Goal: Task Accomplishment & Management: Complete application form

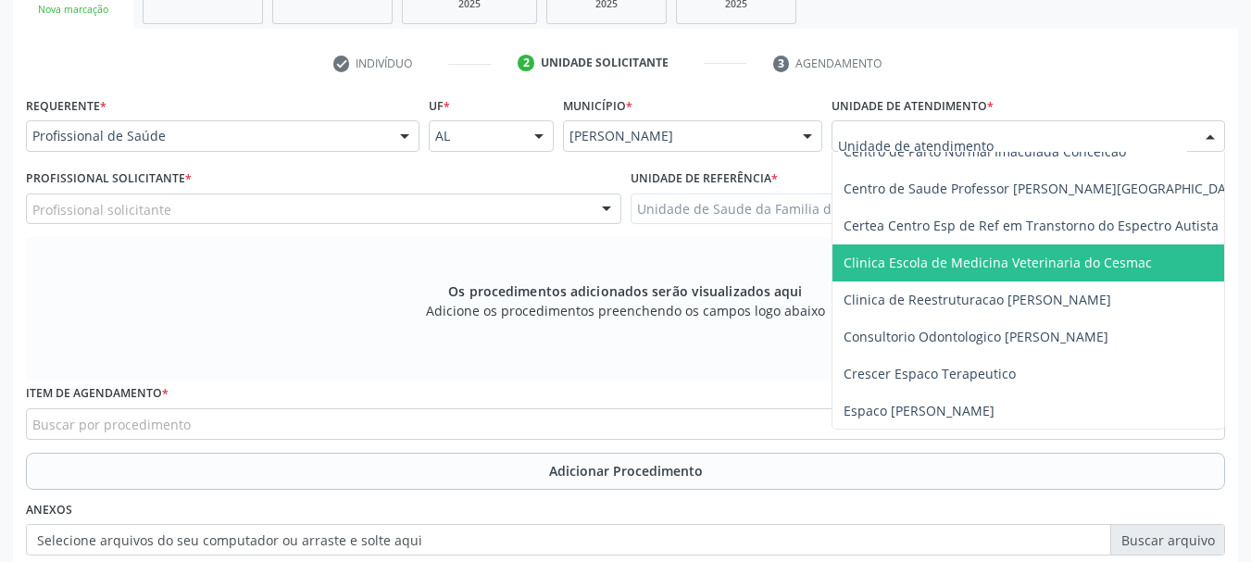
scroll to position [185, 0]
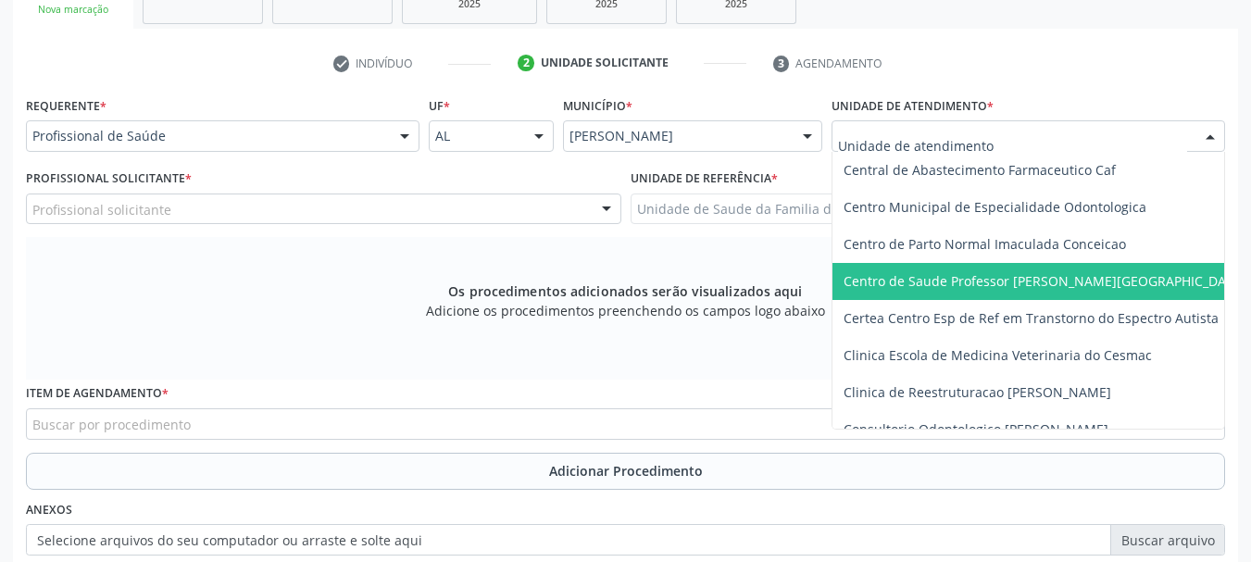
click at [937, 281] on span "Centro de Saude Professor [PERSON_NAME][GEOGRAPHIC_DATA]" at bounding box center [1045, 281] width 403 height 18
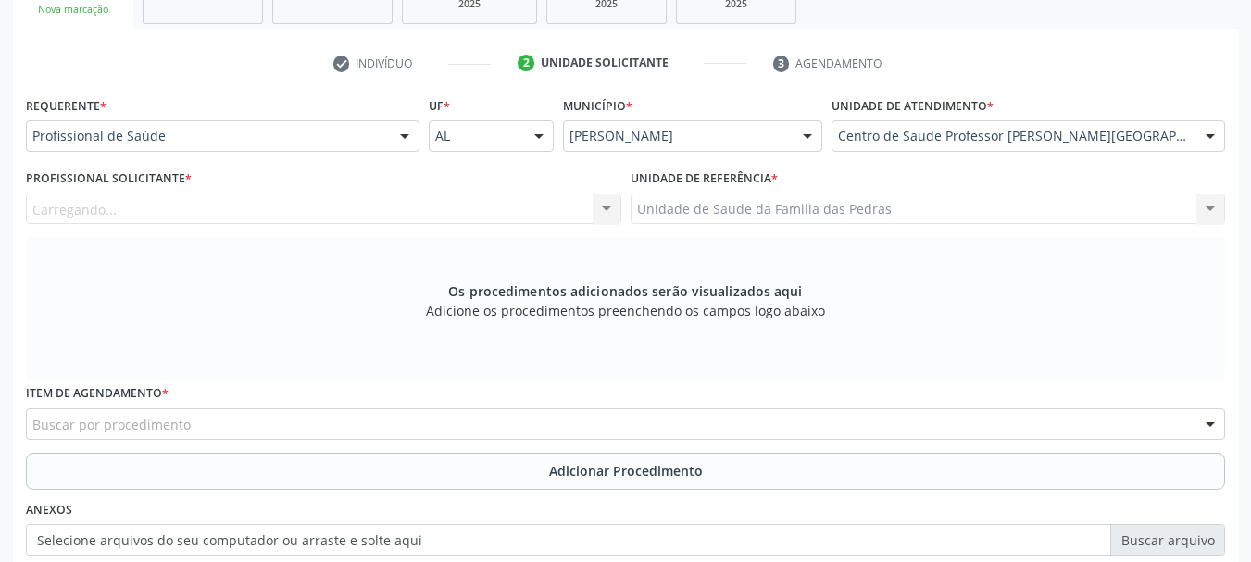
click at [503, 202] on div "Carregando... Assistente Administrativo - [PERSON_NAME] Assistente Administrati…" at bounding box center [324, 209] width 596 height 31
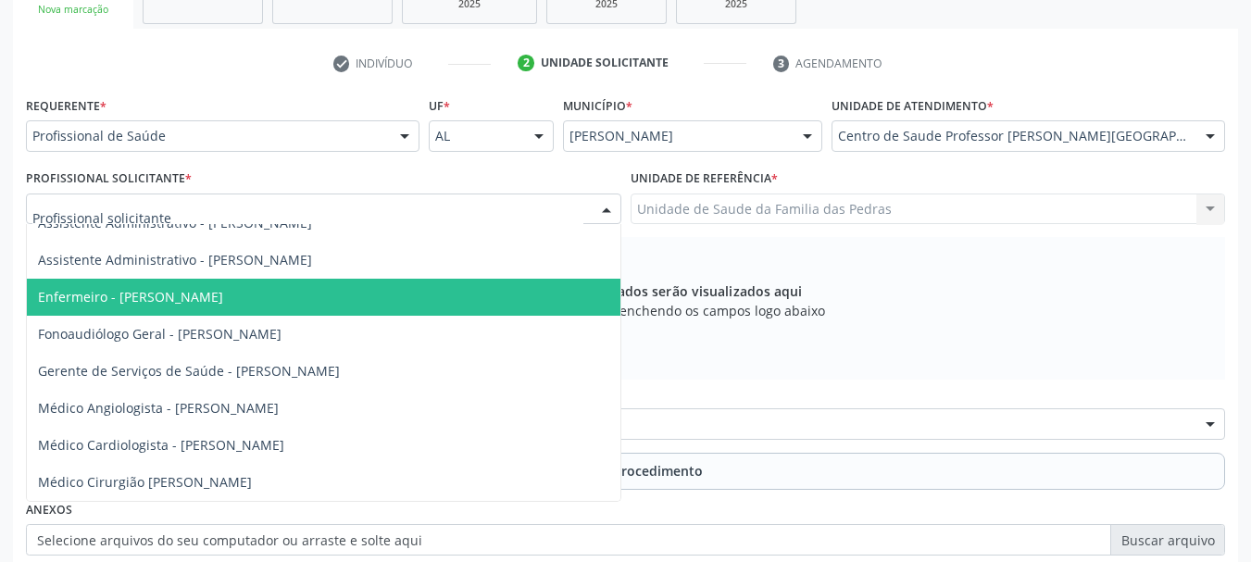
click at [503, 212] on div at bounding box center [324, 209] width 596 height 31
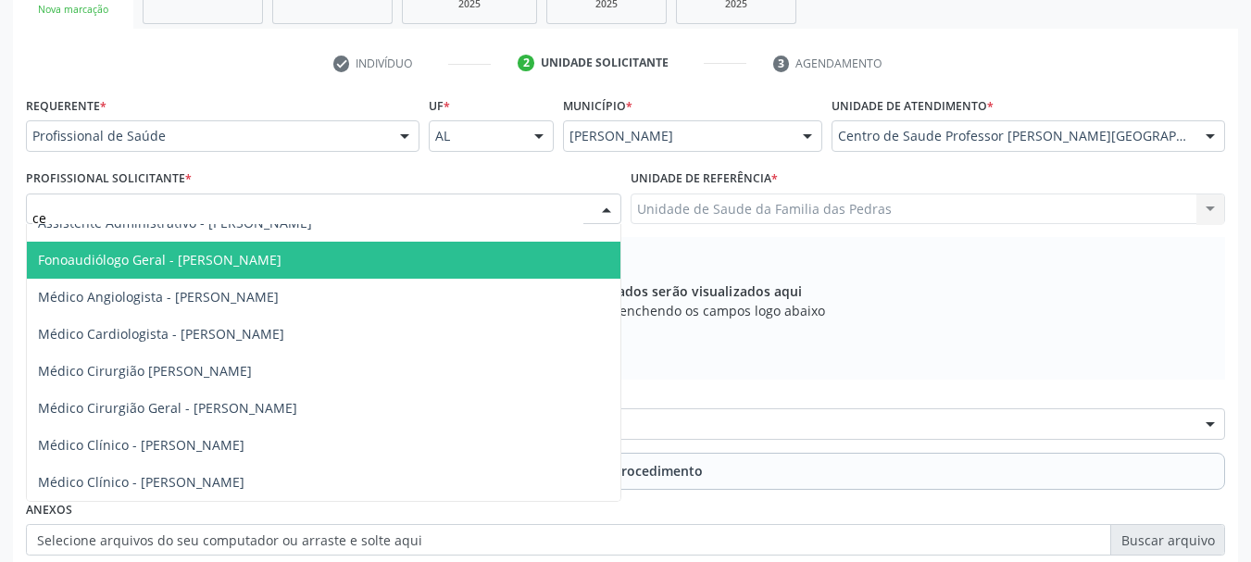
scroll to position [0, 0]
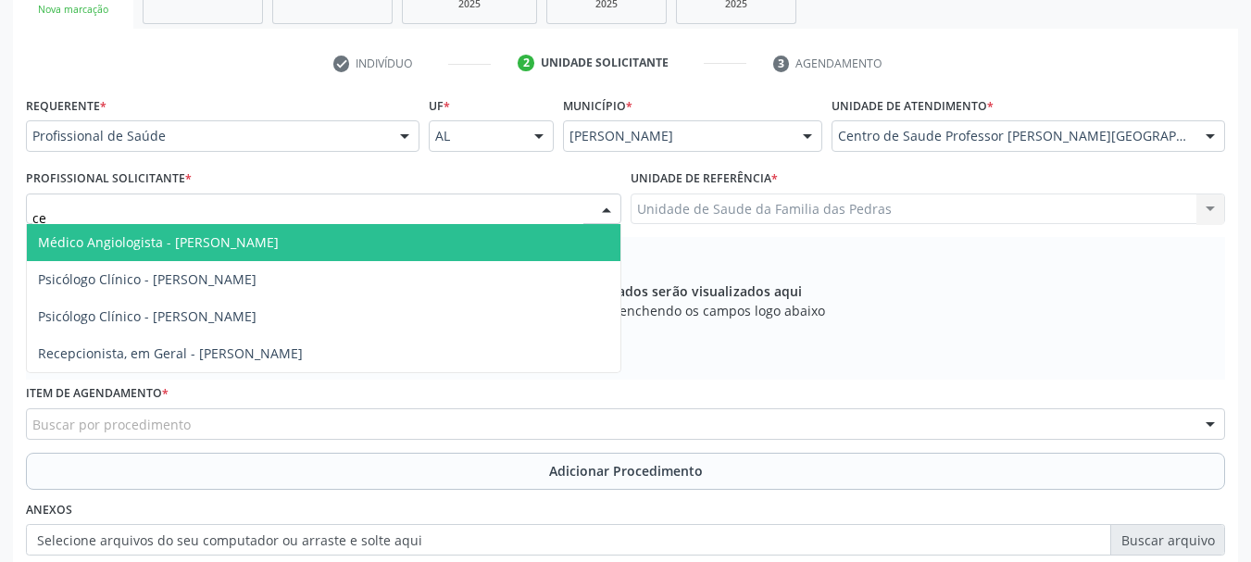
type input "cei"
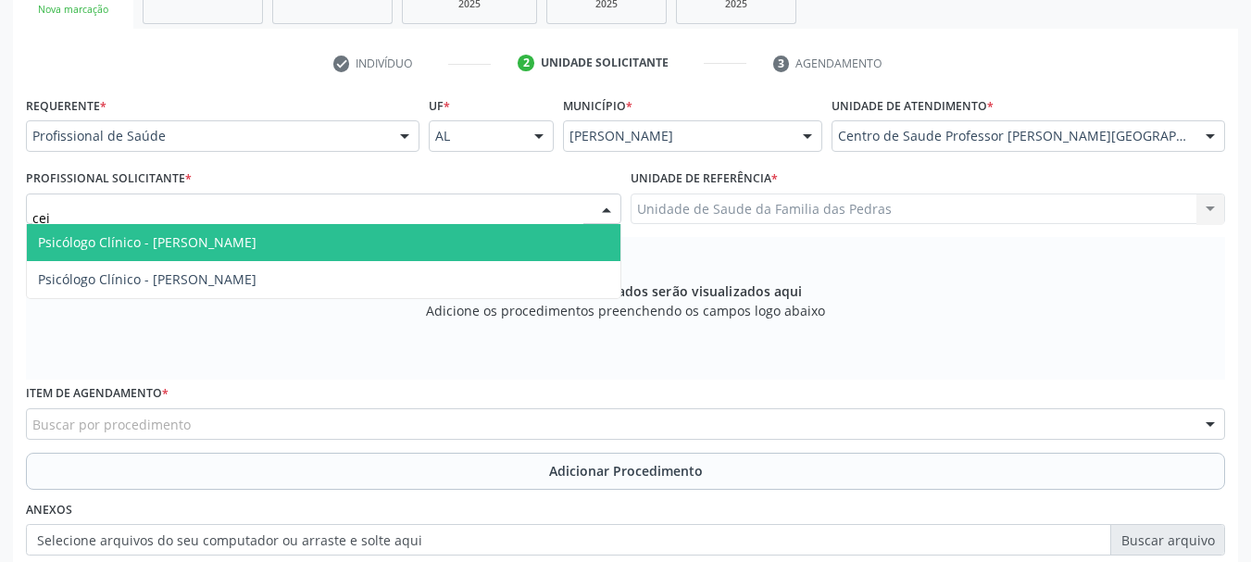
click at [87, 247] on span "Psicólogo Clínico - [PERSON_NAME]" at bounding box center [147, 242] width 219 height 18
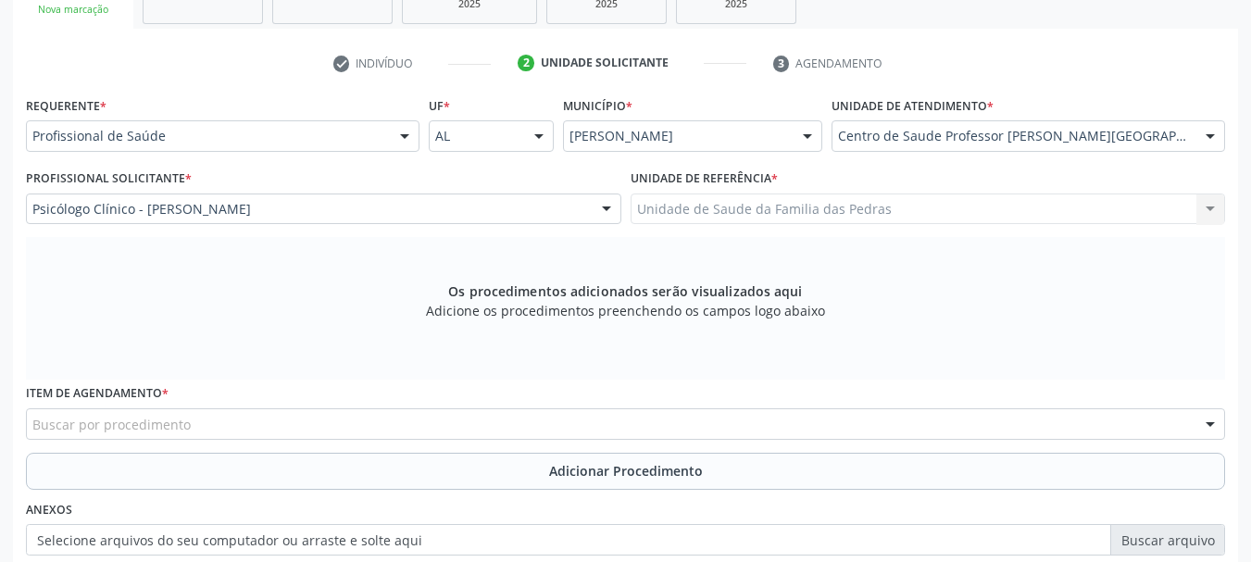
scroll to position [429, 0]
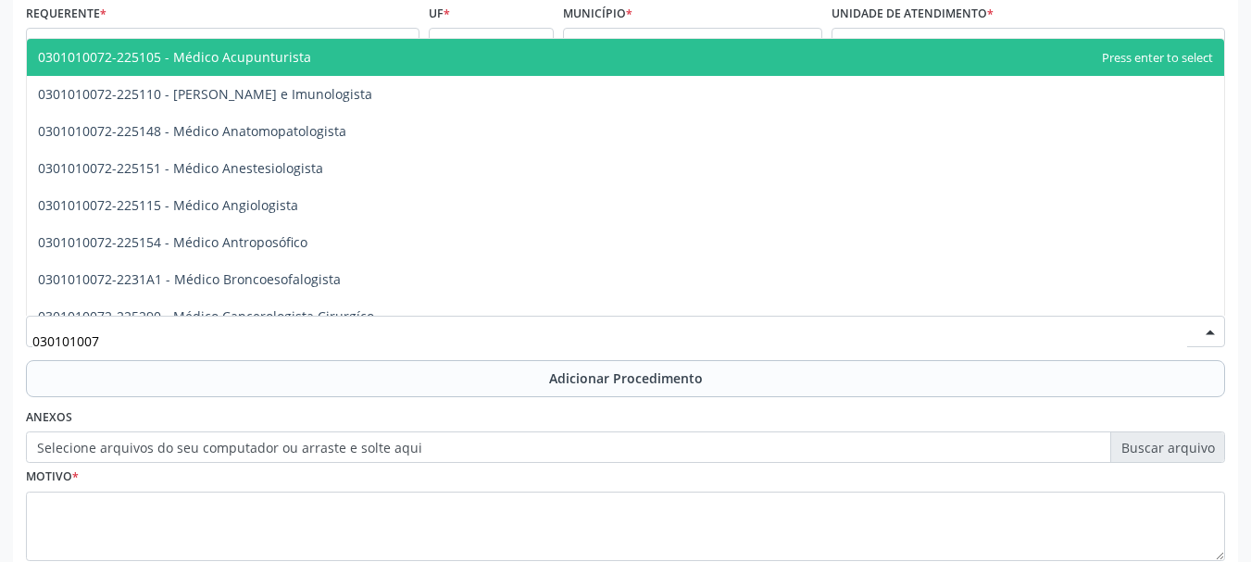
type input "0301010072"
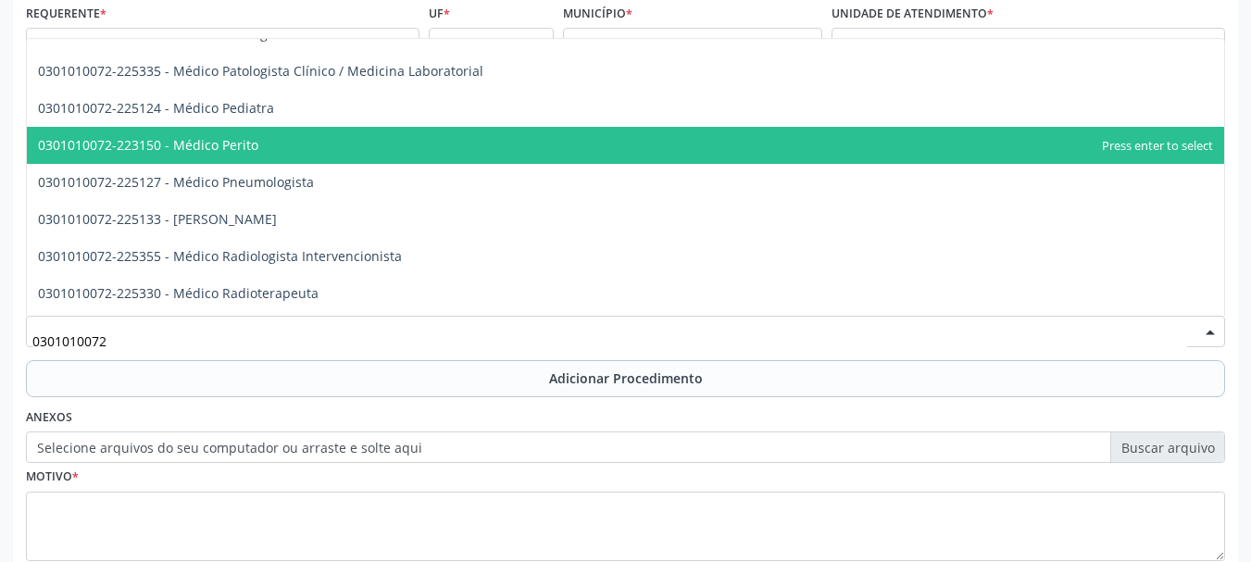
scroll to position [1760, 0]
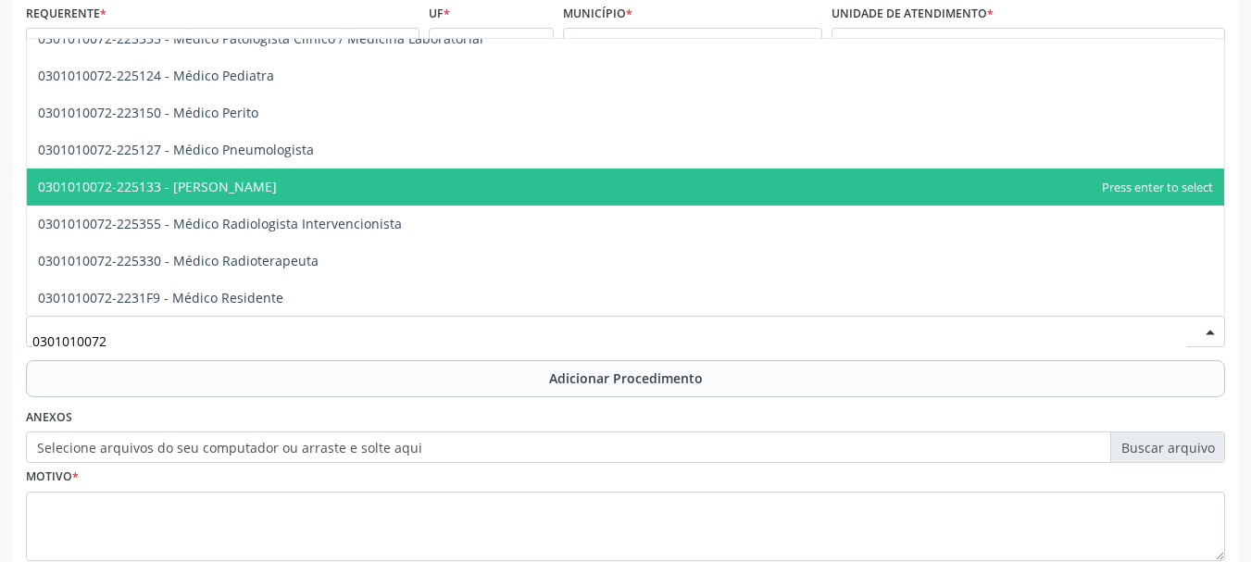
click at [268, 191] on span "0301010072-225133 - [PERSON_NAME]" at bounding box center [157, 187] width 239 height 18
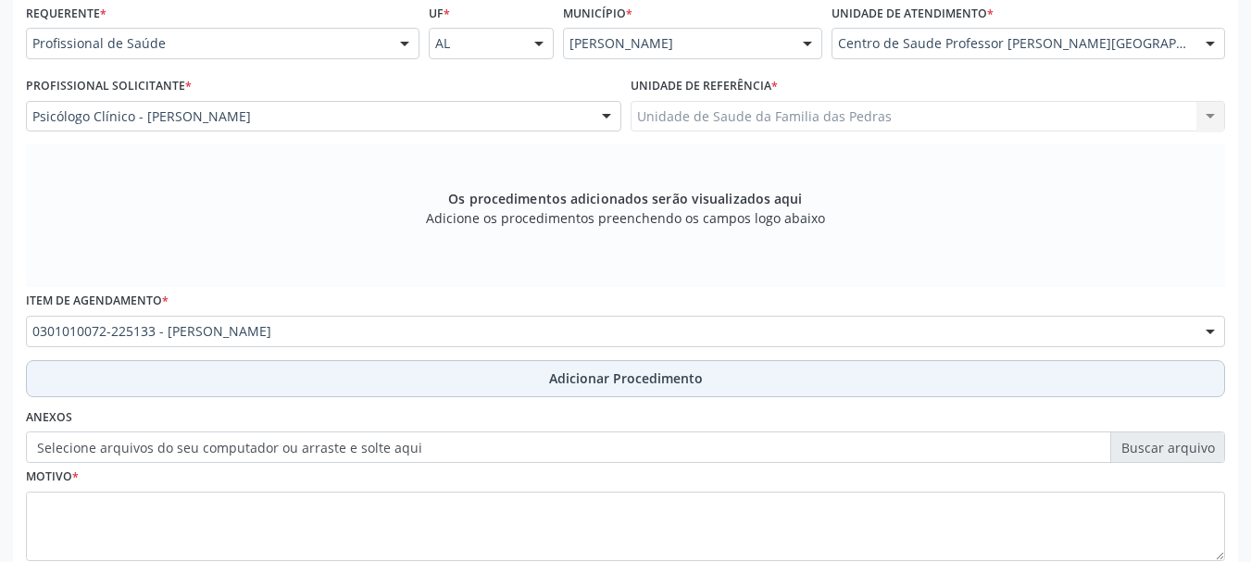
click at [354, 380] on button "Adicionar Procedimento" at bounding box center [625, 378] width 1199 height 37
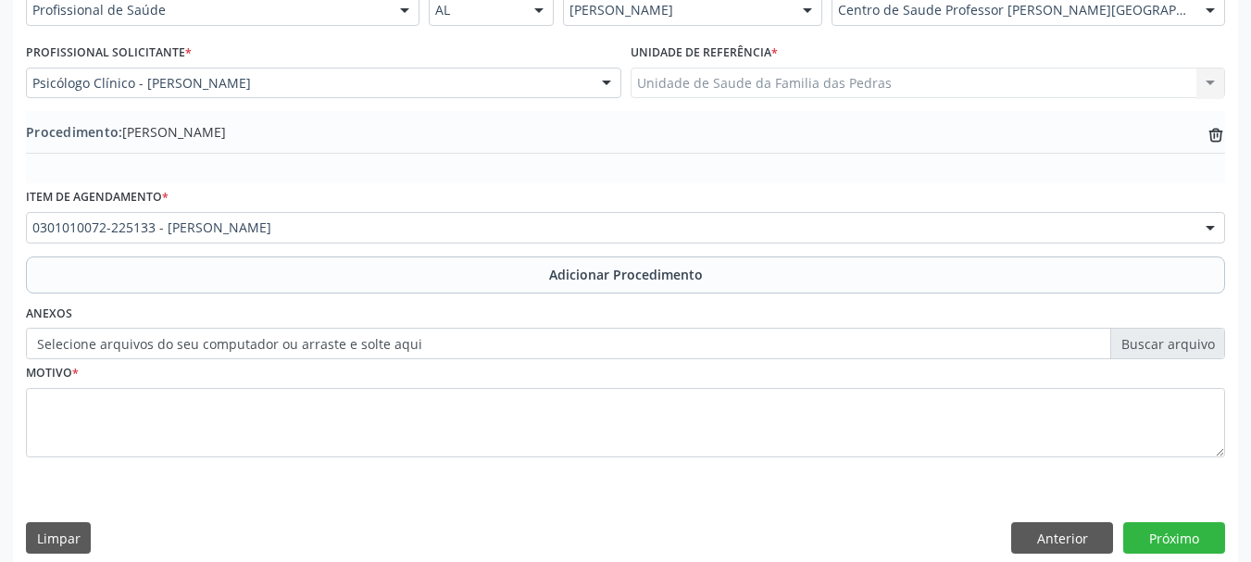
scroll to position [480, 0]
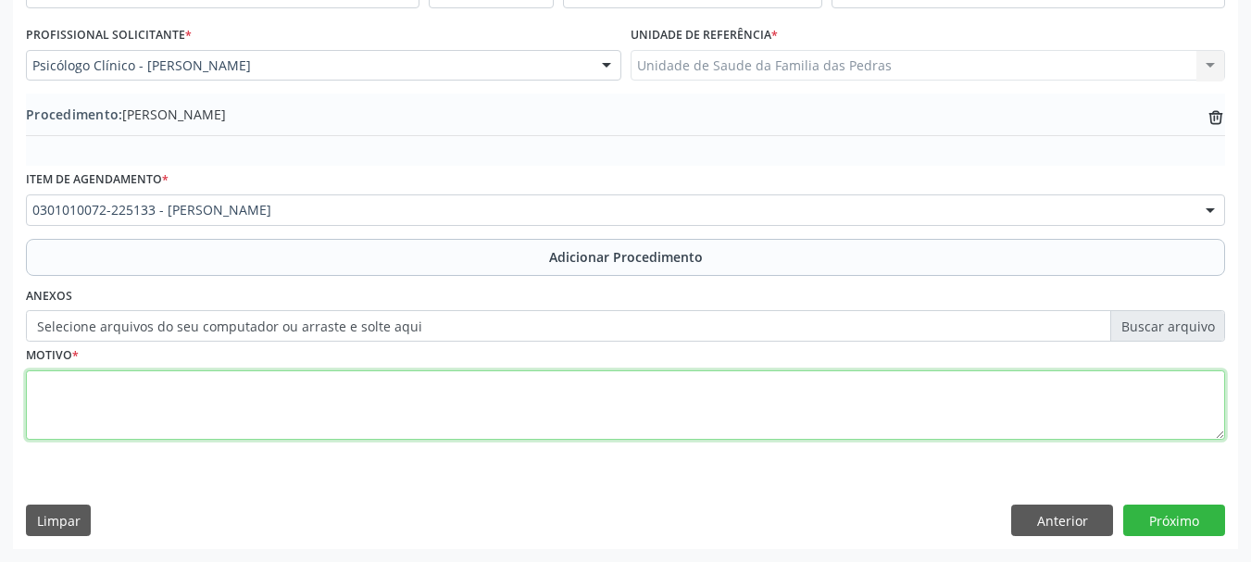
click at [312, 408] on textarea at bounding box center [625, 405] width 1199 height 70
type textarea "s"
click at [400, 388] on textarea "SINAIS E SINTOMAS DE DEPRESSÃO PÓS PARTO. IDEAÇÃO SAICIDA" at bounding box center [625, 405] width 1199 height 70
type textarea "SINAIS E SINTOMAS DE DEPRESSÃO PÓS PARTO. IDEAÇÃO SUICIDA"
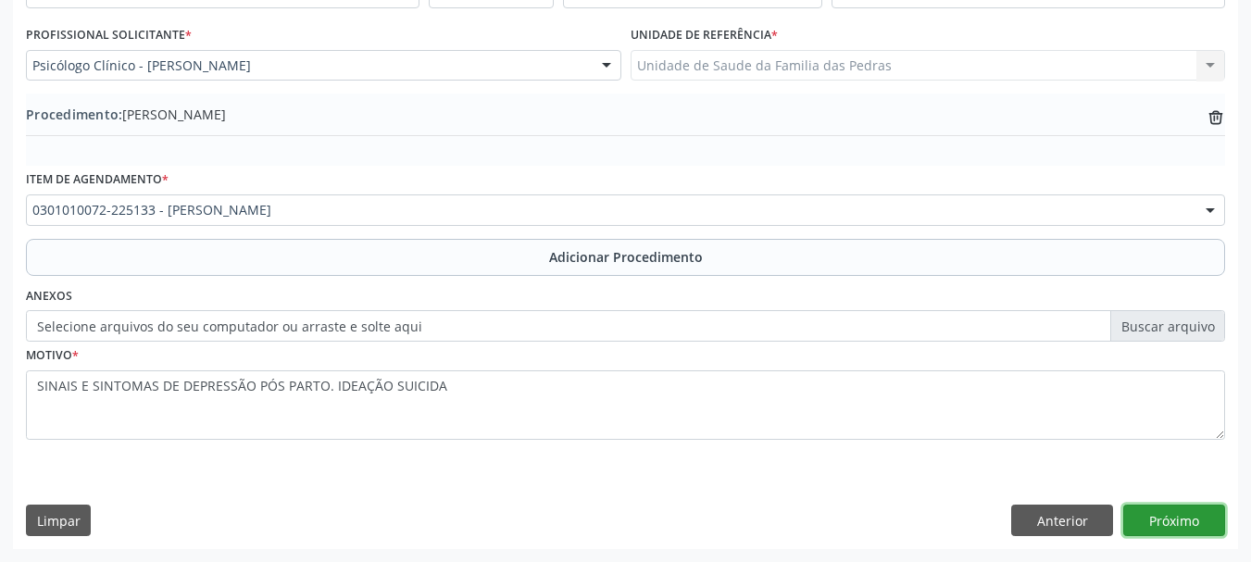
click at [1188, 515] on button "Próximo" at bounding box center [1175, 520] width 102 height 31
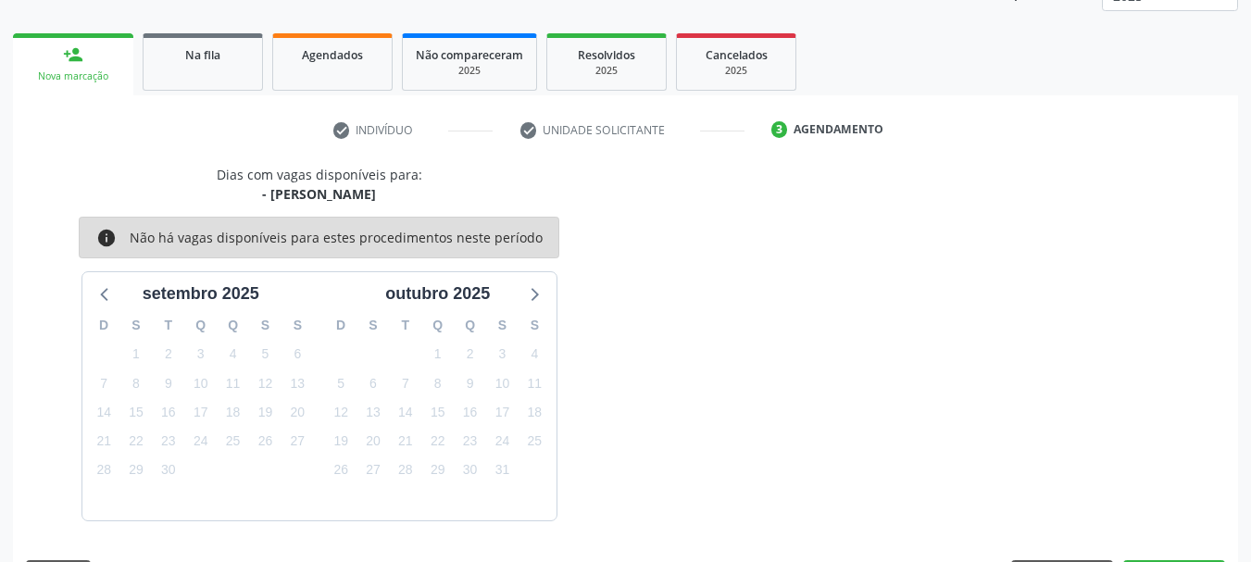
scroll to position [324, 0]
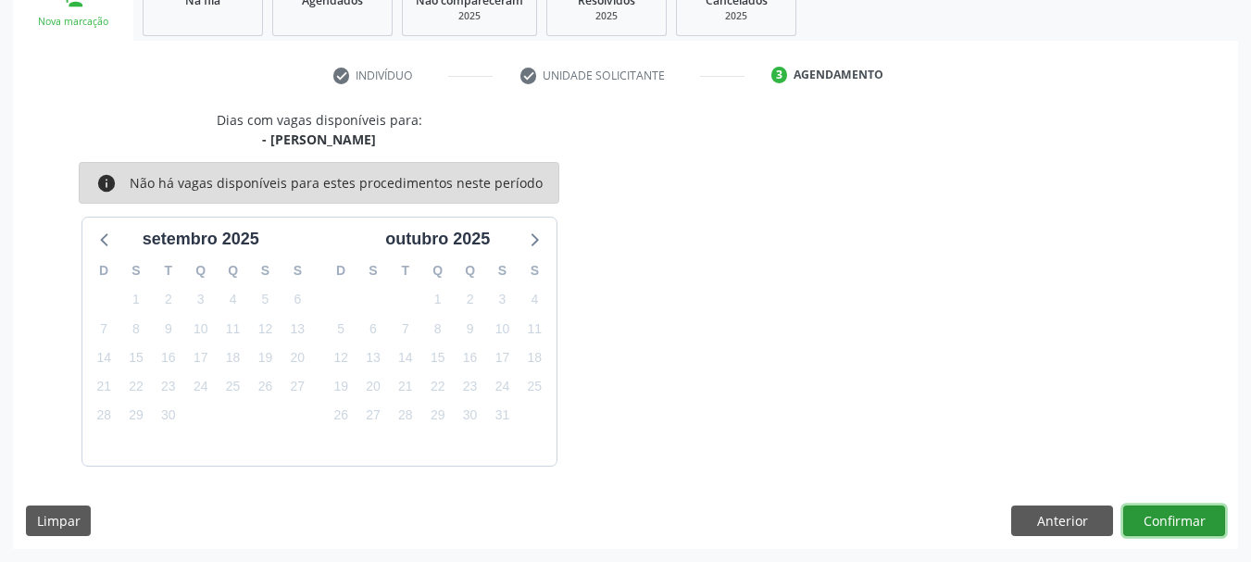
click at [1188, 515] on button "Confirmar" at bounding box center [1175, 521] width 102 height 31
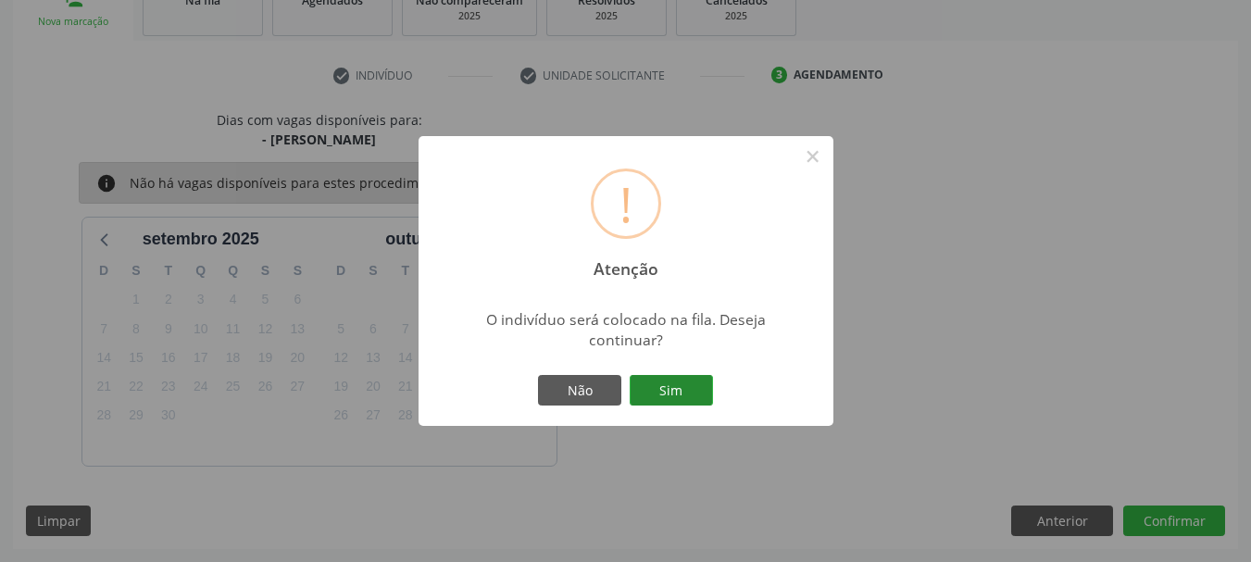
click at [702, 396] on button "Sim" at bounding box center [671, 390] width 83 height 31
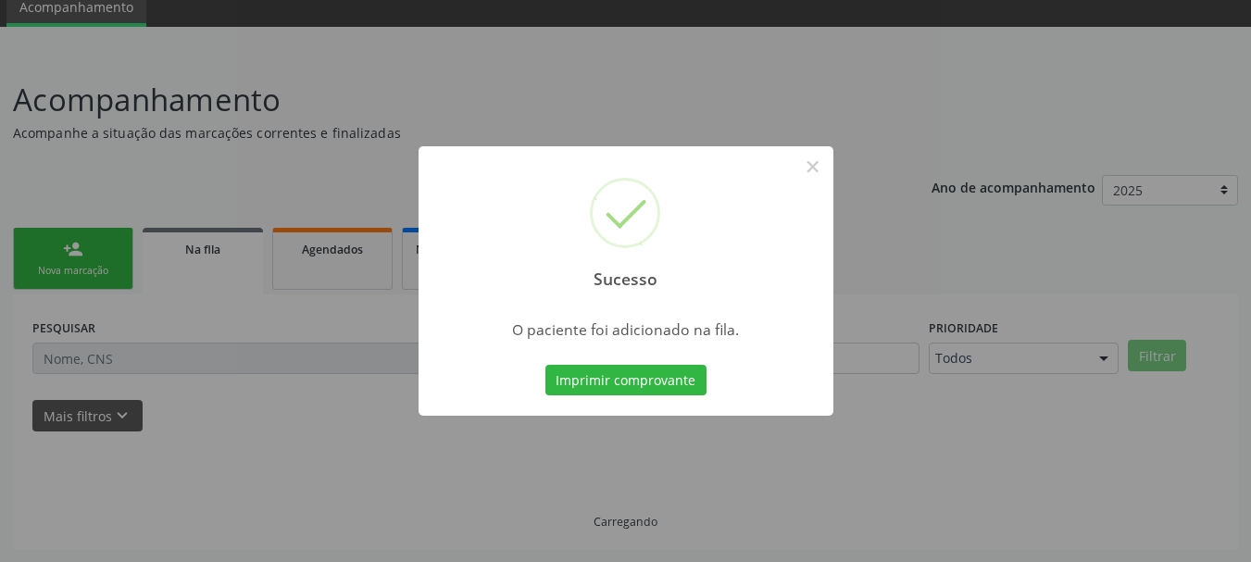
scroll to position [75, 0]
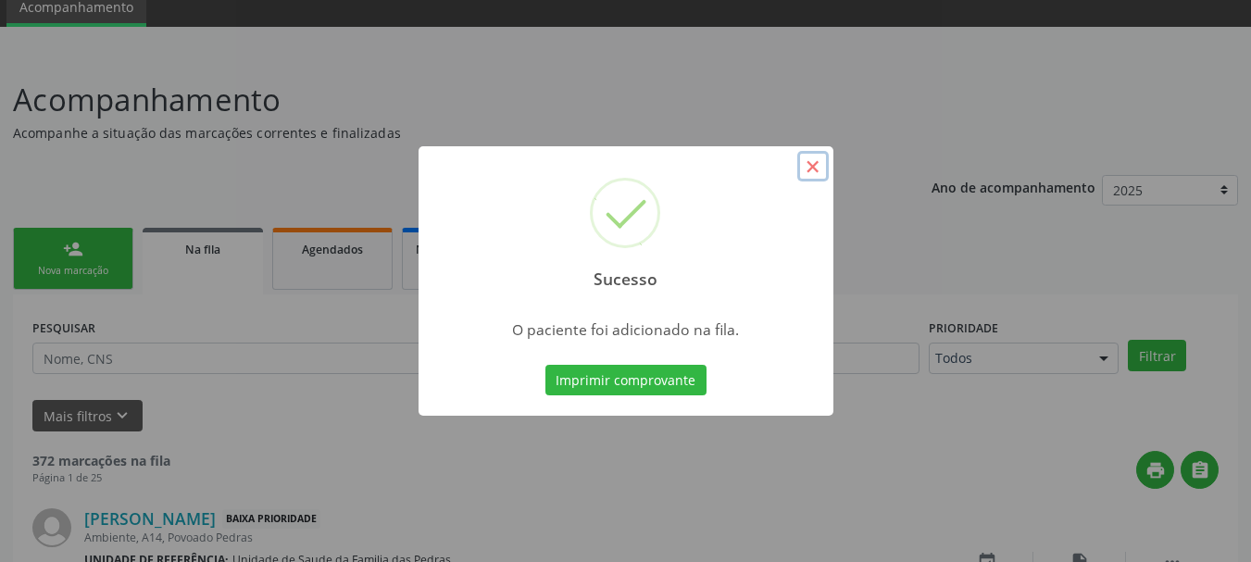
click at [810, 176] on button "×" at bounding box center [812, 166] width 31 height 31
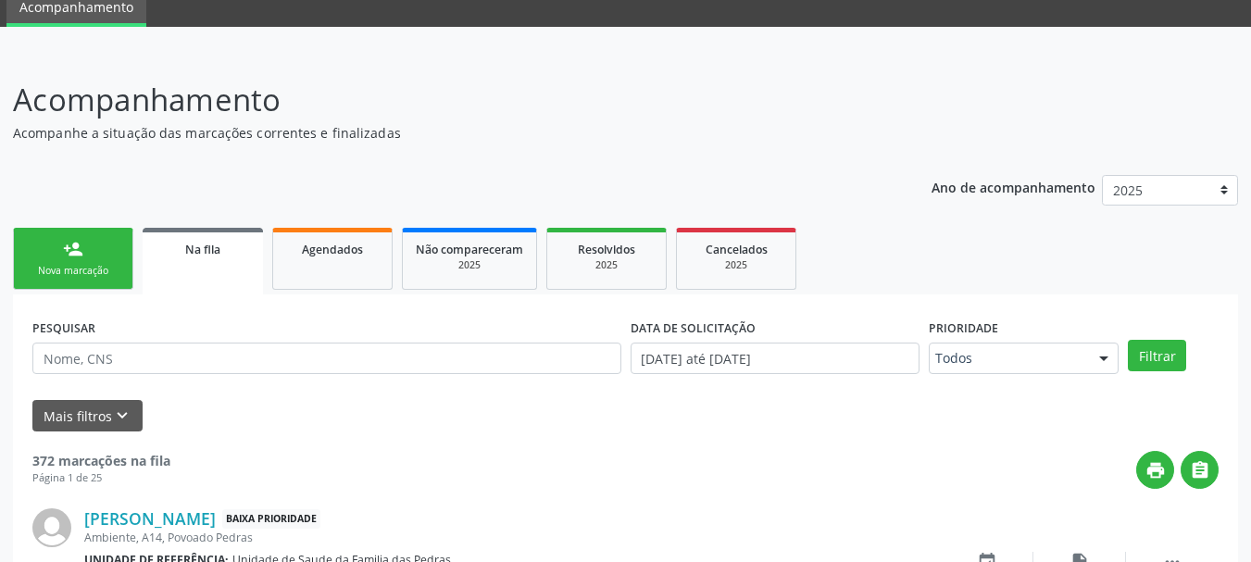
click at [90, 271] on div "Nova marcação" at bounding box center [73, 271] width 93 height 14
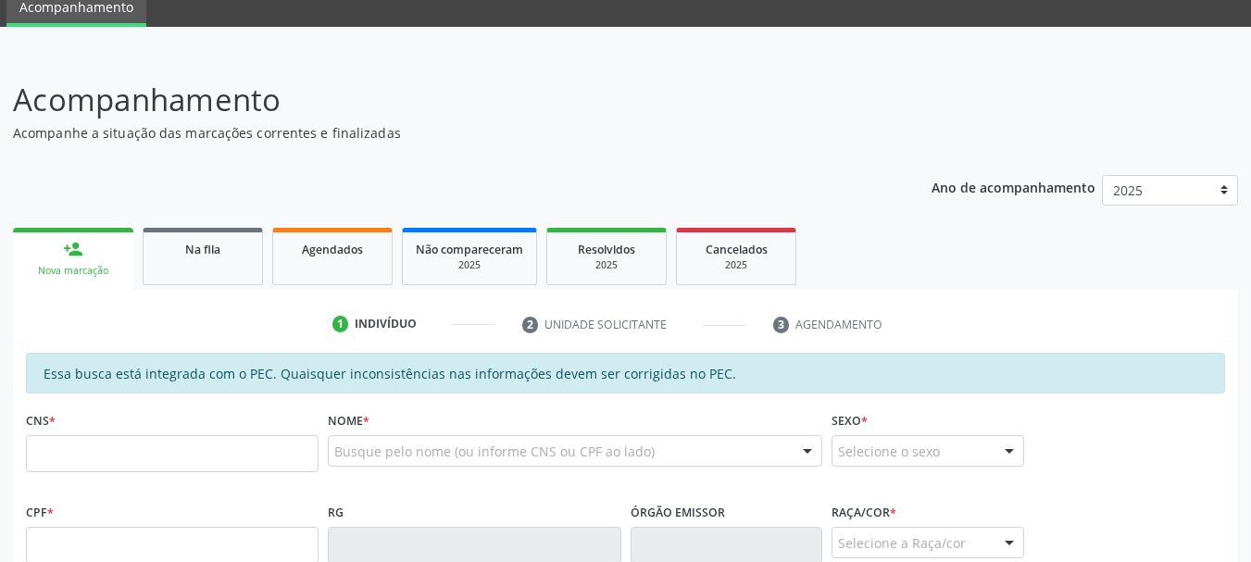
scroll to position [168, 0]
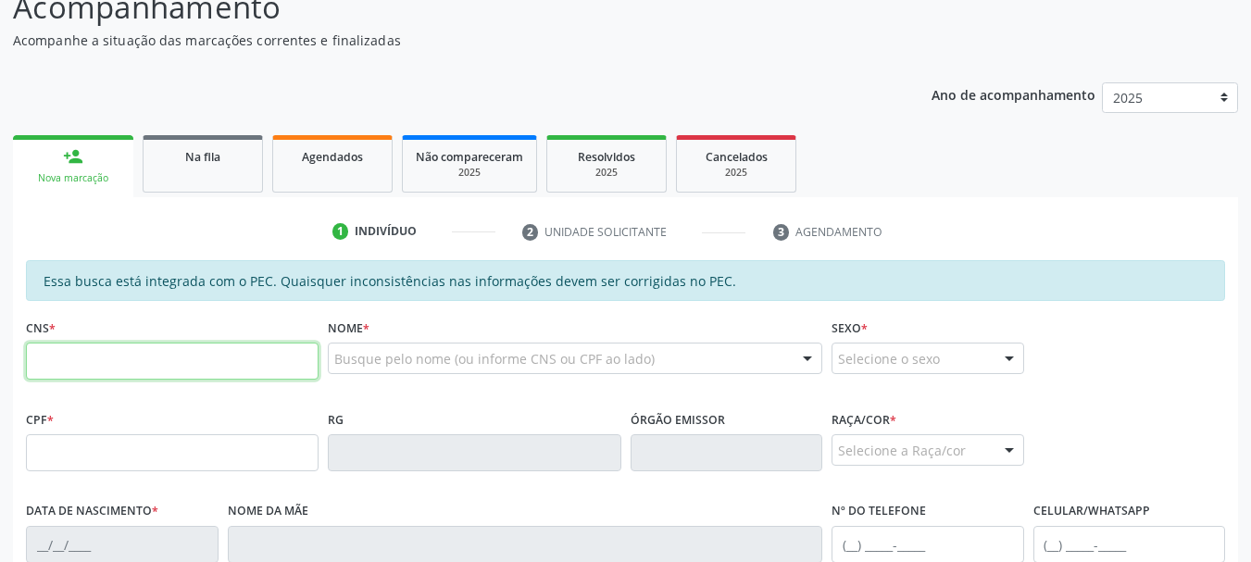
click at [129, 367] on input "text" at bounding box center [172, 361] width 293 height 37
paste input "705 7004 4022 3430"
type input "705 7004 4022 3430"
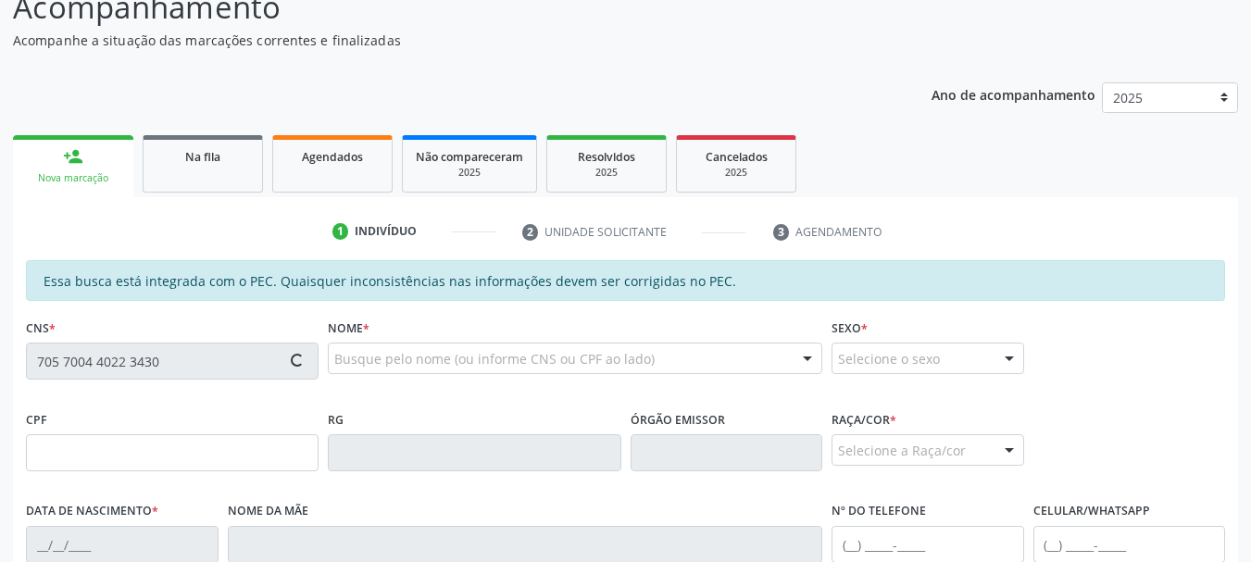
type input "094.516.234-00"
type input "[DATE]"
type input "Cicera [PERSON_NAME]"
type input "[PHONE_NUMBER]"
type input "S/N"
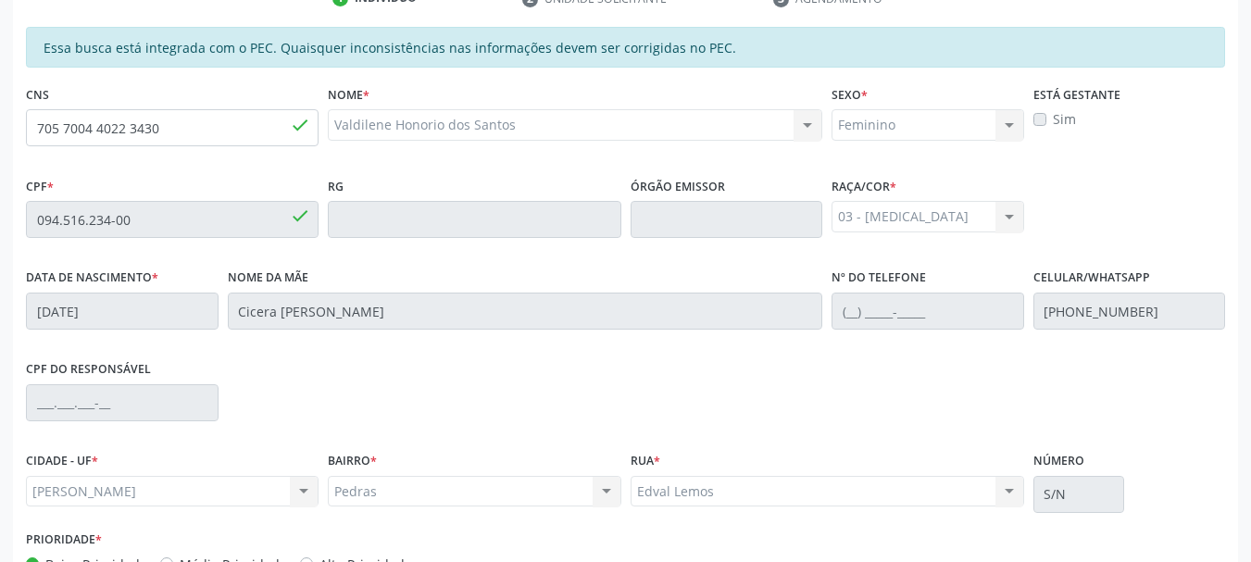
scroll to position [521, 0]
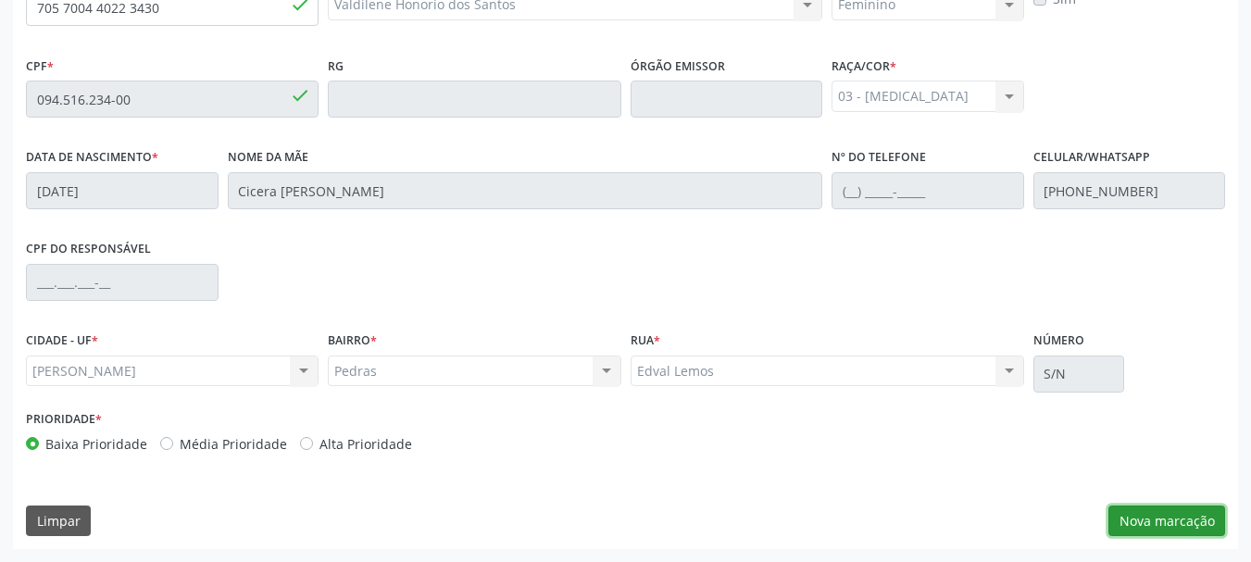
click at [1123, 521] on button "Nova marcação" at bounding box center [1167, 521] width 117 height 31
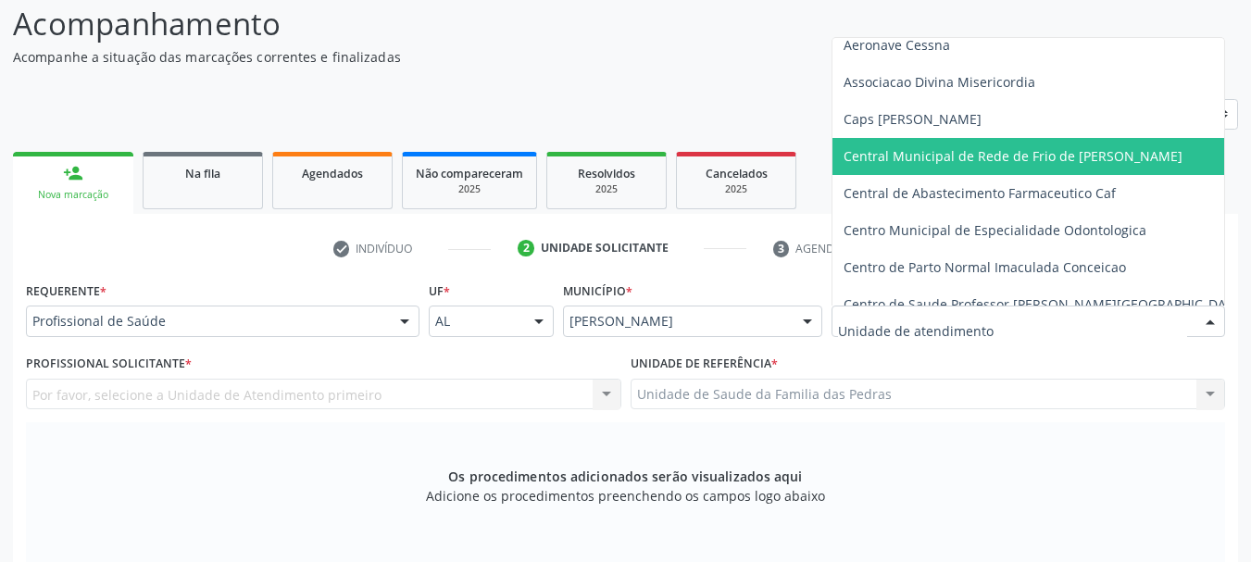
scroll to position [93, 0]
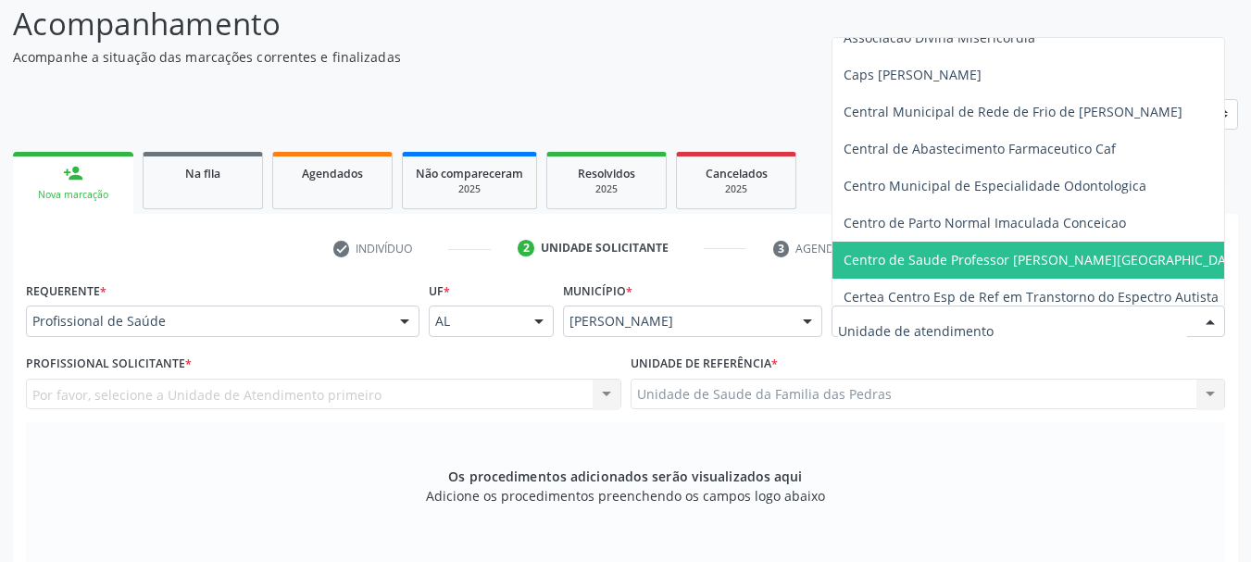
click at [903, 250] on span "Centro de Saude Professor [PERSON_NAME][GEOGRAPHIC_DATA]" at bounding box center [1064, 260] width 462 height 37
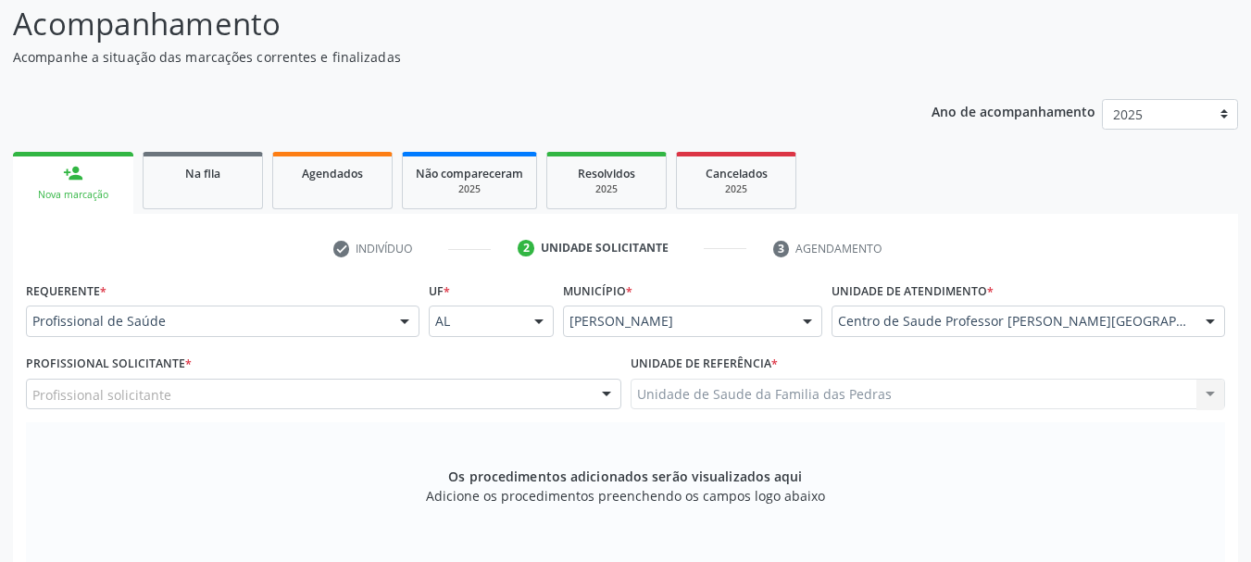
click at [482, 396] on div "Profissional solicitante" at bounding box center [324, 394] width 596 height 31
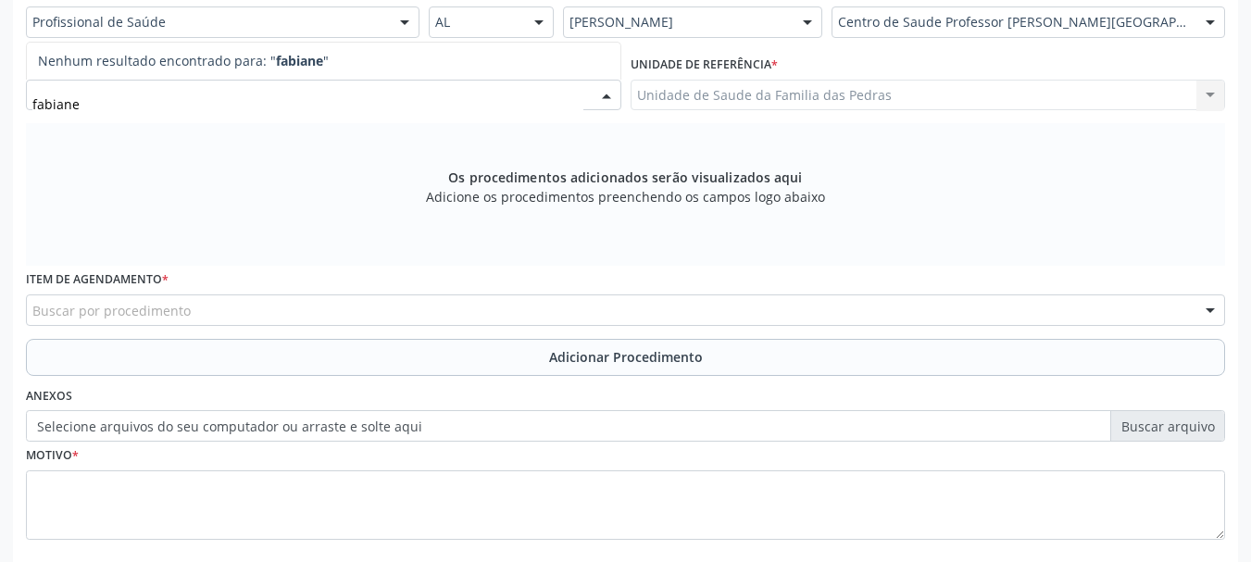
scroll to position [463, 0]
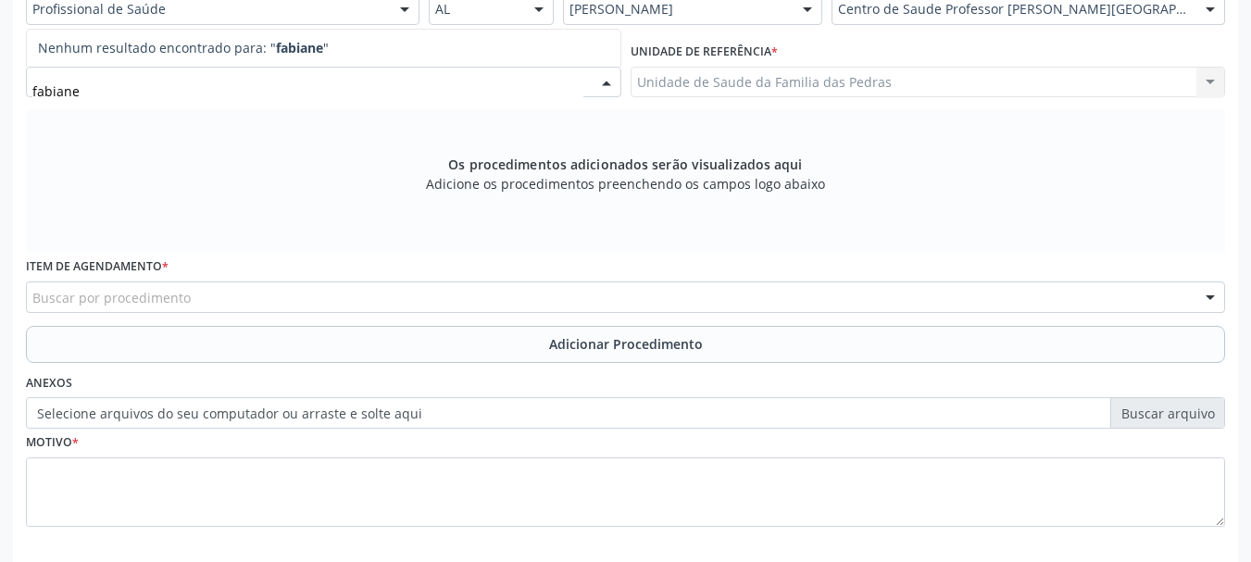
type input "fabiane"
click at [609, 87] on div at bounding box center [607, 83] width 28 height 31
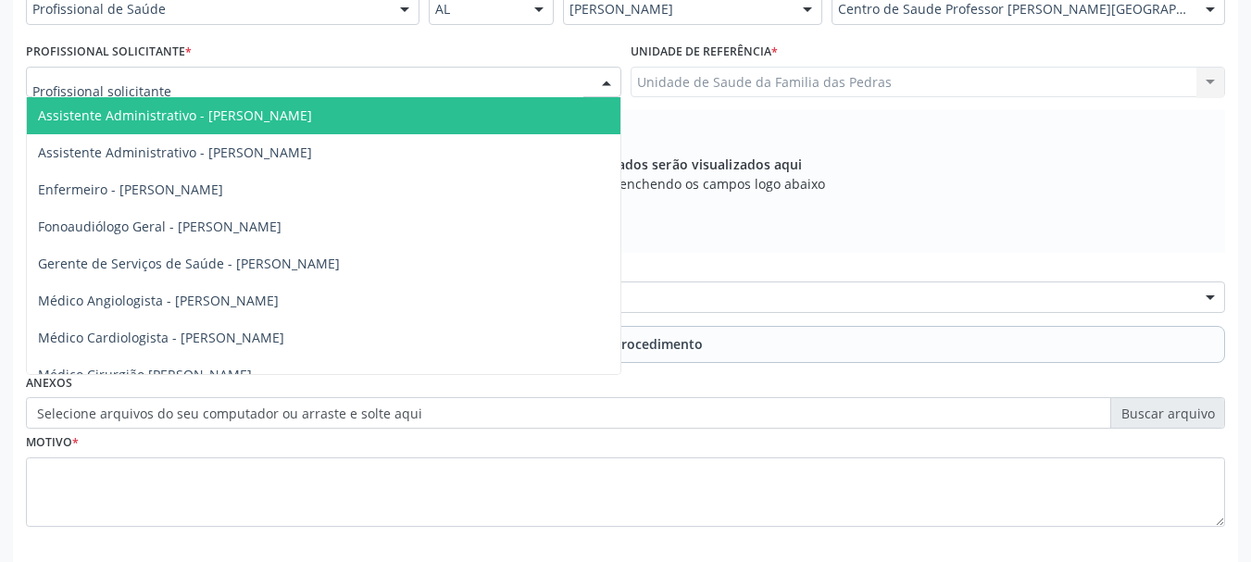
click at [541, 86] on div at bounding box center [324, 82] width 596 height 31
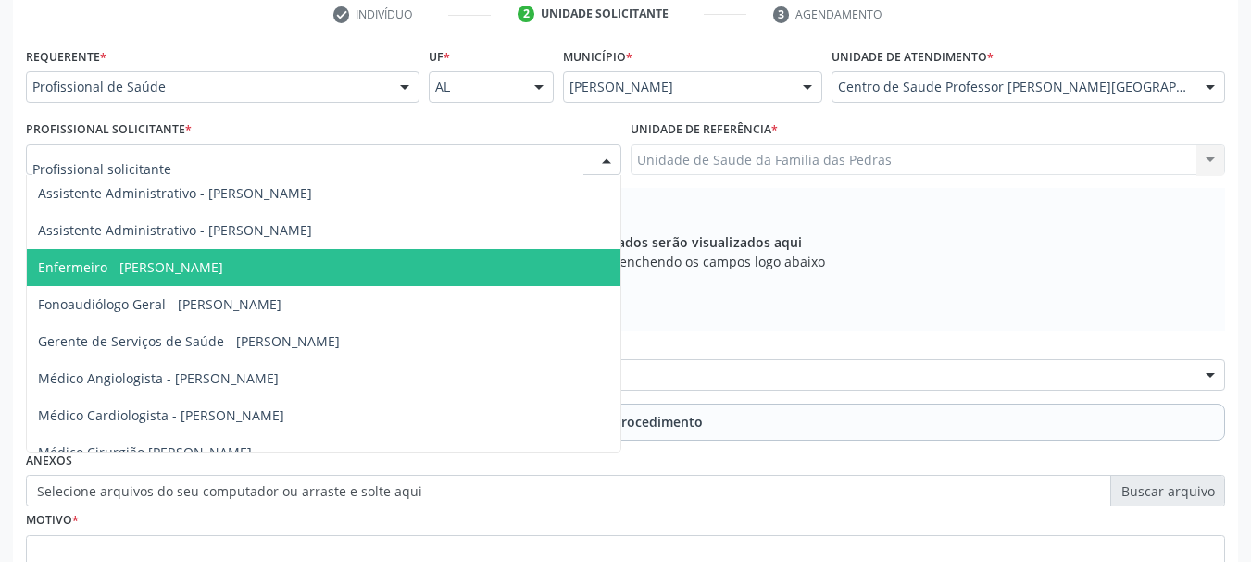
scroll to position [185, 0]
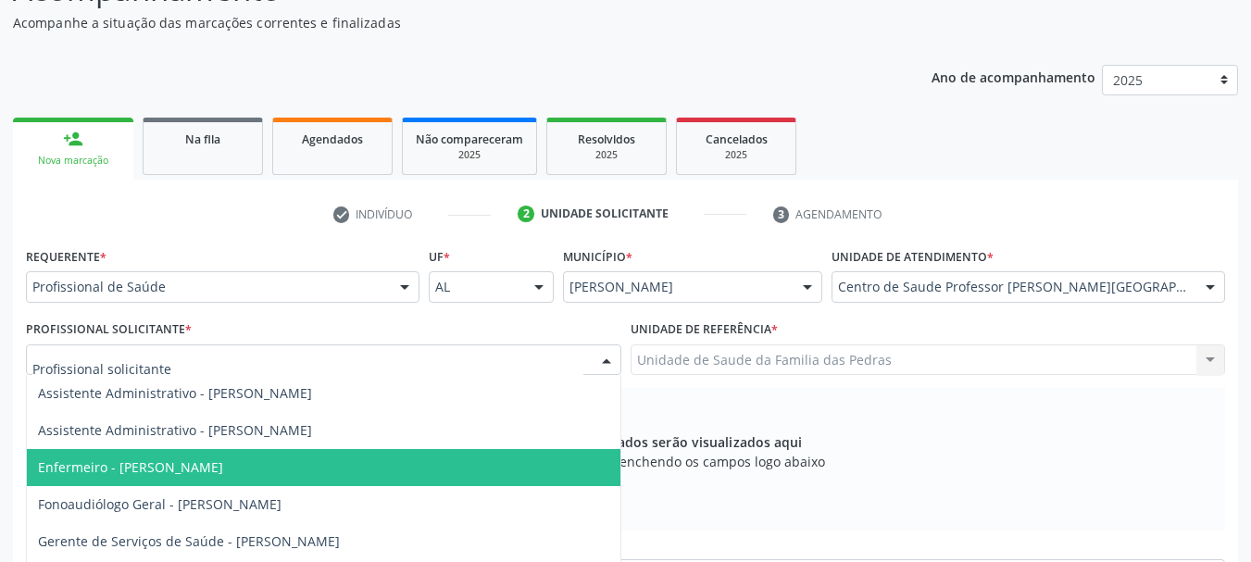
click at [403, 282] on div at bounding box center [405, 287] width 28 height 31
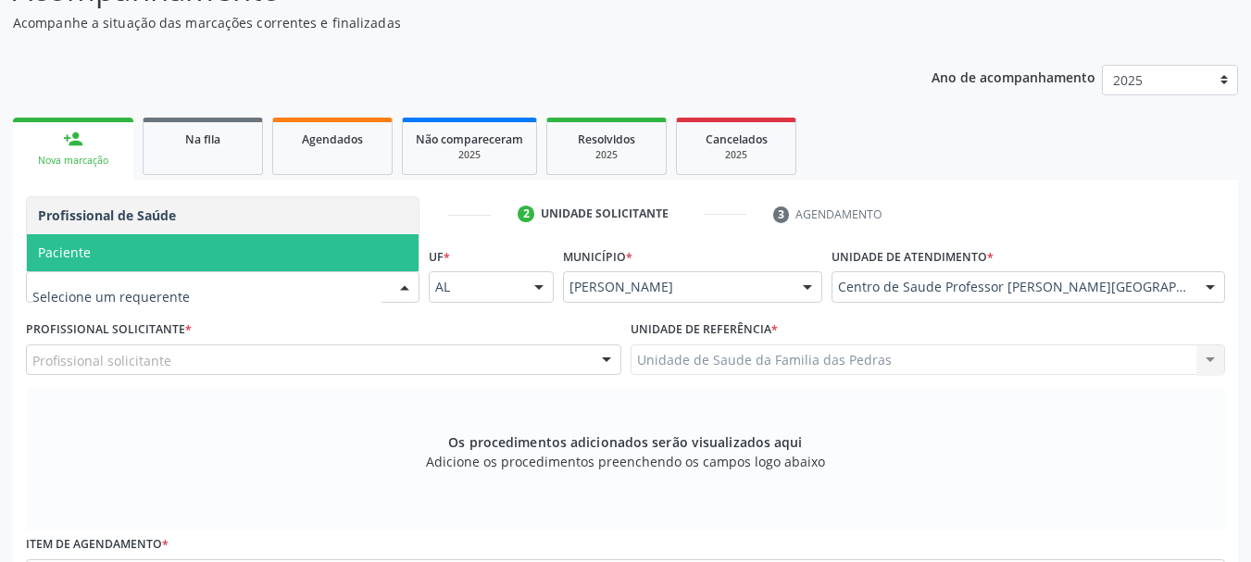
click at [245, 254] on span "Paciente" at bounding box center [223, 252] width 392 height 37
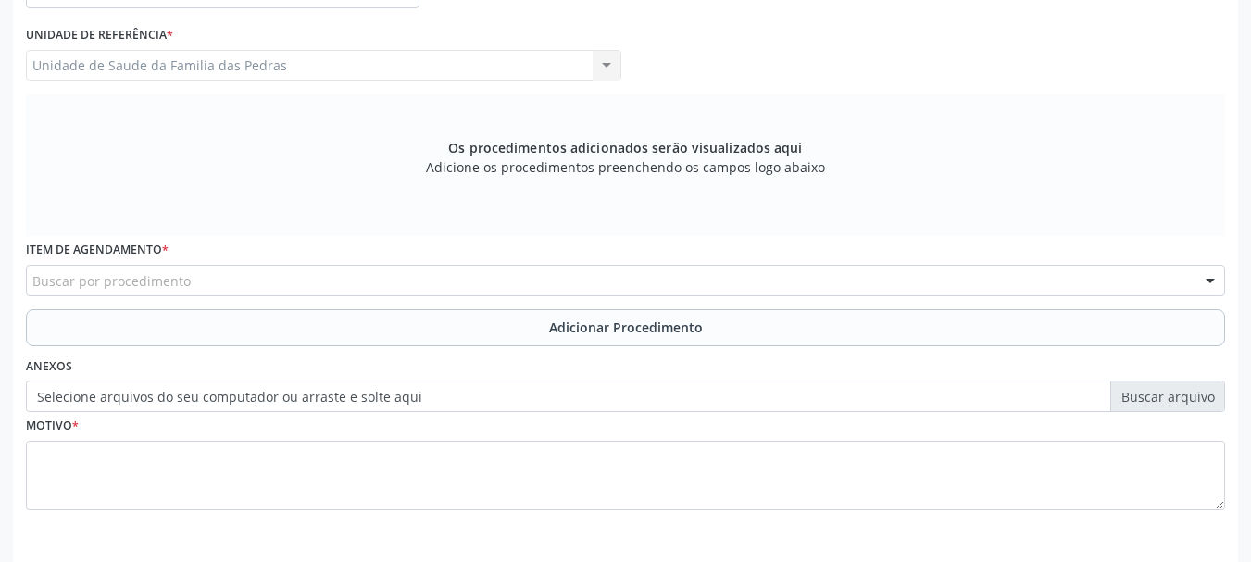
scroll to position [550, 0]
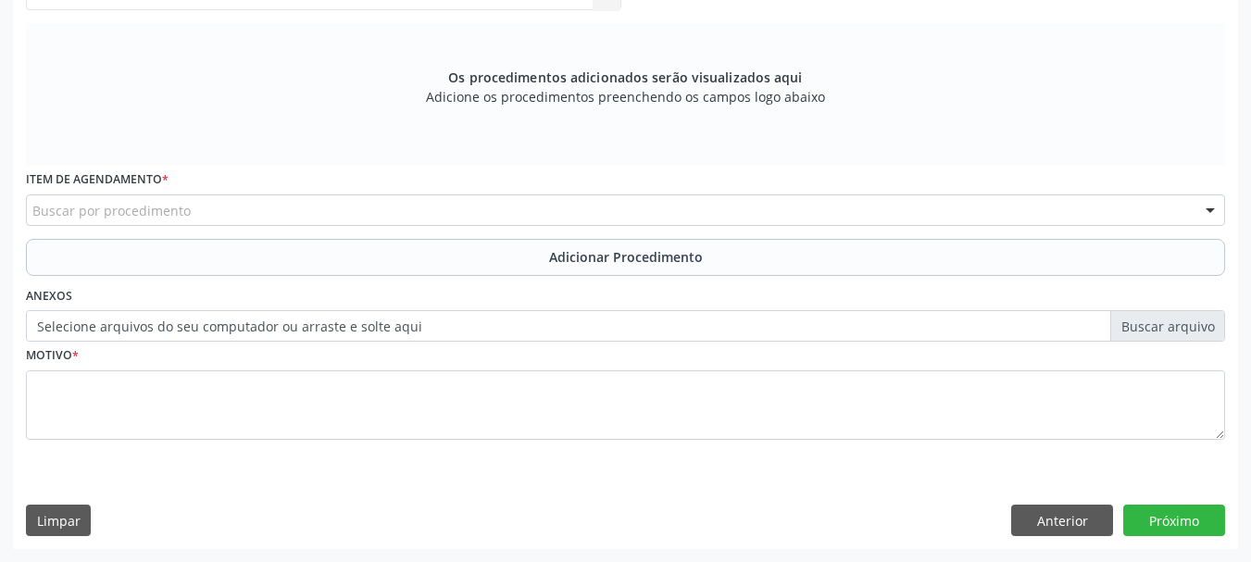
click at [242, 211] on div "Buscar por procedimento" at bounding box center [625, 210] width 1199 height 31
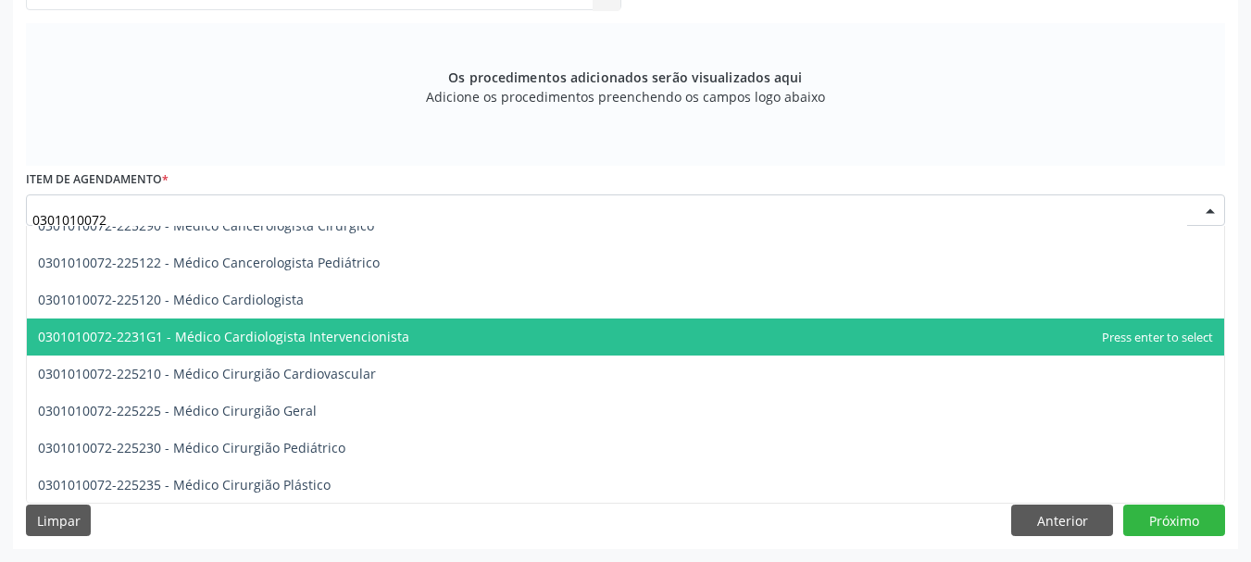
scroll to position [370, 0]
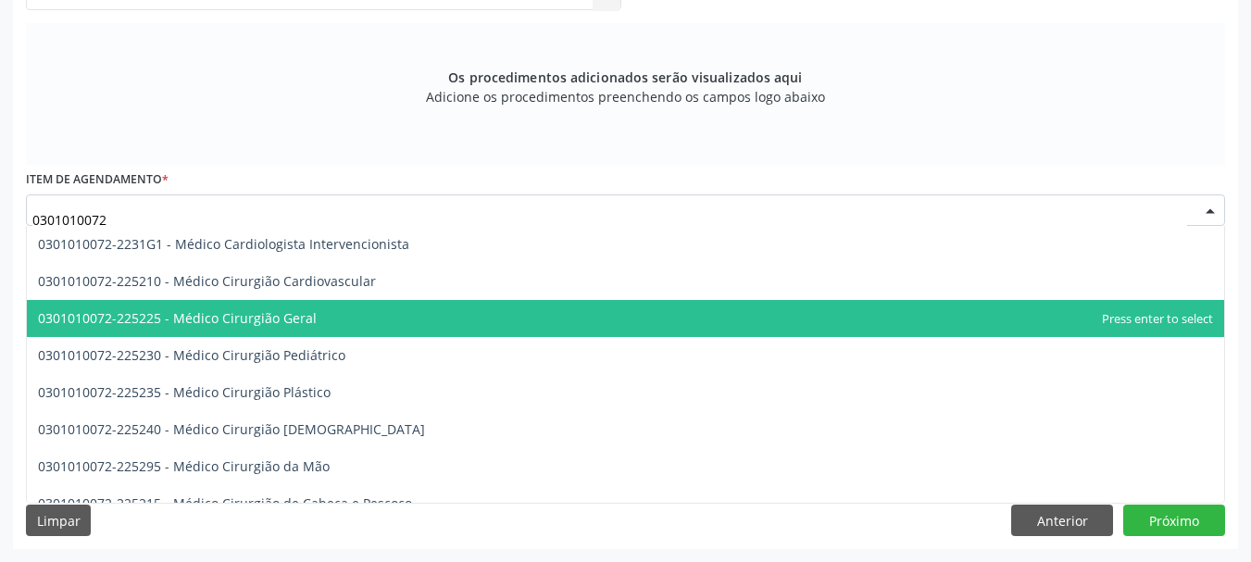
click at [288, 322] on span "0301010072-225225 - Médico Cirurgião Geral" at bounding box center [177, 318] width 279 height 18
type input "0301010072"
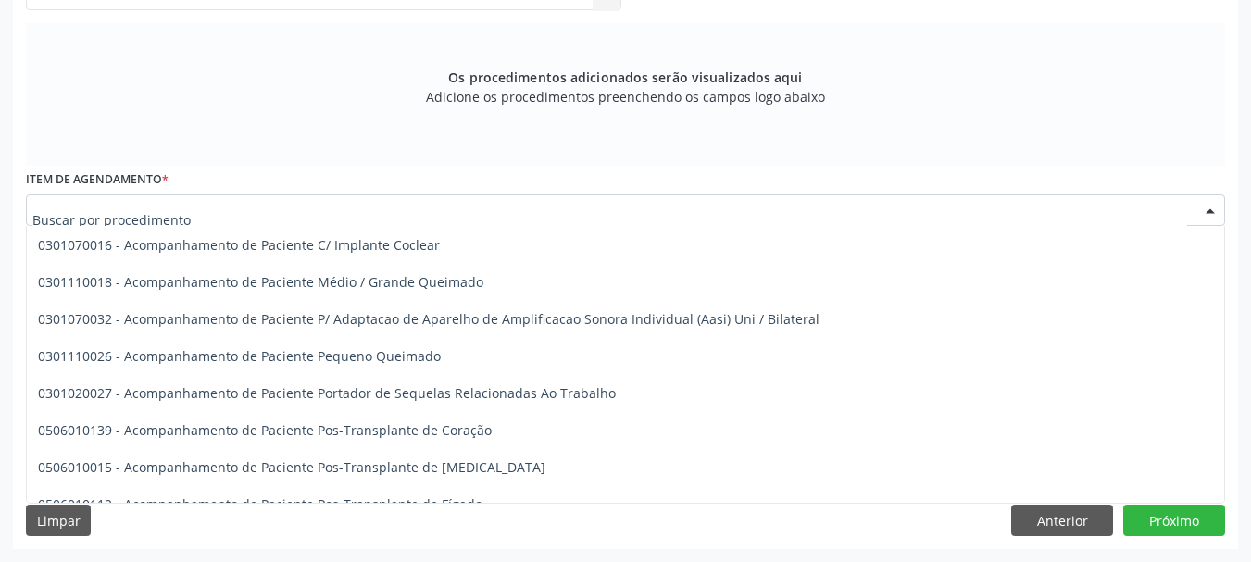
scroll to position [1111, 0]
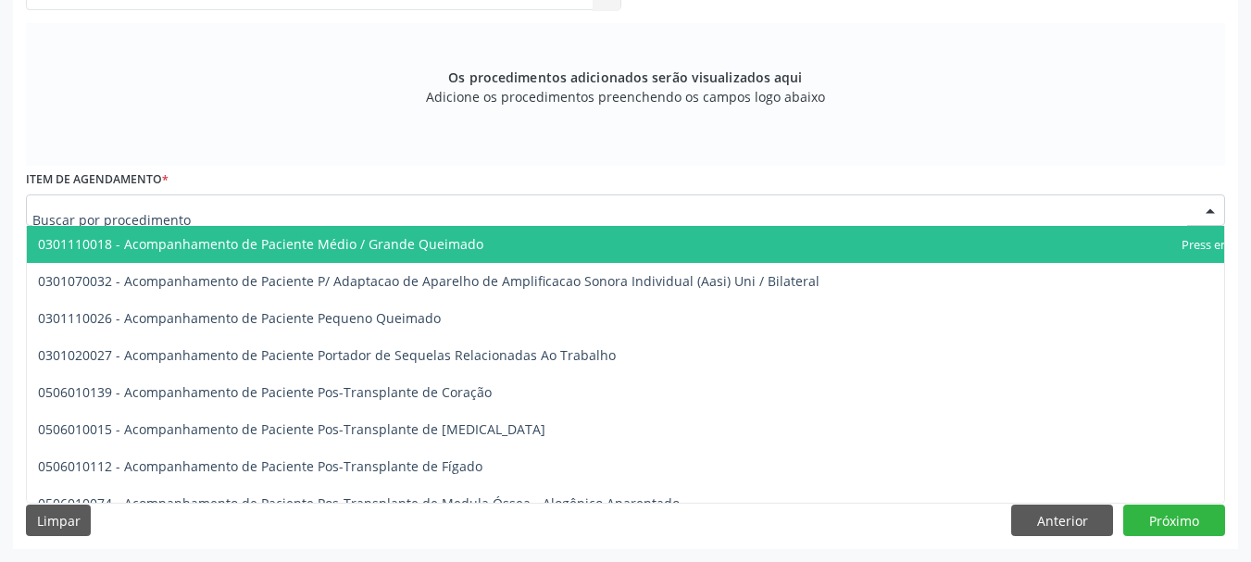
click at [251, 209] on input "text" at bounding box center [609, 219] width 1155 height 37
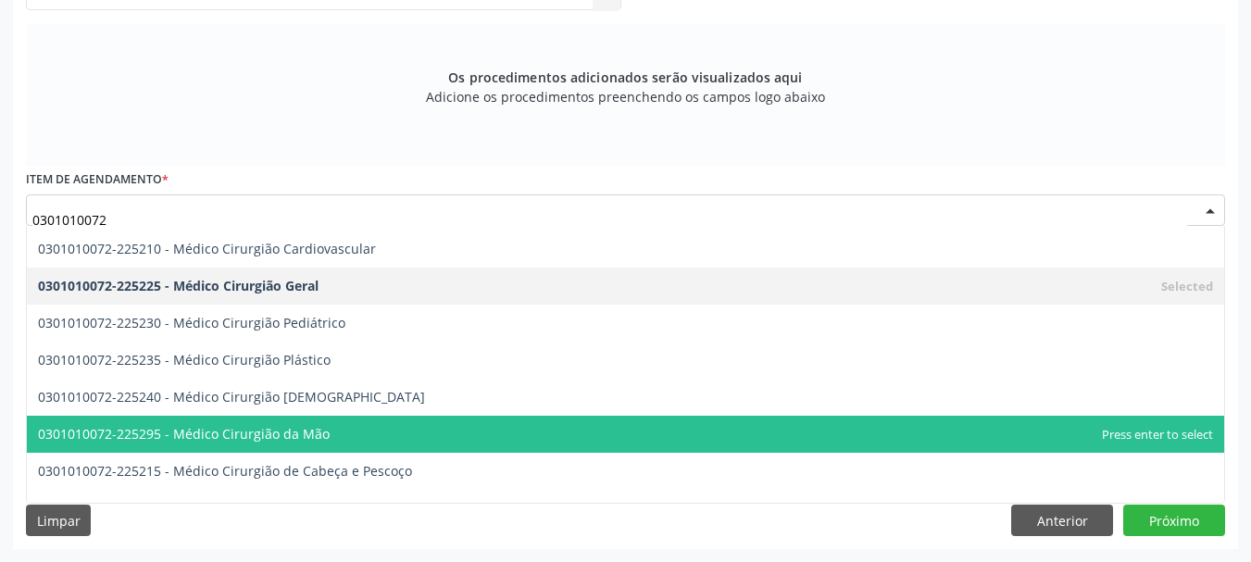
scroll to position [370, 0]
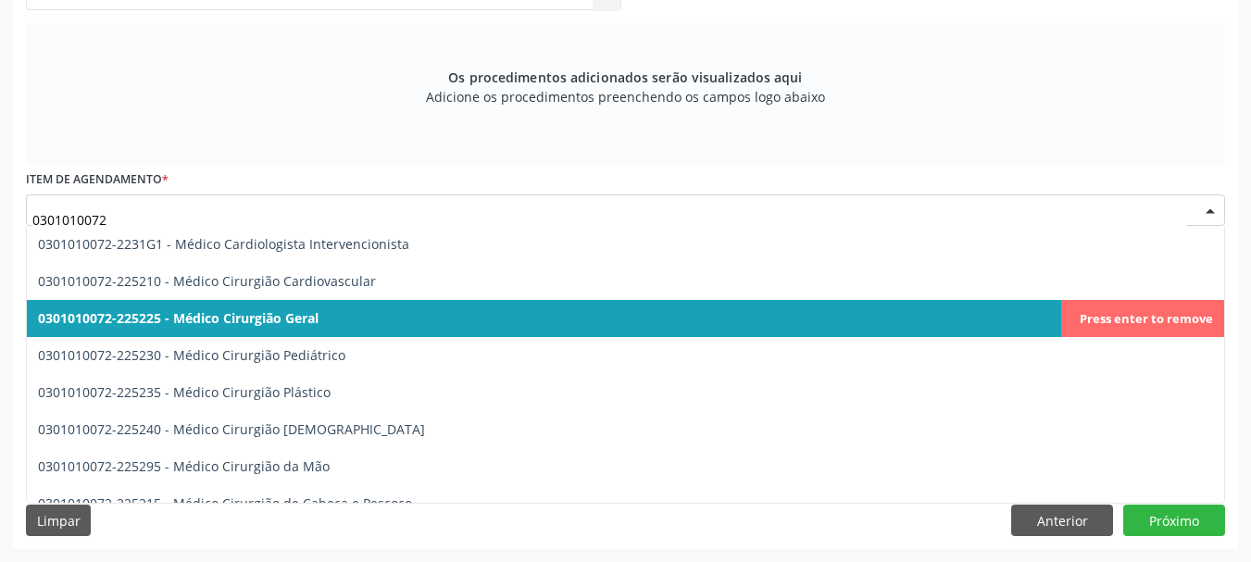
click at [352, 322] on span "0301010072-225225 - Médico Cirurgião Geral" at bounding box center [626, 318] width 1198 height 37
type input "0301010072"
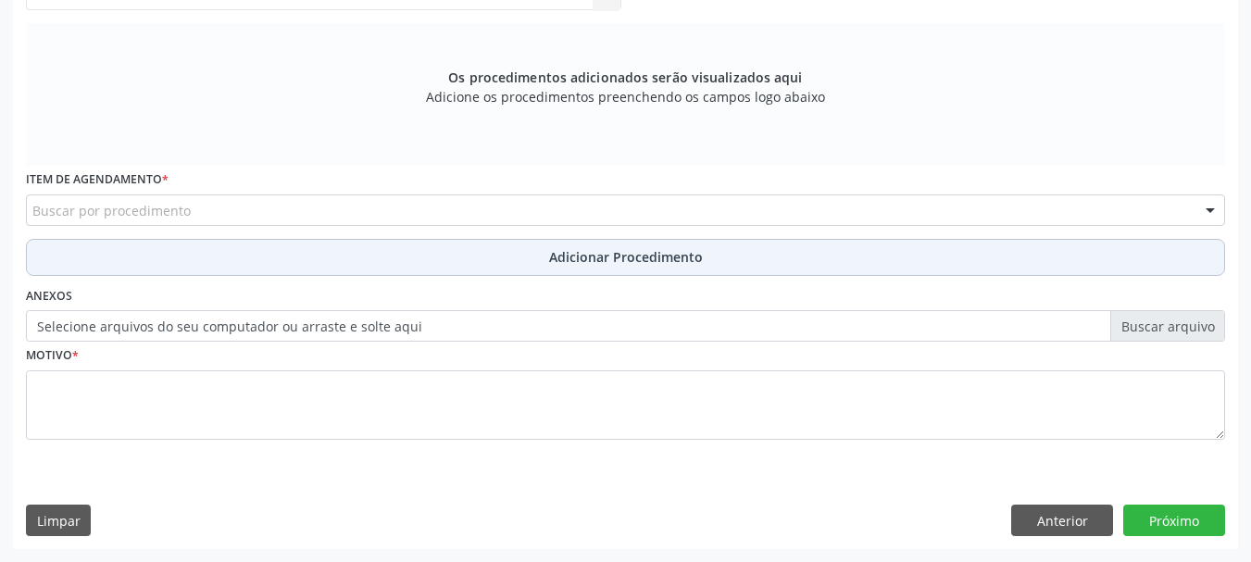
click at [360, 252] on button "Adicionar Procedimento" at bounding box center [625, 257] width 1199 height 37
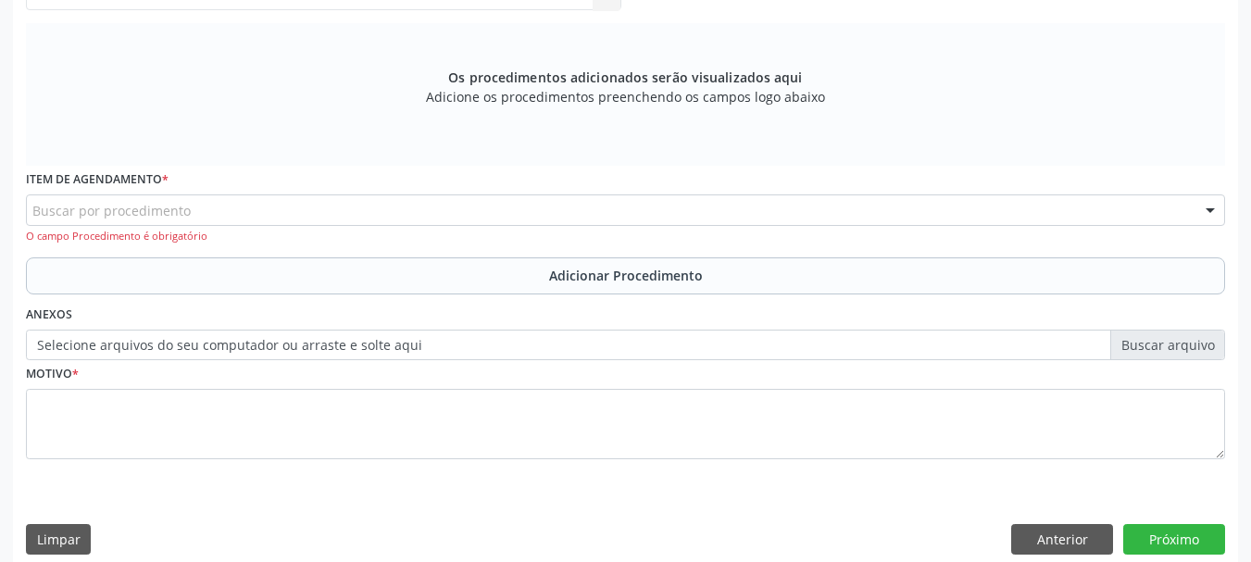
click at [320, 207] on div "Buscar por procedimento" at bounding box center [625, 210] width 1199 height 31
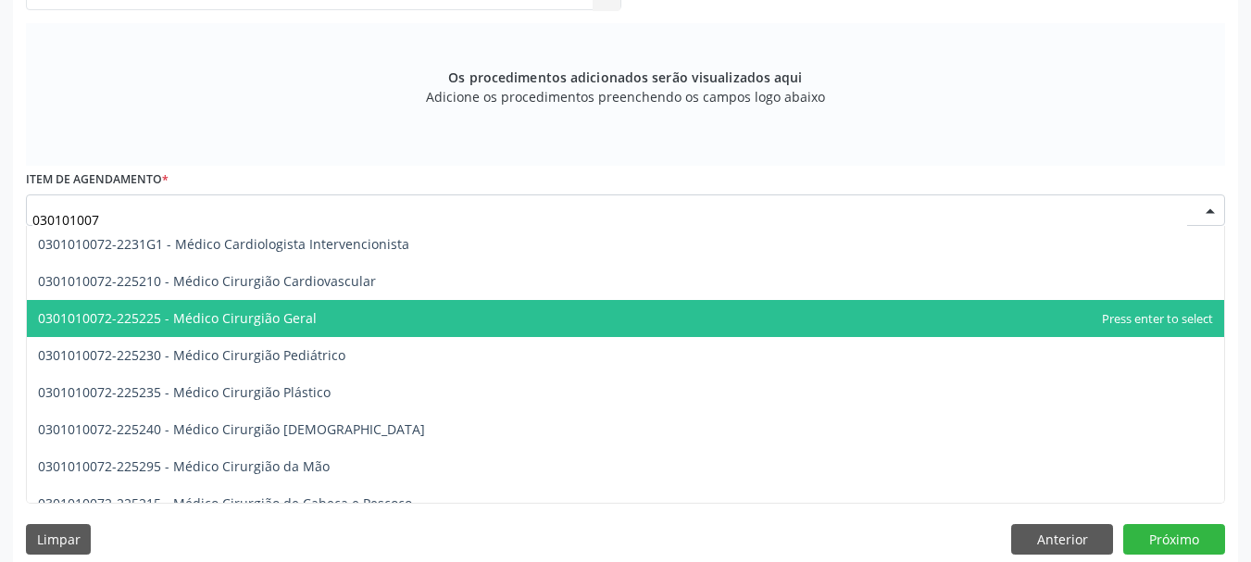
type input "0301010072"
click at [298, 314] on span "0301010072-225225 - Médico Cirurgião Geral" at bounding box center [177, 318] width 279 height 18
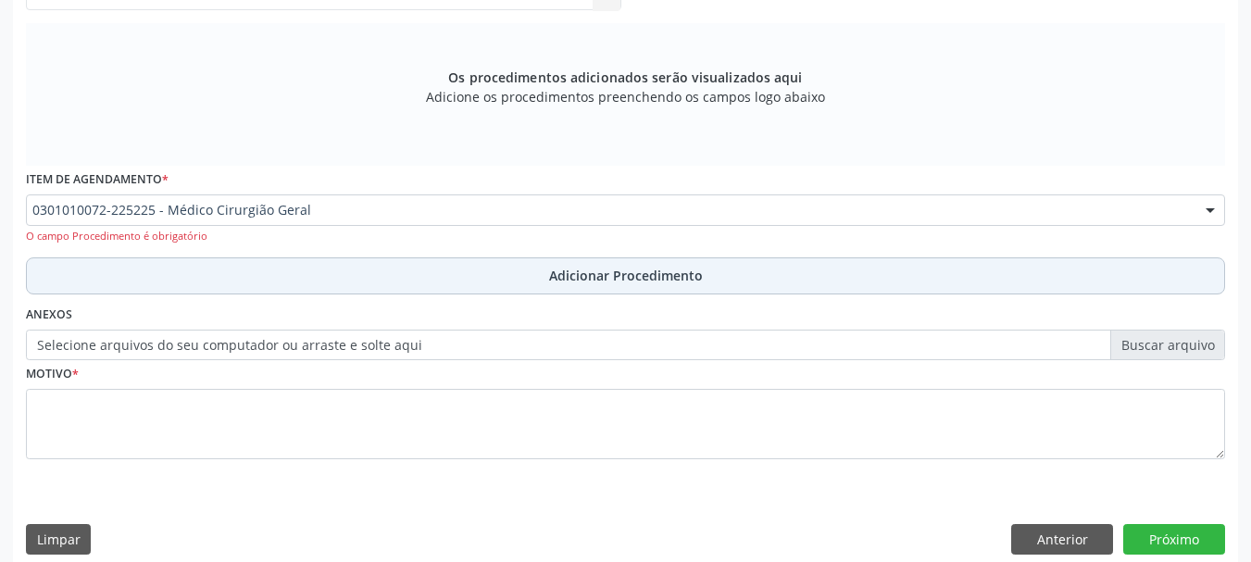
click at [261, 278] on button "Adicionar Procedimento" at bounding box center [625, 275] width 1199 height 37
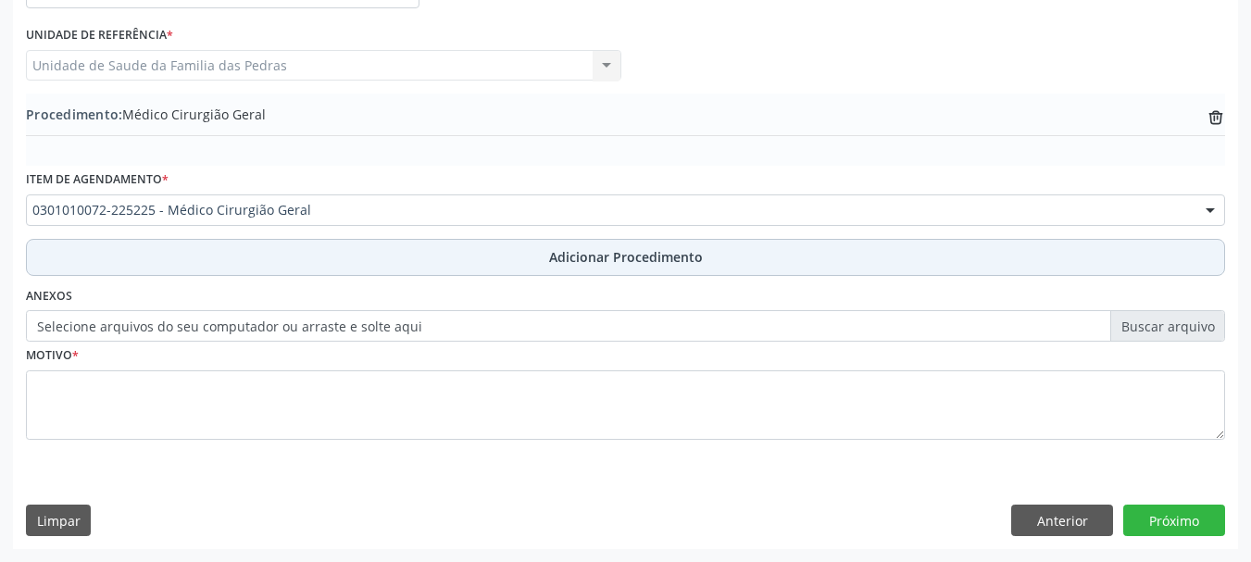
scroll to position [480, 0]
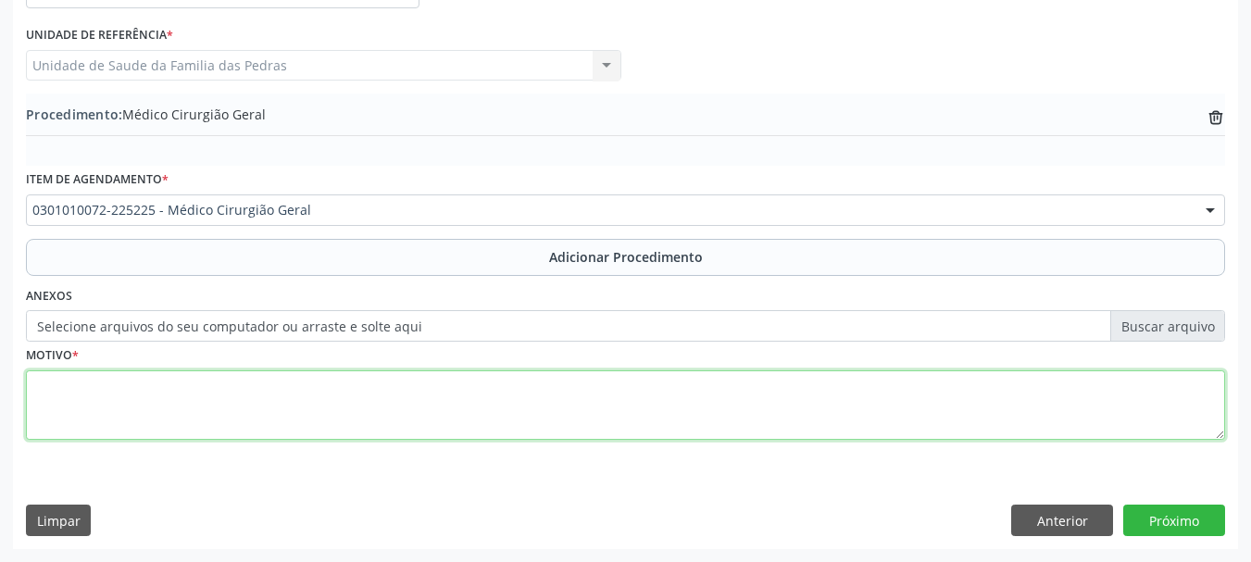
click at [255, 409] on textarea at bounding box center [625, 405] width 1199 height 70
type textarea "c"
click at [277, 407] on textarea "CIRURGIÃO GINECOLOGICO" at bounding box center [625, 405] width 1199 height 70
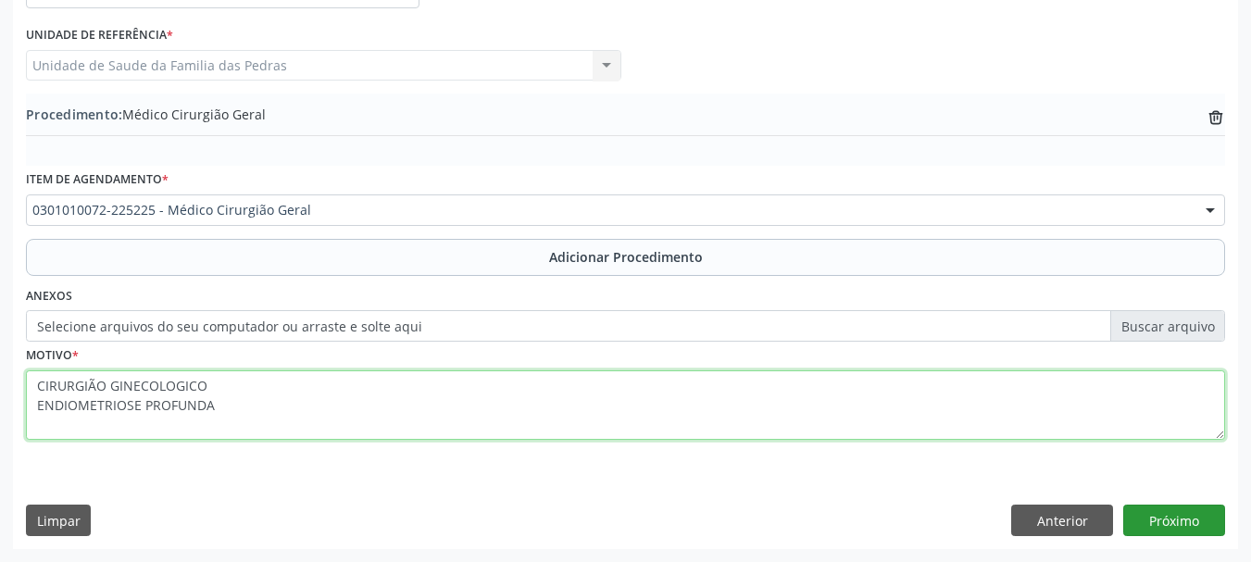
type textarea "CIRURGIÃO GINECOLOGICO ENDIOMETRIOSE PROFUNDA"
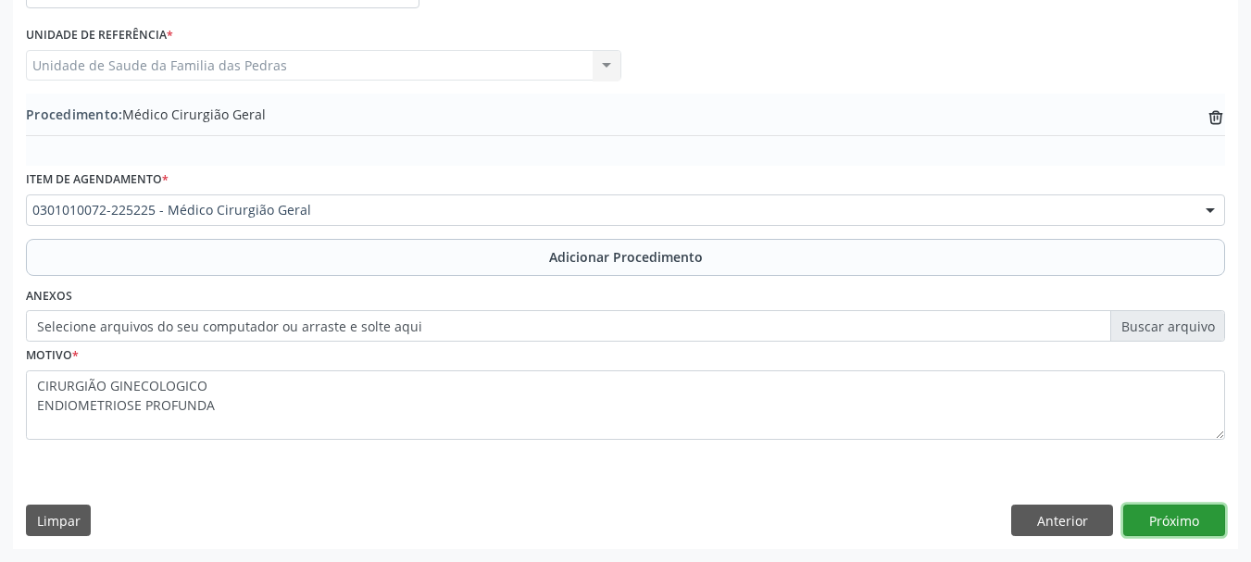
click at [1141, 517] on button "Próximo" at bounding box center [1175, 520] width 102 height 31
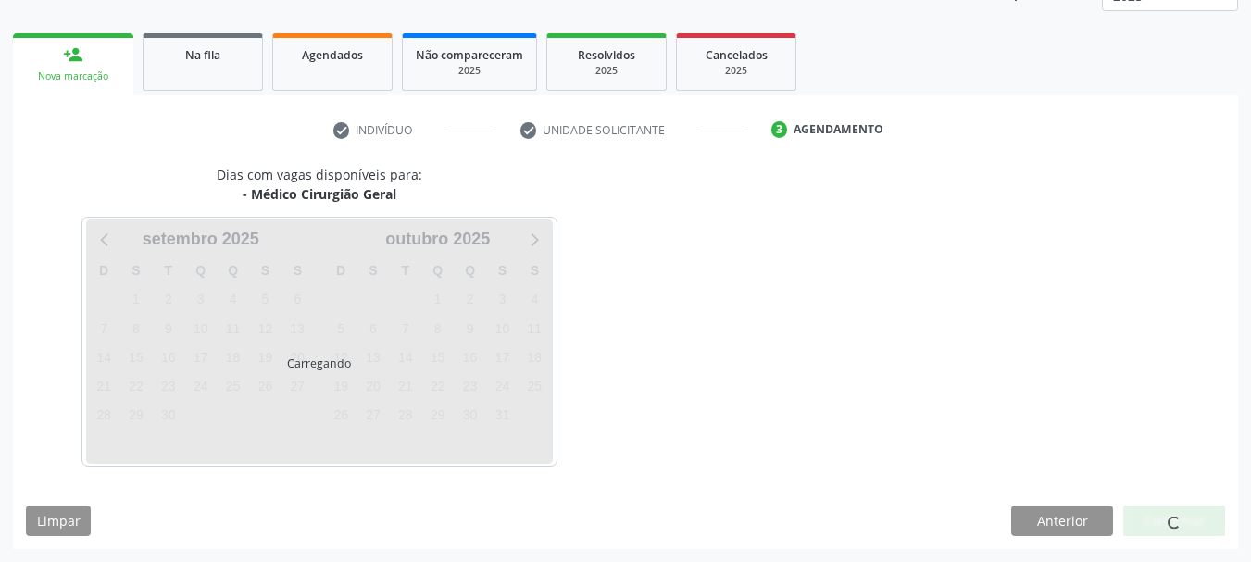
scroll to position [324, 0]
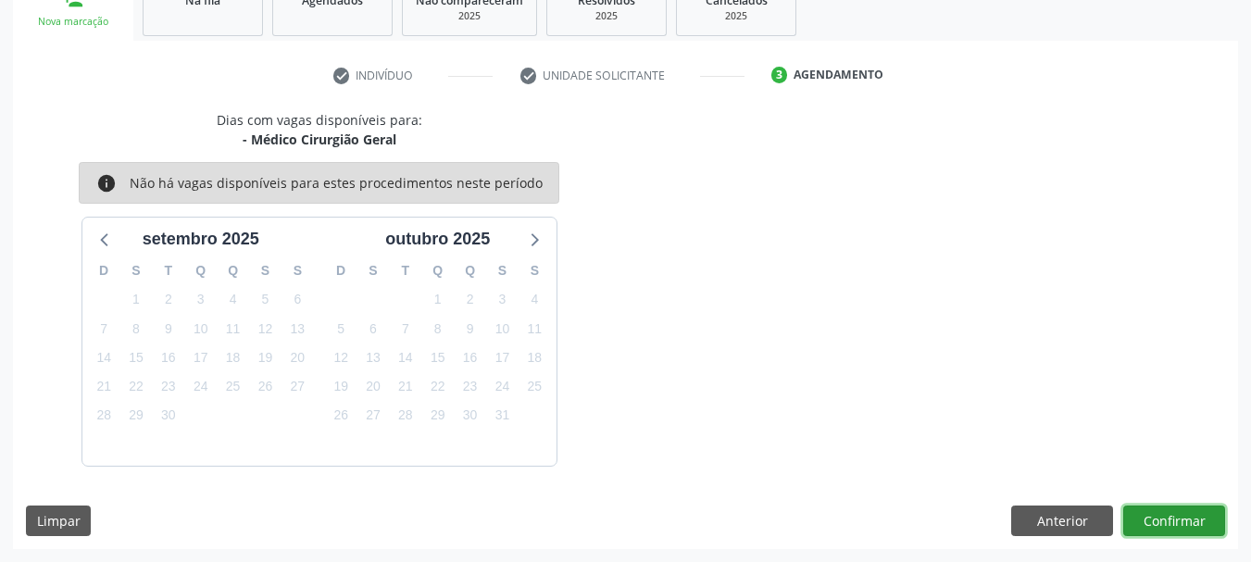
click at [1142, 514] on button "Confirmar" at bounding box center [1175, 521] width 102 height 31
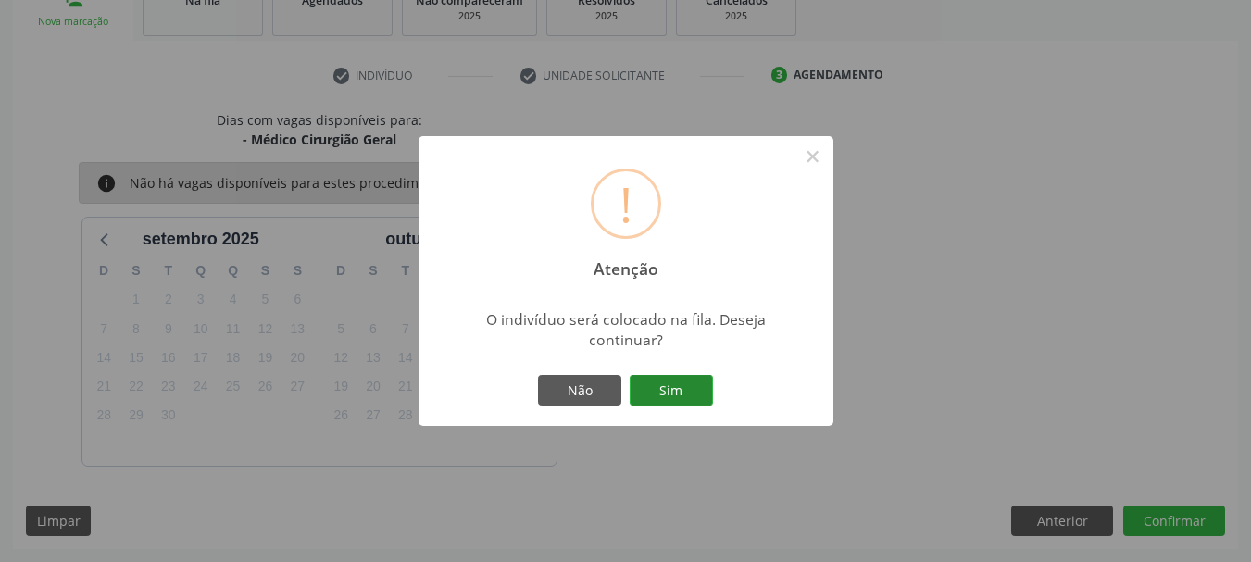
click at [672, 383] on button "Sim" at bounding box center [671, 390] width 83 height 31
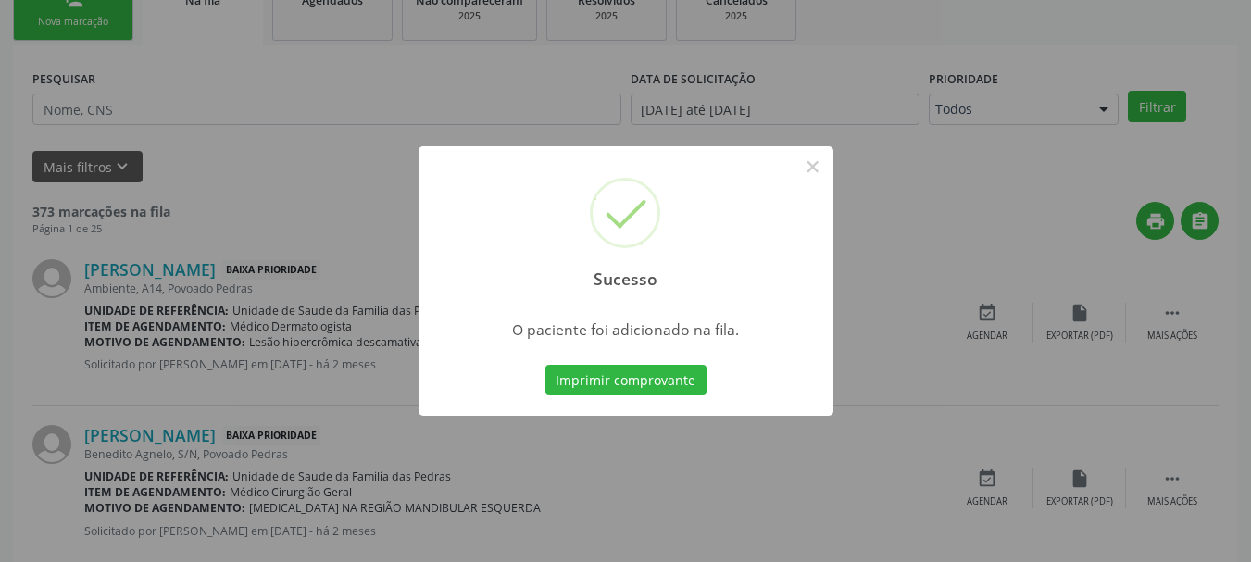
scroll to position [75, 0]
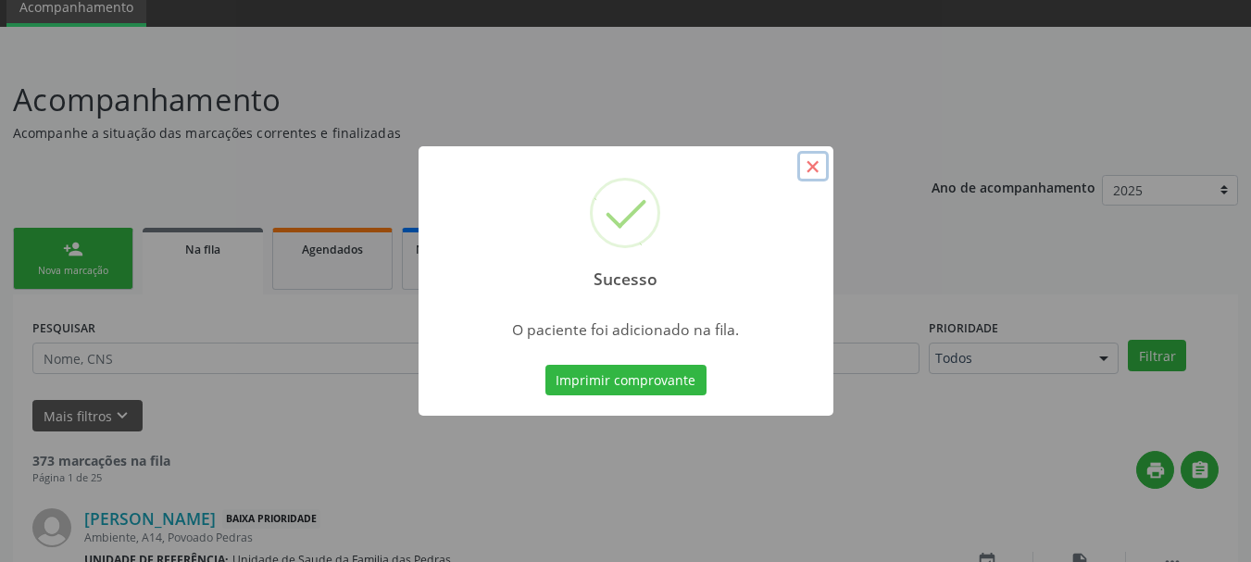
click at [821, 171] on button "×" at bounding box center [812, 166] width 31 height 31
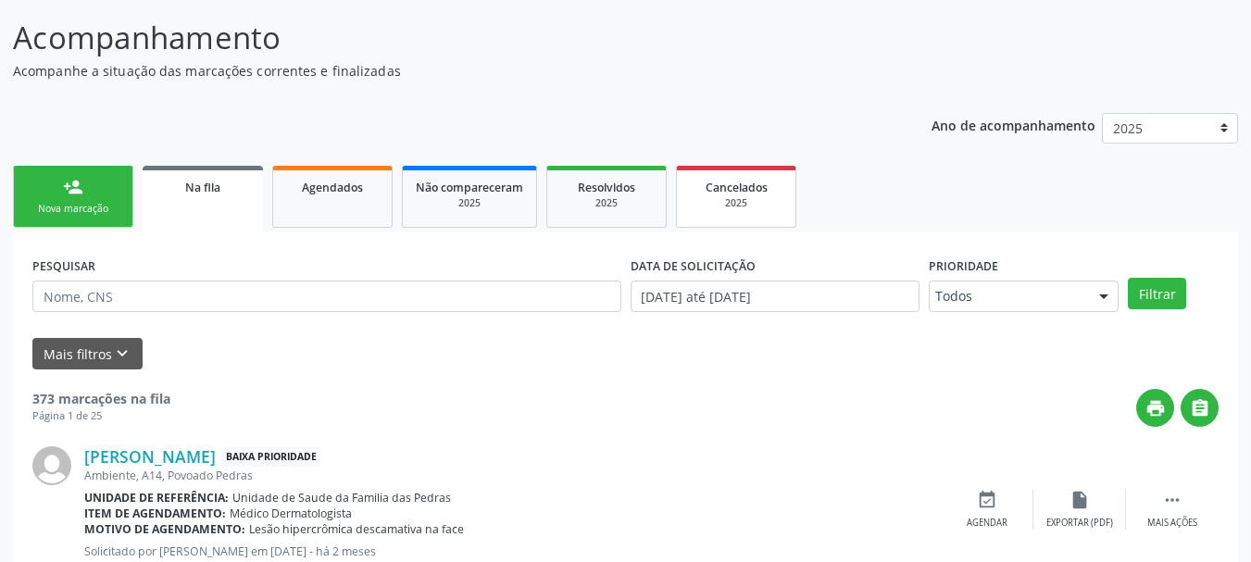
scroll to position [168, 0]
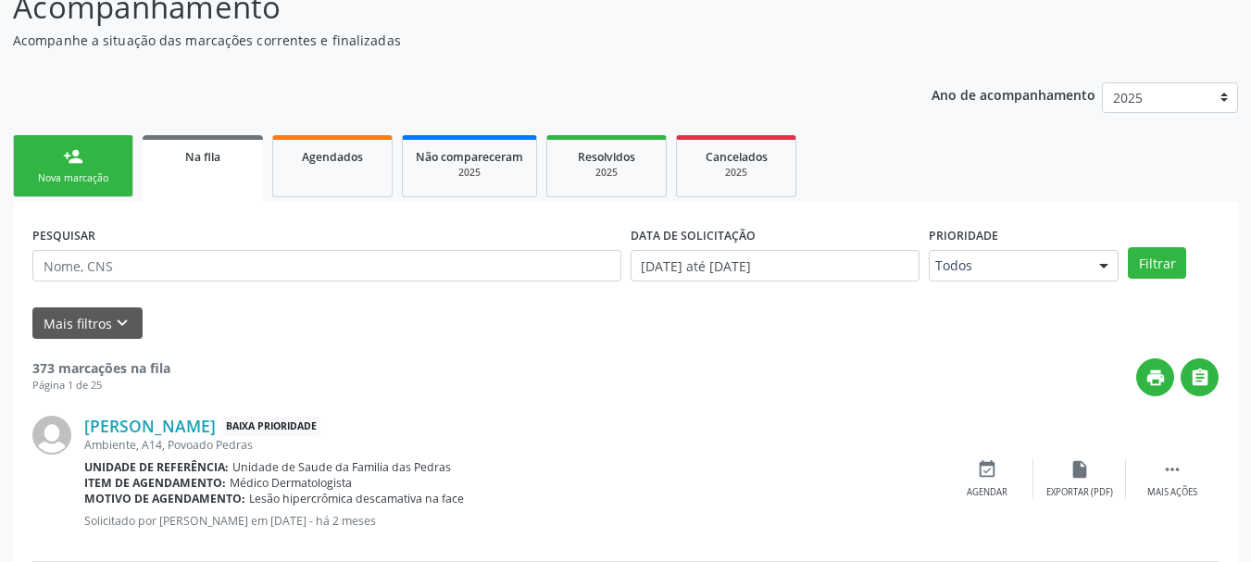
click at [115, 173] on div "Nova marcação" at bounding box center [73, 178] width 93 height 14
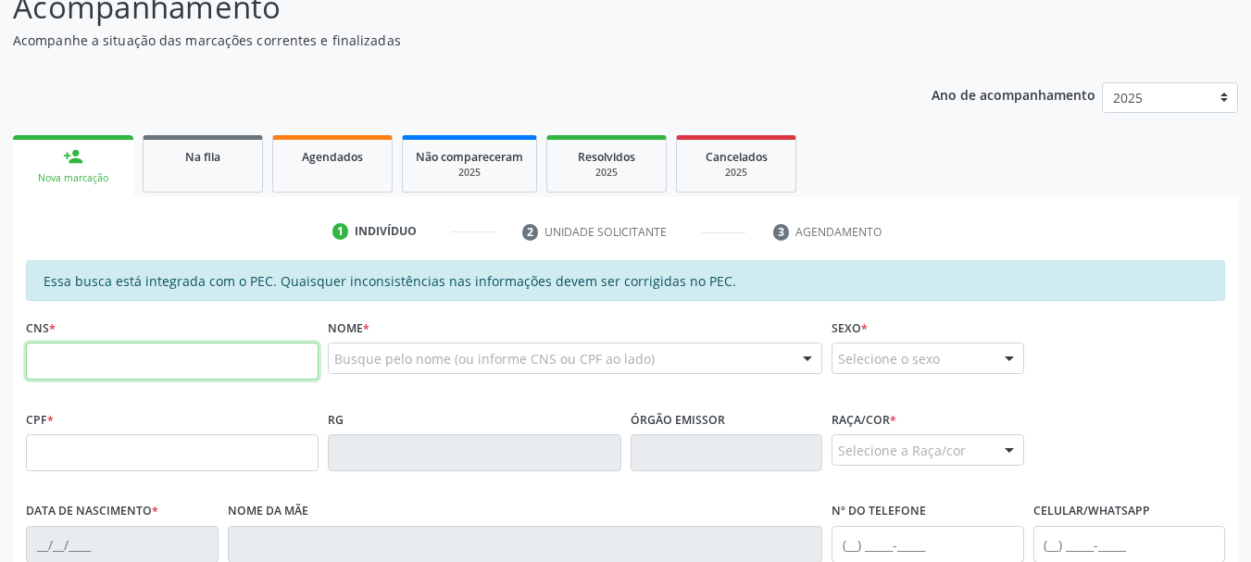
click at [111, 369] on input "text" at bounding box center [172, 361] width 293 height 37
paste input "705 7004 4022 3430"
type input "705 7004 4022 3430"
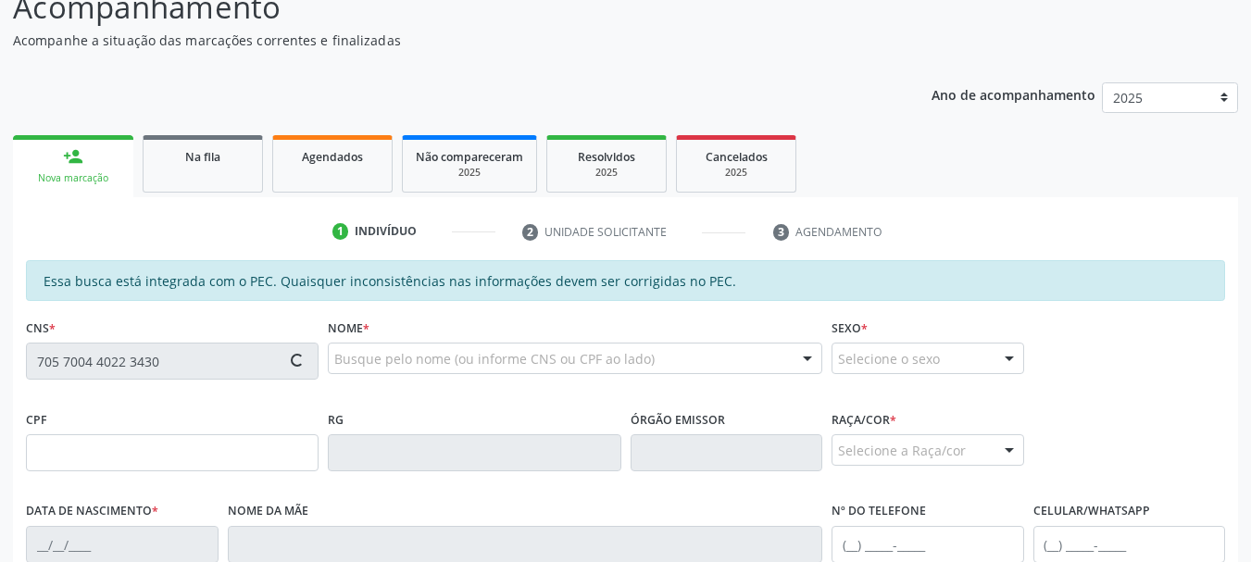
type input "094.516.234-00"
type input "[DATE]"
type input "Cicera [PERSON_NAME]"
type input "[PHONE_NUMBER]"
type input "S/N"
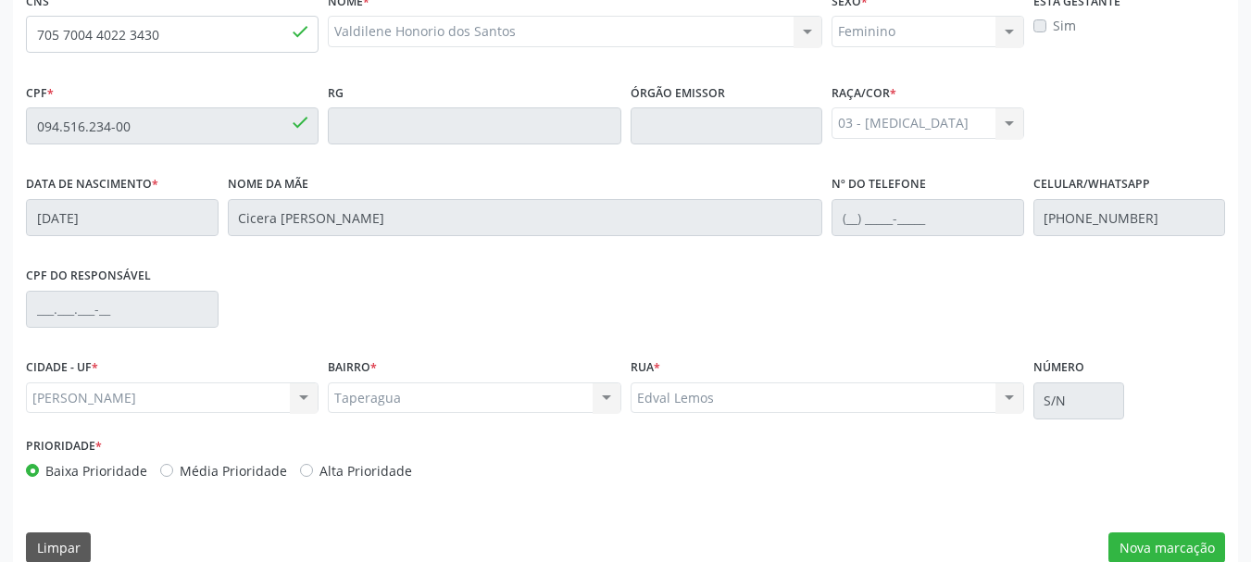
scroll to position [521, 0]
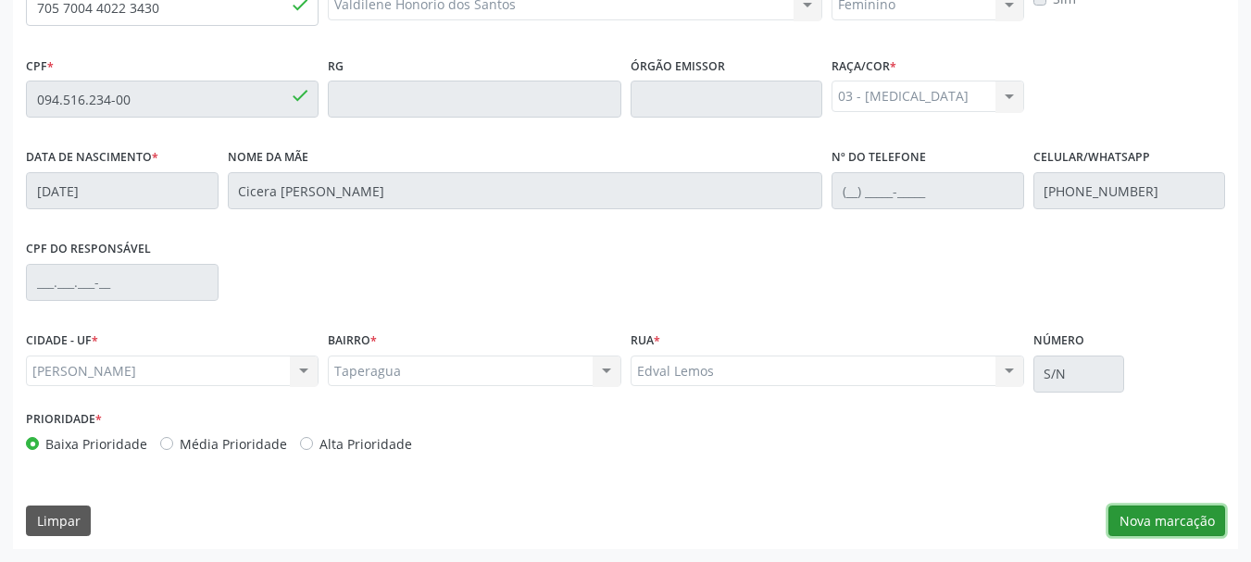
click at [1151, 520] on button "Nova marcação" at bounding box center [1167, 521] width 117 height 31
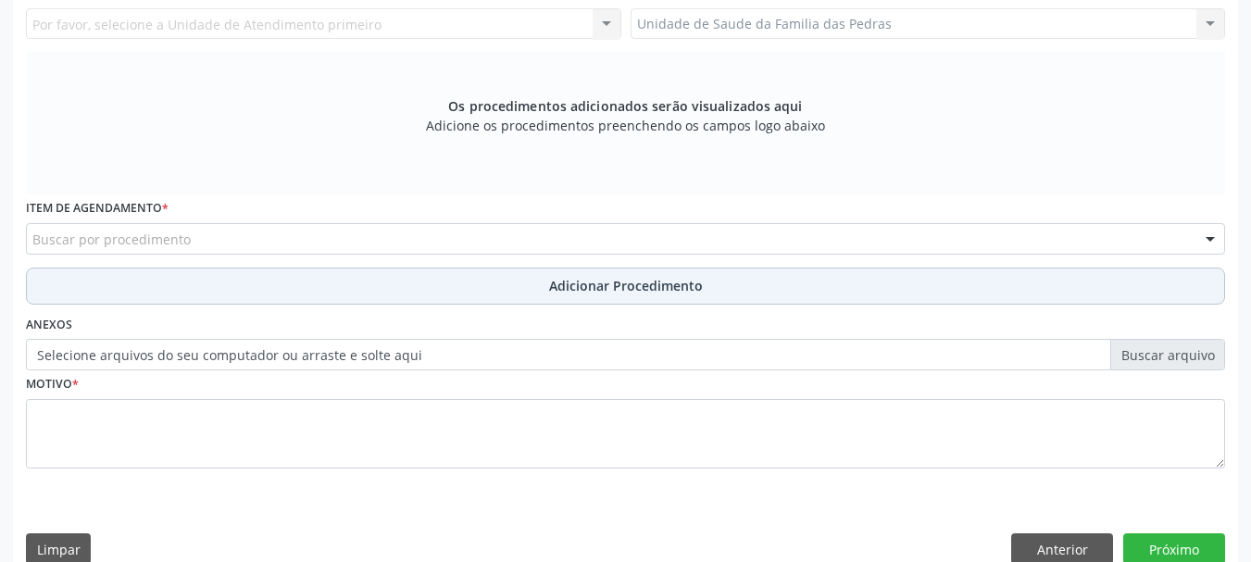
scroll to position [244, 0]
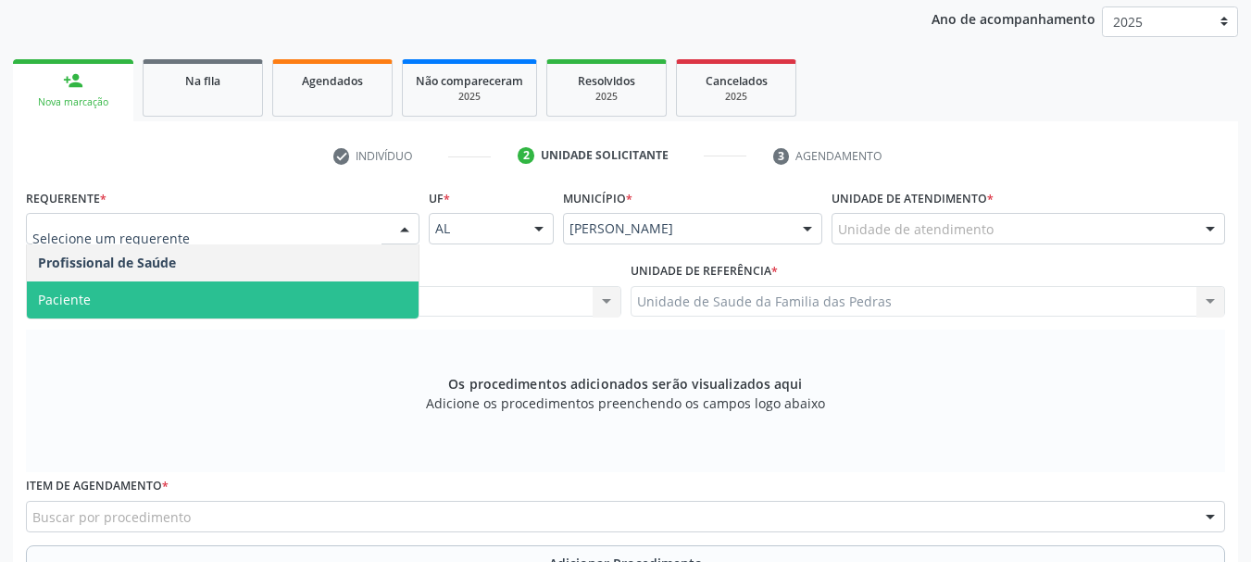
click at [168, 307] on span "Paciente" at bounding box center [223, 300] width 392 height 37
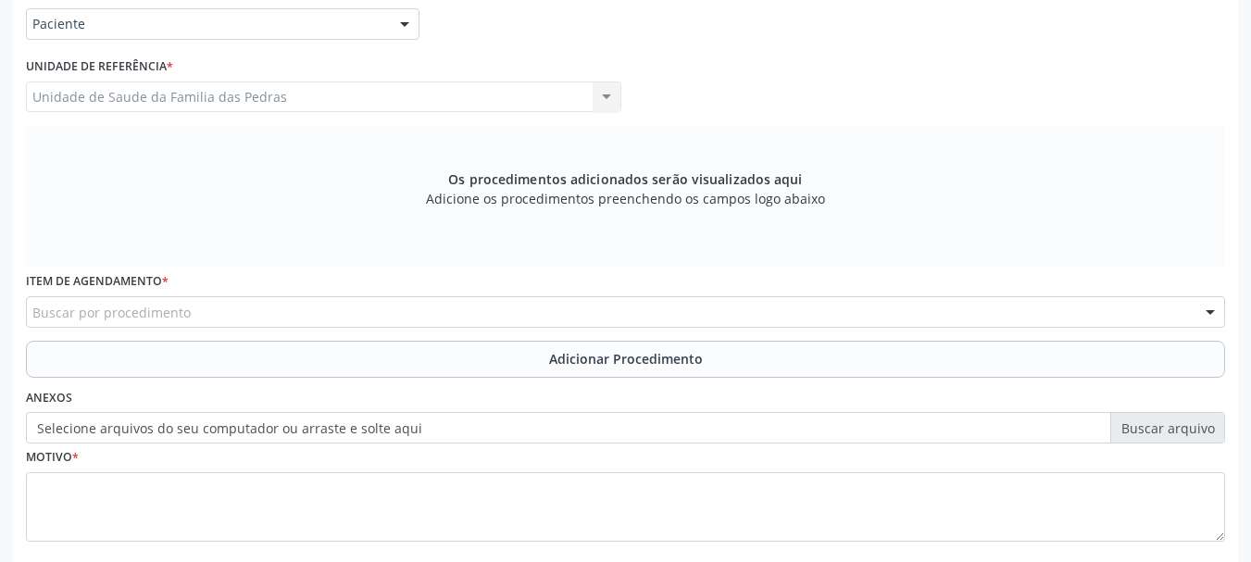
scroll to position [521, 0]
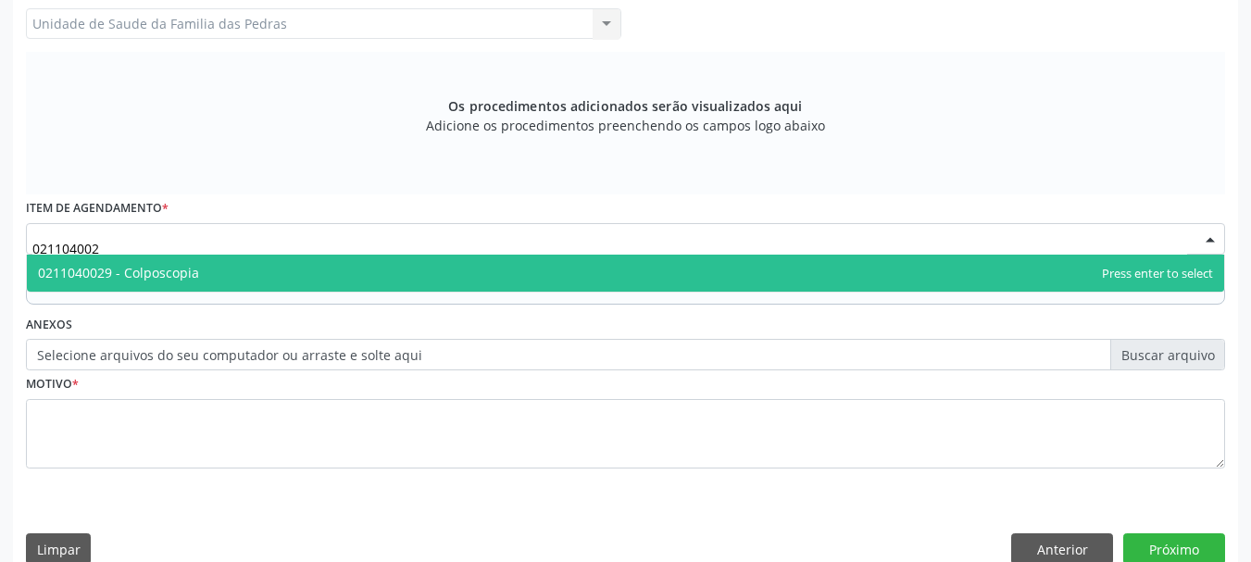
type input "0211040029"
click at [183, 273] on span "0211040029 - Colposcopia" at bounding box center [118, 273] width 161 height 18
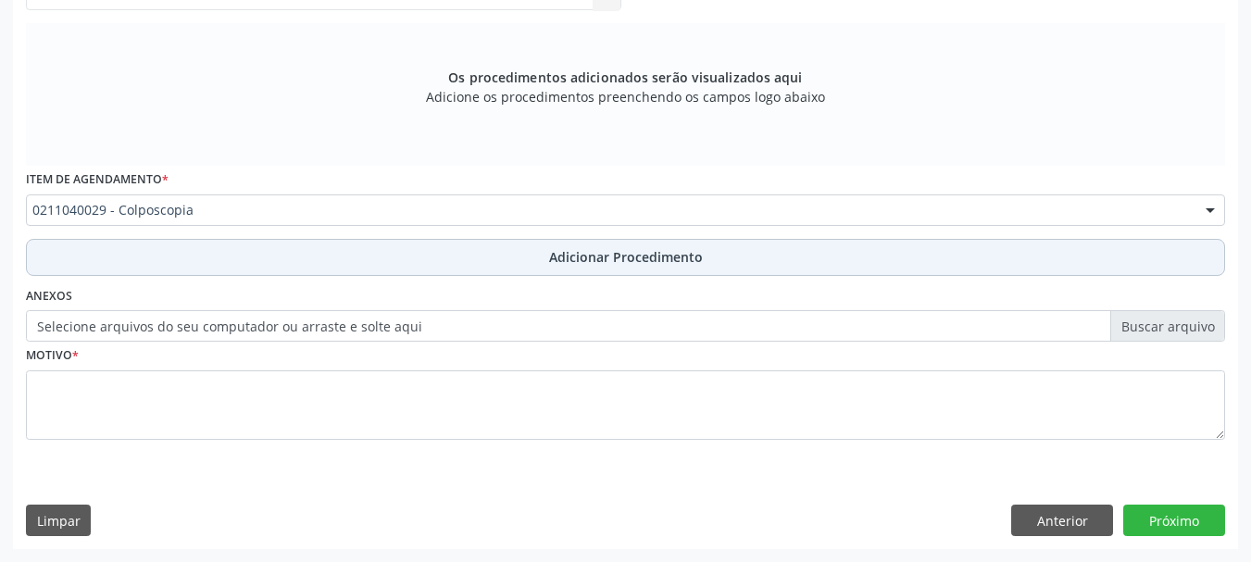
click at [182, 267] on button "Adicionar Procedimento" at bounding box center [625, 257] width 1199 height 37
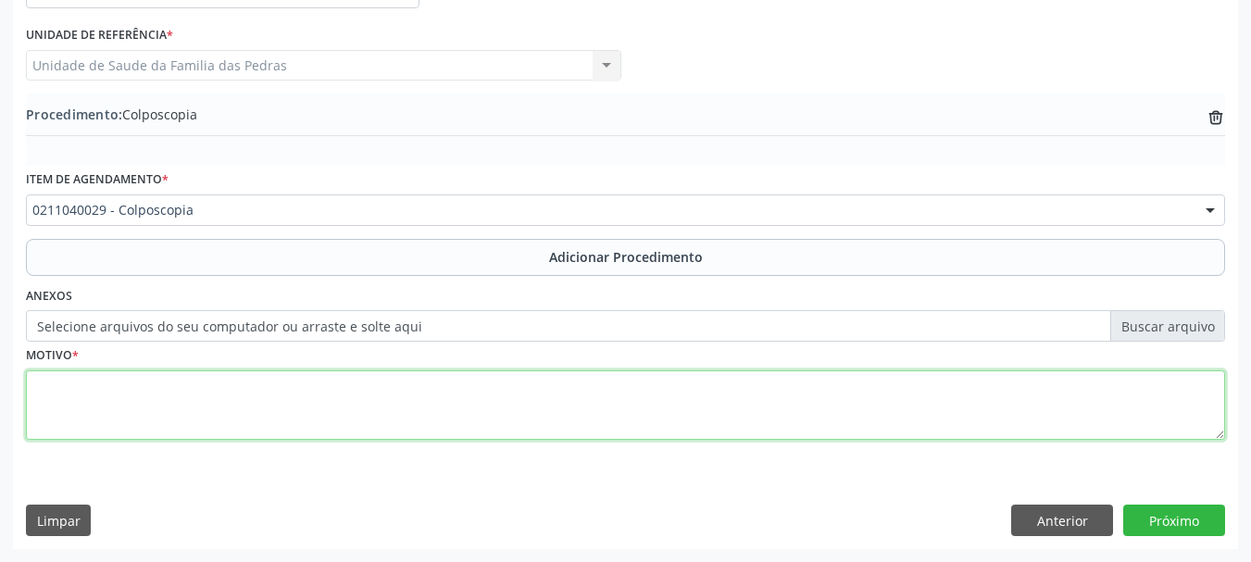
click at [123, 412] on textarea at bounding box center [625, 405] width 1199 height 70
type textarea "AVALIAR COLO UTERINO"
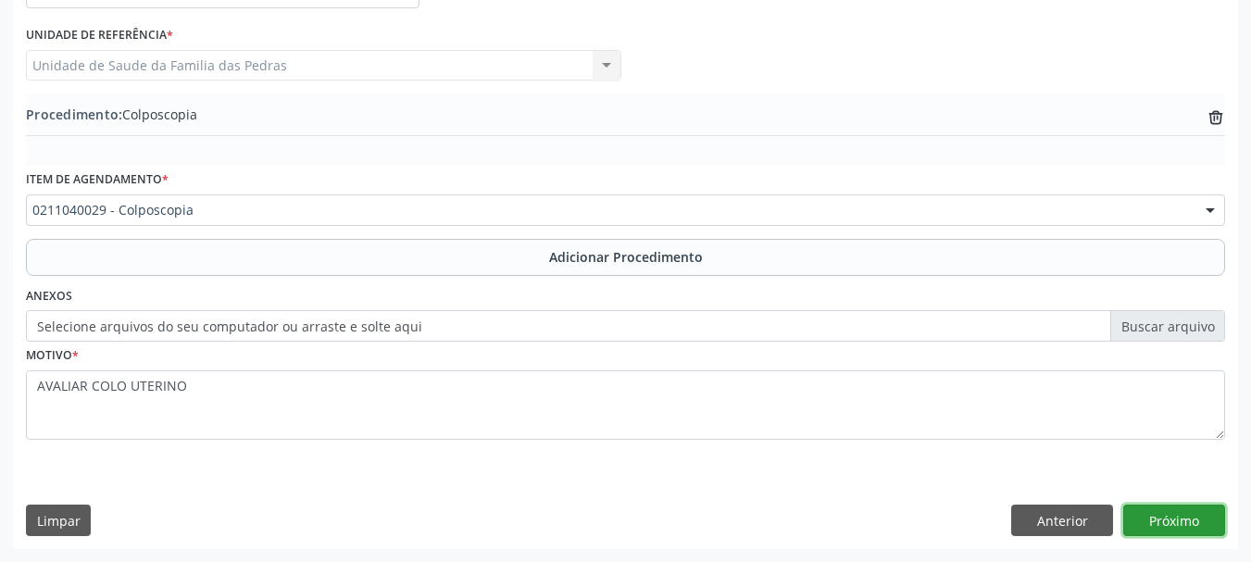
click at [1172, 512] on button "Próximo" at bounding box center [1175, 520] width 102 height 31
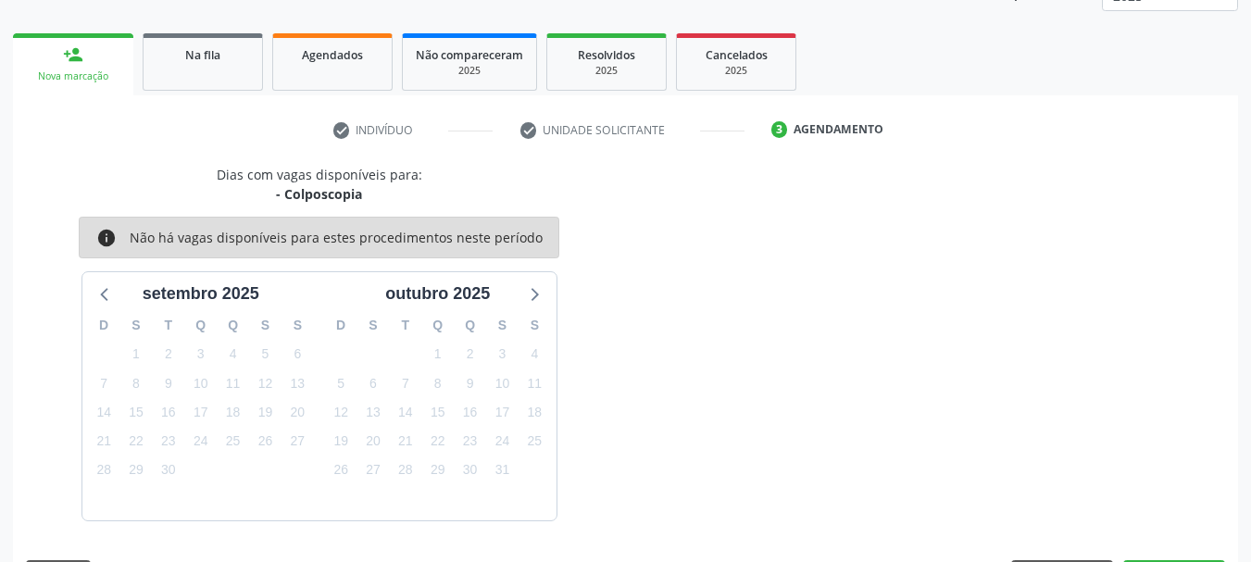
scroll to position [324, 0]
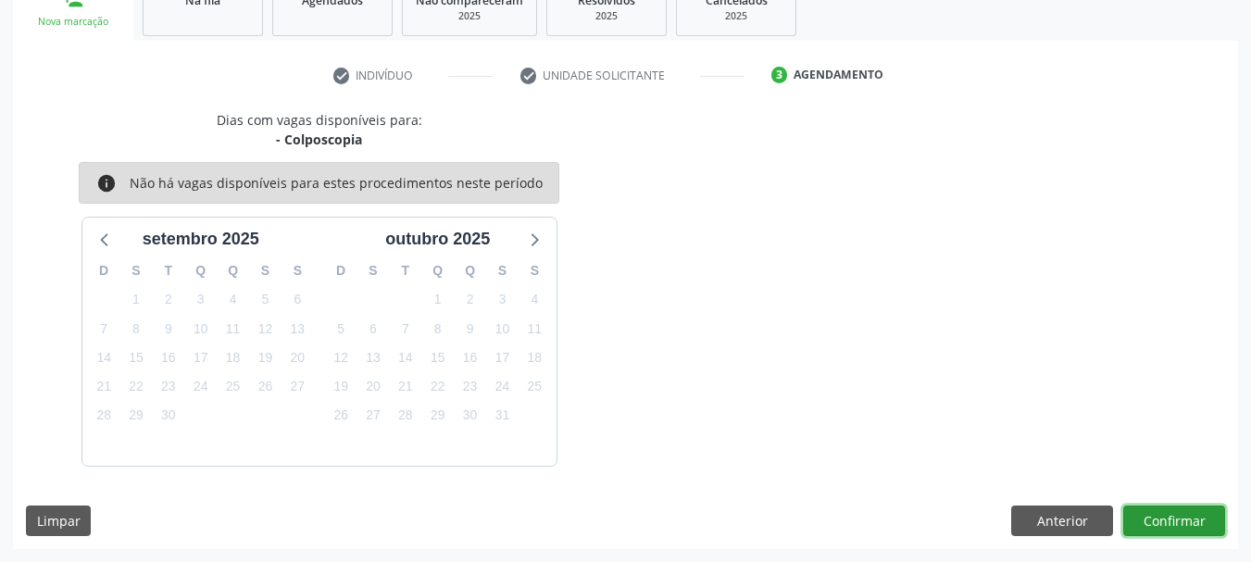
click at [1172, 512] on button "Confirmar" at bounding box center [1175, 521] width 102 height 31
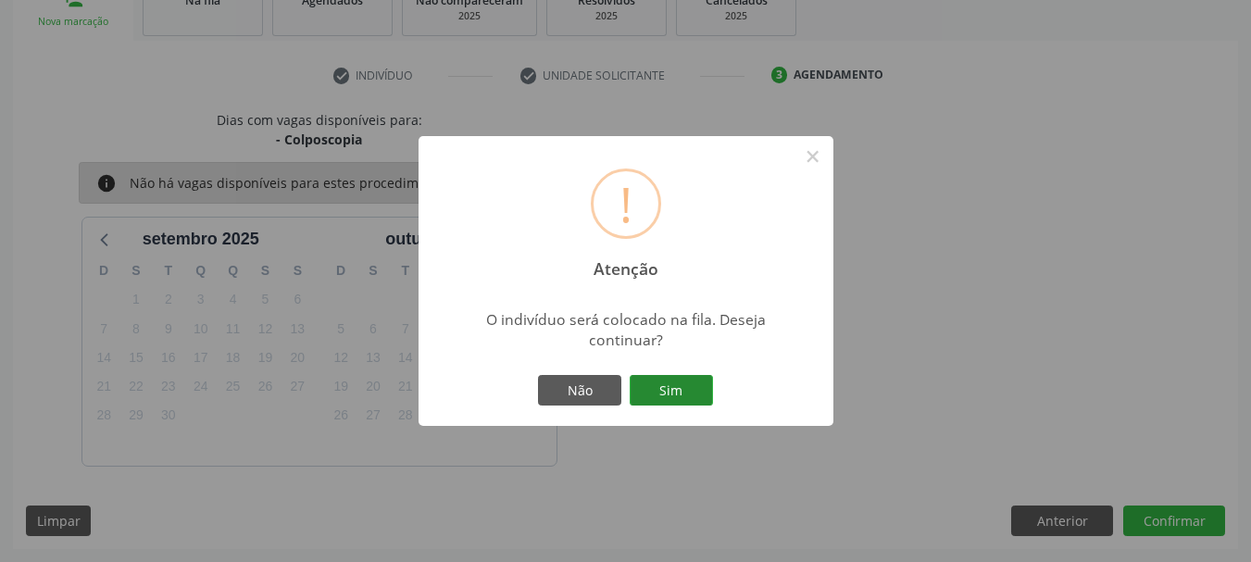
click at [695, 399] on button "Sim" at bounding box center [671, 390] width 83 height 31
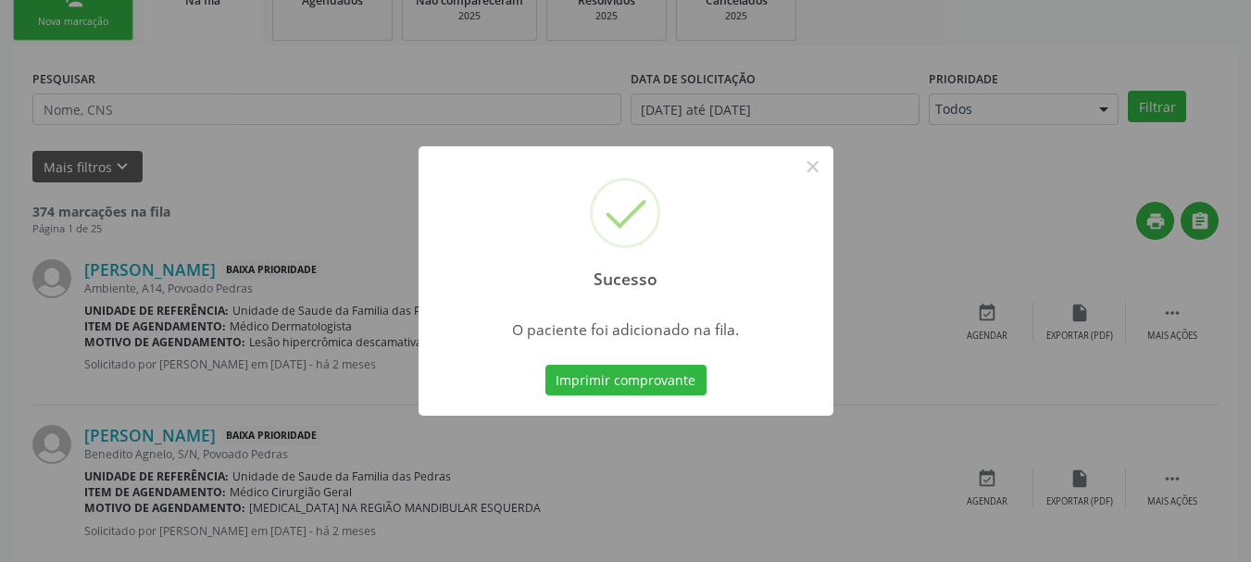
scroll to position [75, 0]
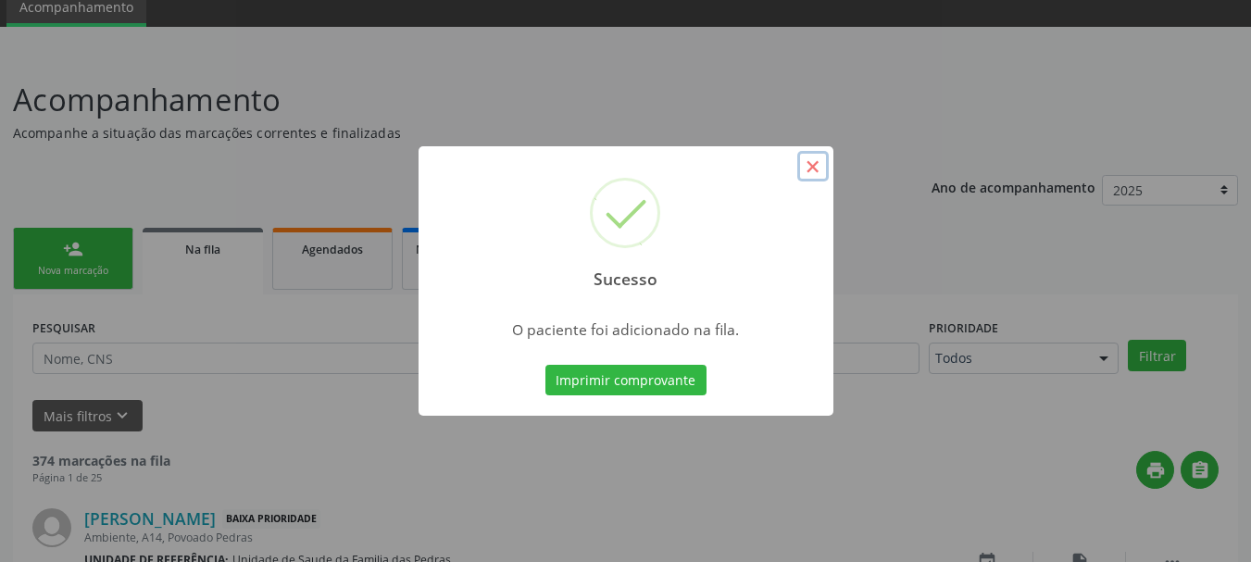
click at [808, 164] on button "×" at bounding box center [812, 166] width 31 height 31
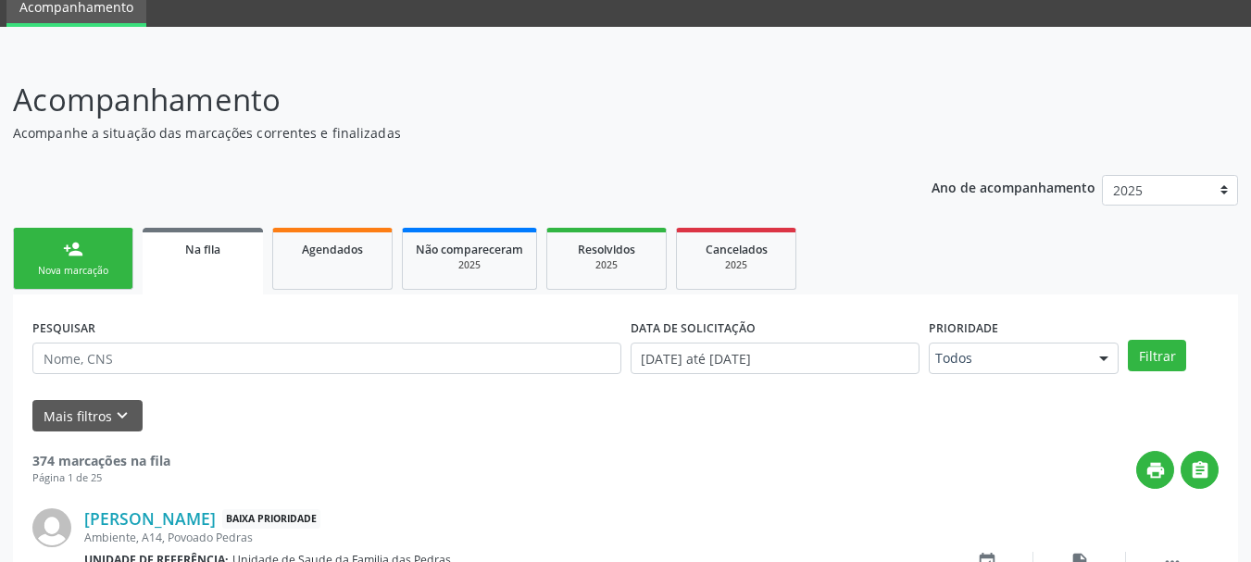
click at [100, 256] on link "person_add Nova marcação" at bounding box center [73, 259] width 120 height 62
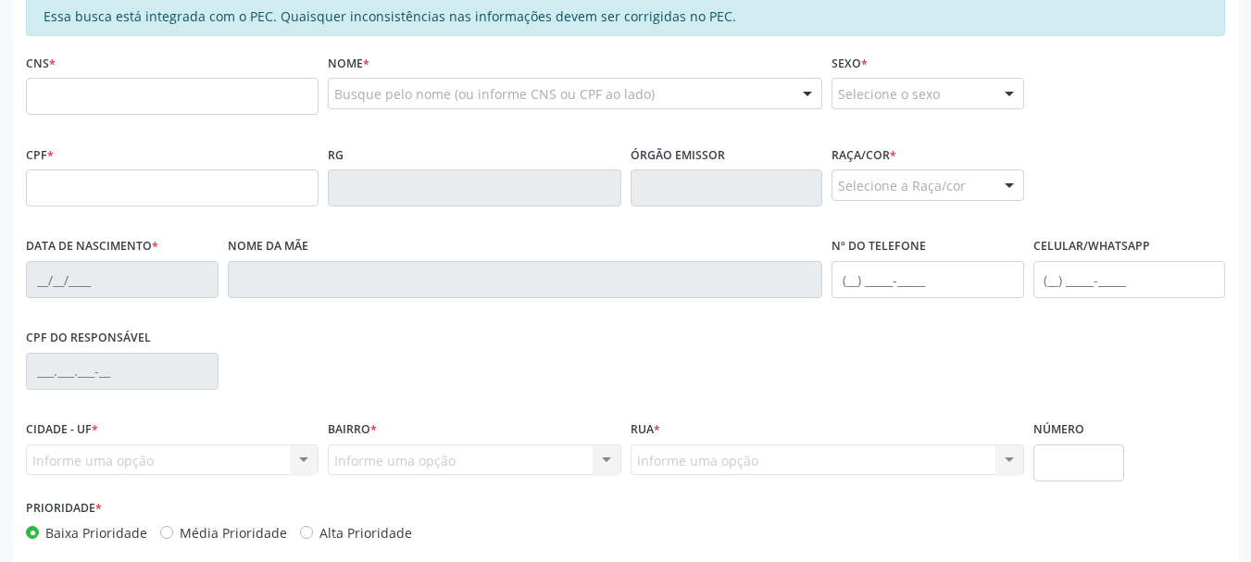
scroll to position [446, 0]
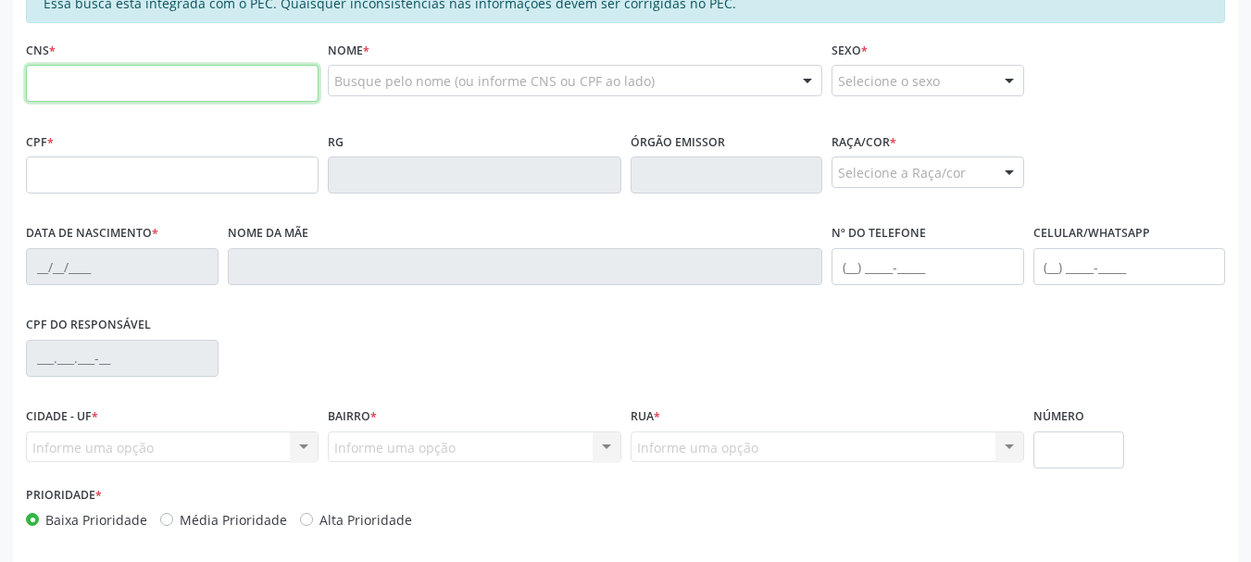
click at [72, 87] on input "text" at bounding box center [172, 83] width 293 height 37
paste input "708 7041 4039 8993"
type input "708 7041 4039 8993"
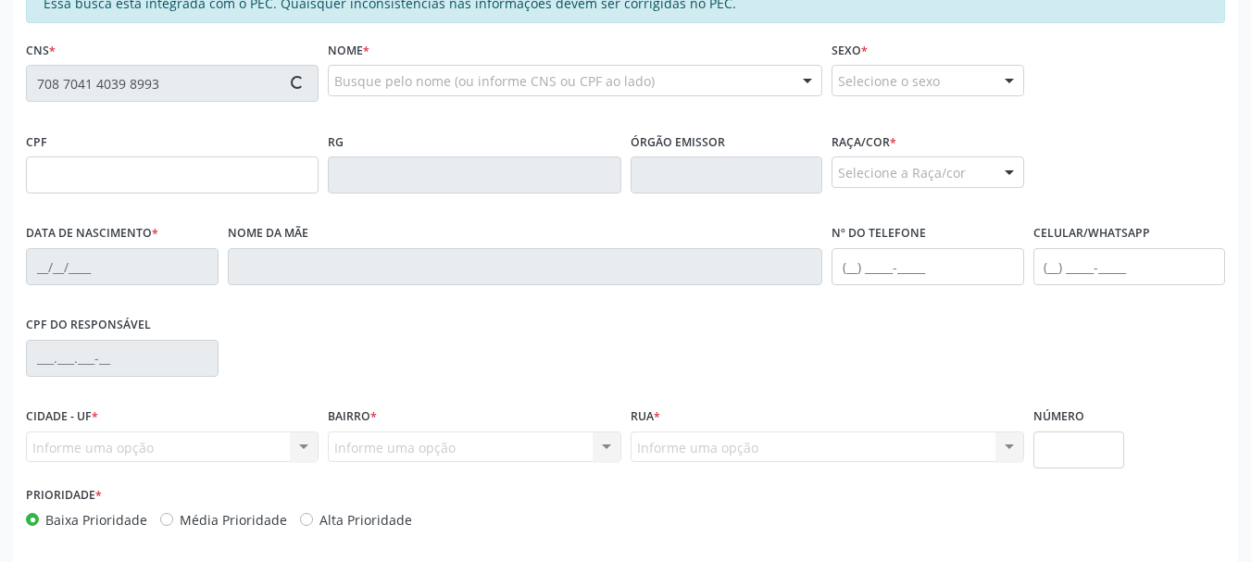
type input "083.135.494-16"
type input "[DATE]"
type input "[PERSON_NAME]"
type input "[PHONE_NUMBER]"
type input "S/N"
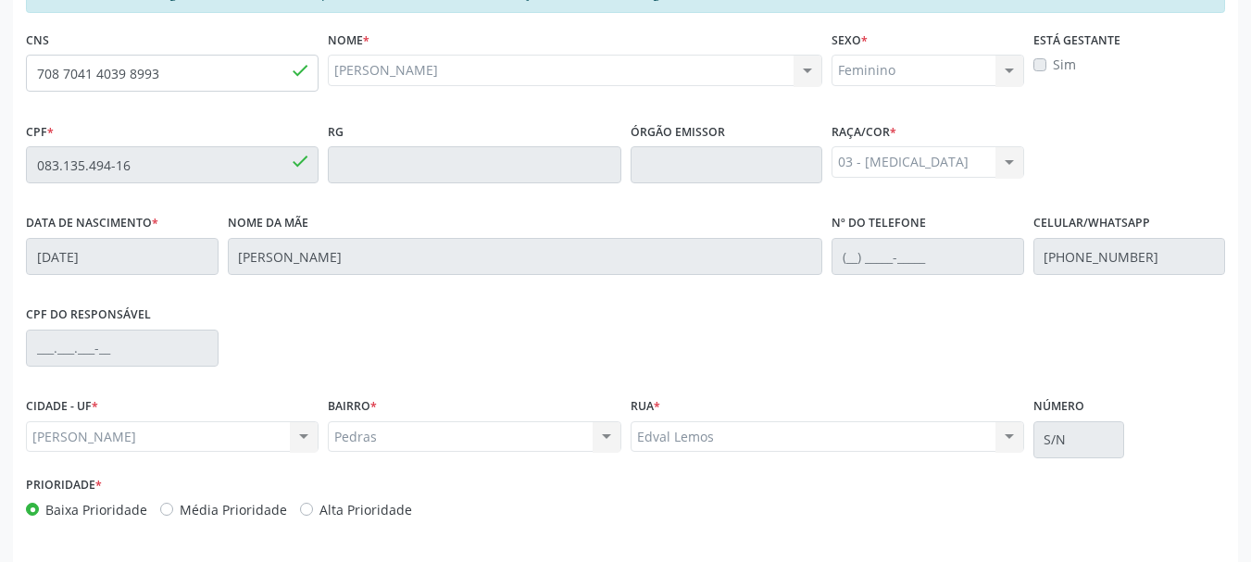
scroll to position [521, 0]
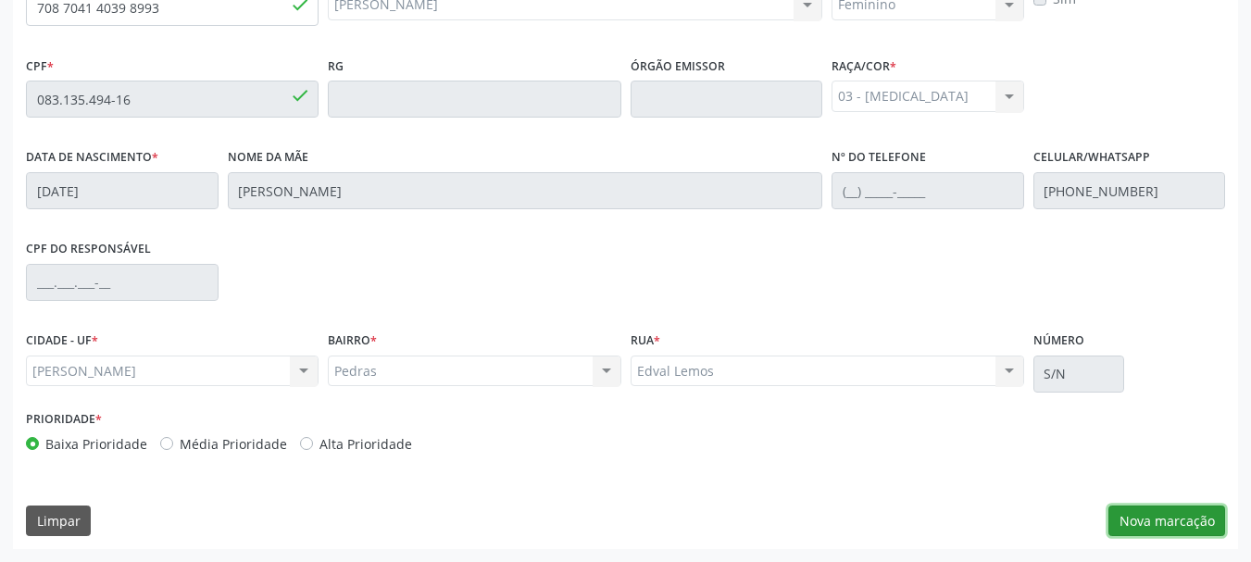
click at [1166, 517] on button "Nova marcação" at bounding box center [1167, 521] width 117 height 31
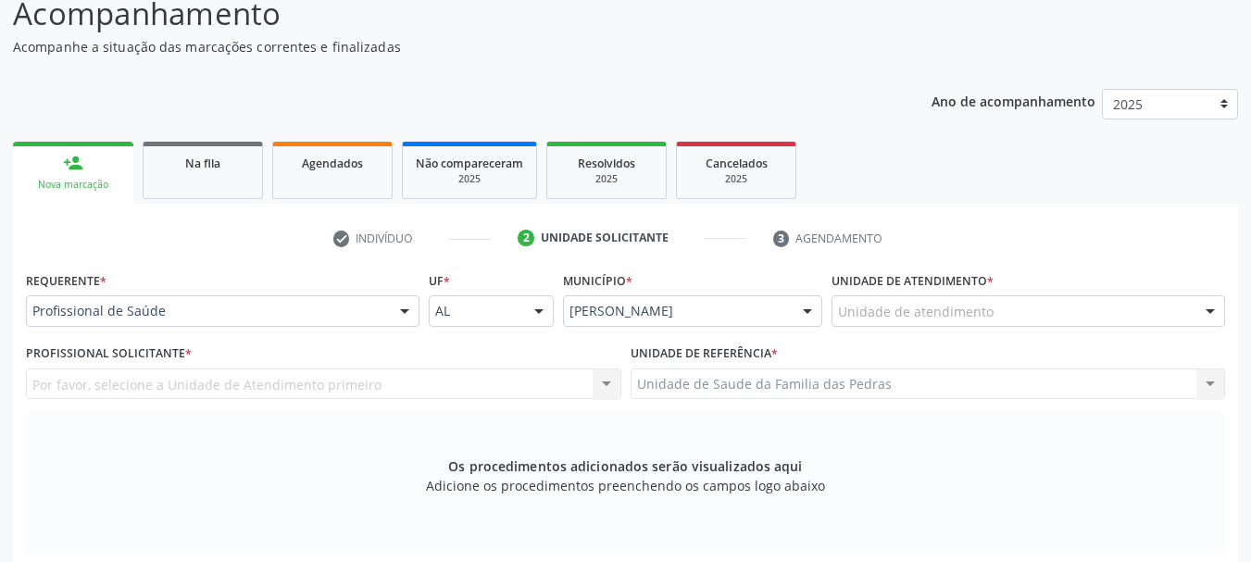
scroll to position [151, 0]
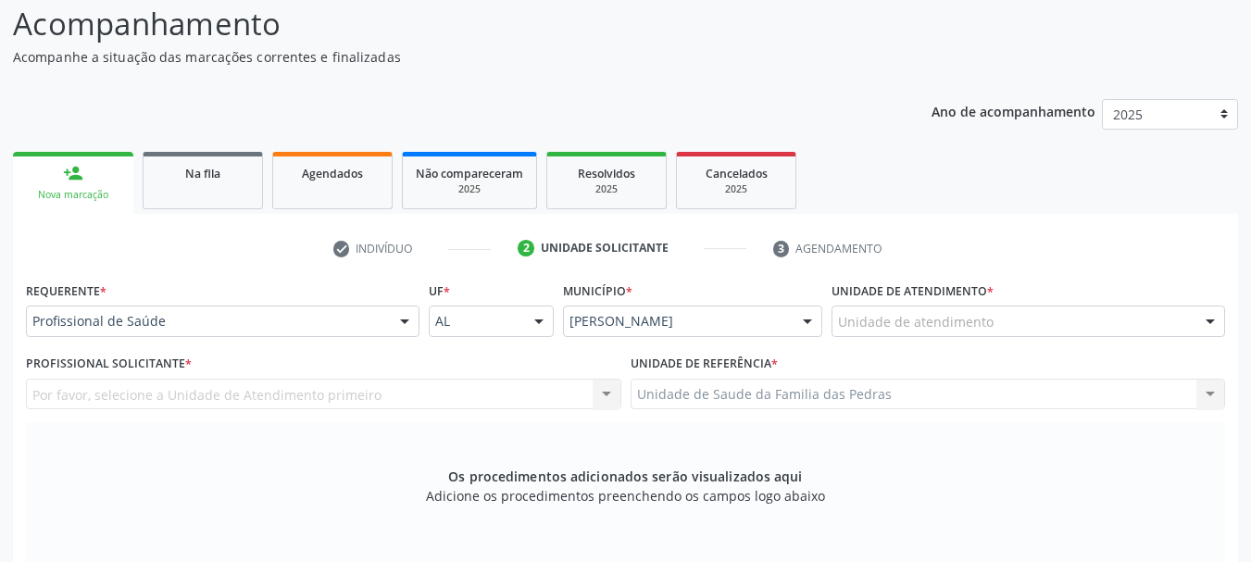
click at [401, 327] on div at bounding box center [405, 322] width 28 height 31
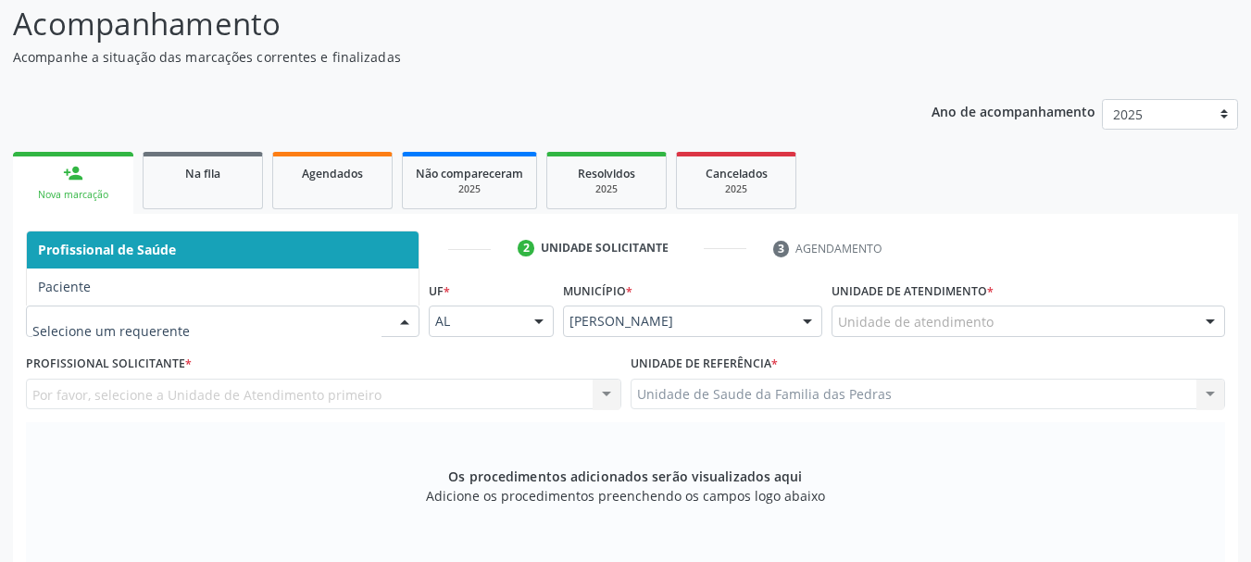
click at [381, 252] on span "Profissional de Saúde" at bounding box center [223, 250] width 392 height 37
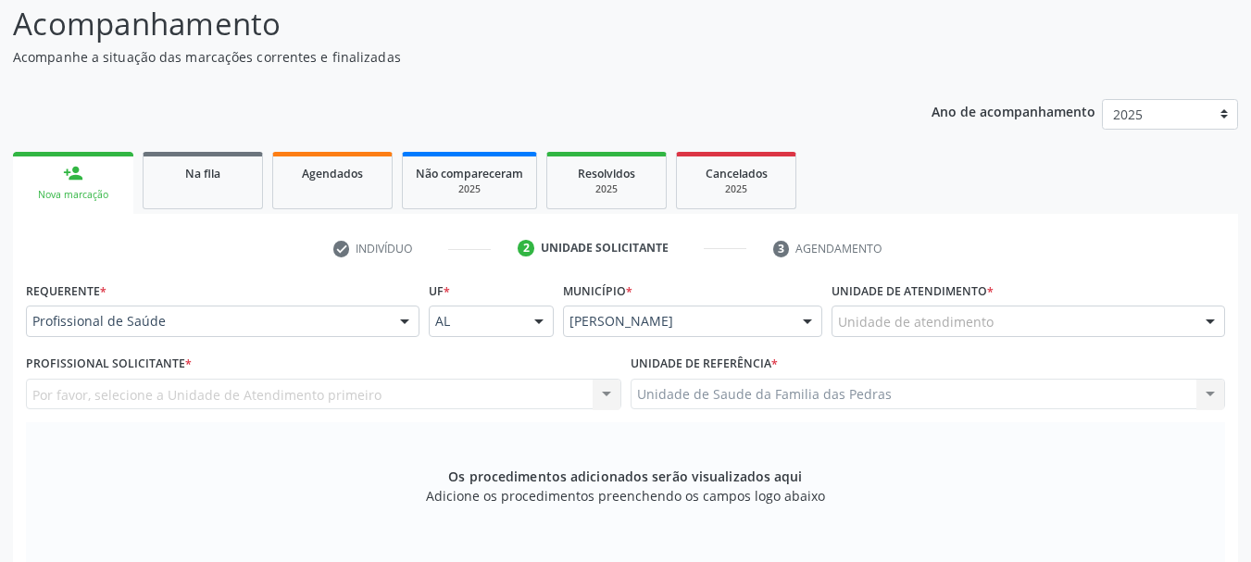
click at [1016, 322] on div "Unidade de atendimento" at bounding box center [1029, 321] width 394 height 31
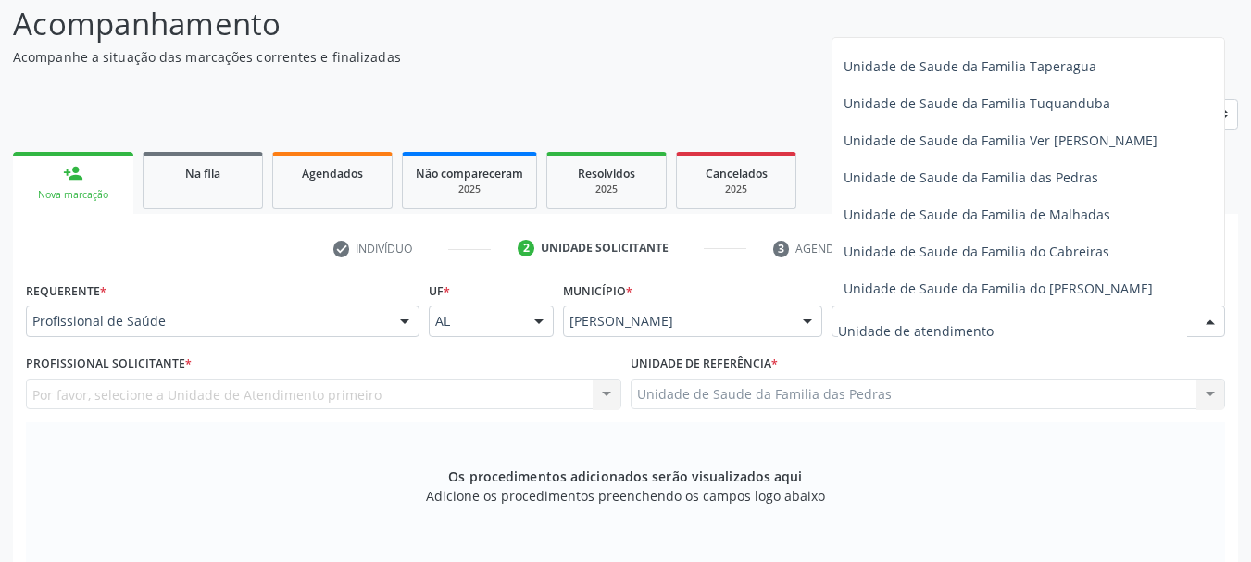
scroll to position [1302, 0]
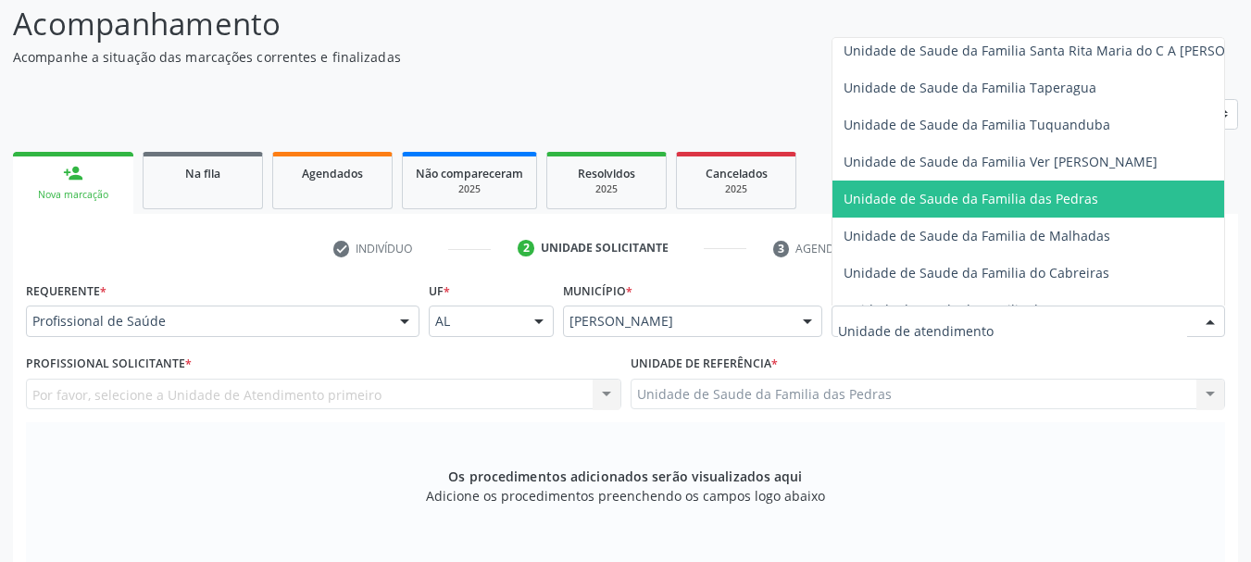
click at [1039, 200] on span "Unidade de Saude da Familia das Pedras" at bounding box center [971, 199] width 255 height 18
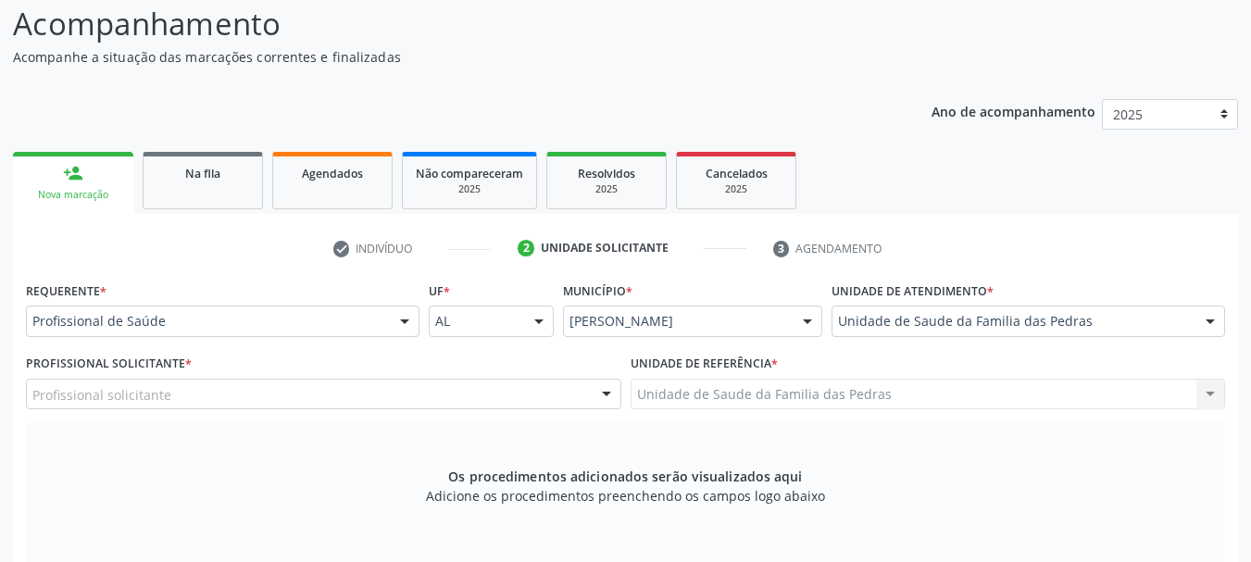
click at [445, 393] on div "Profissional solicitante" at bounding box center [324, 394] width 596 height 31
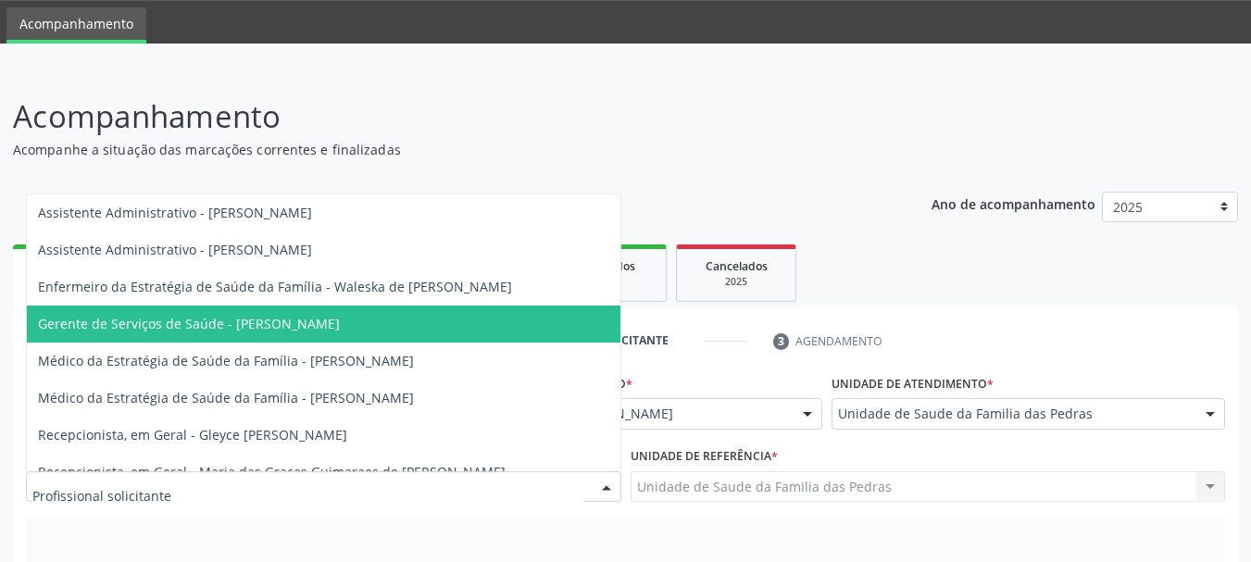
scroll to position [19, 0]
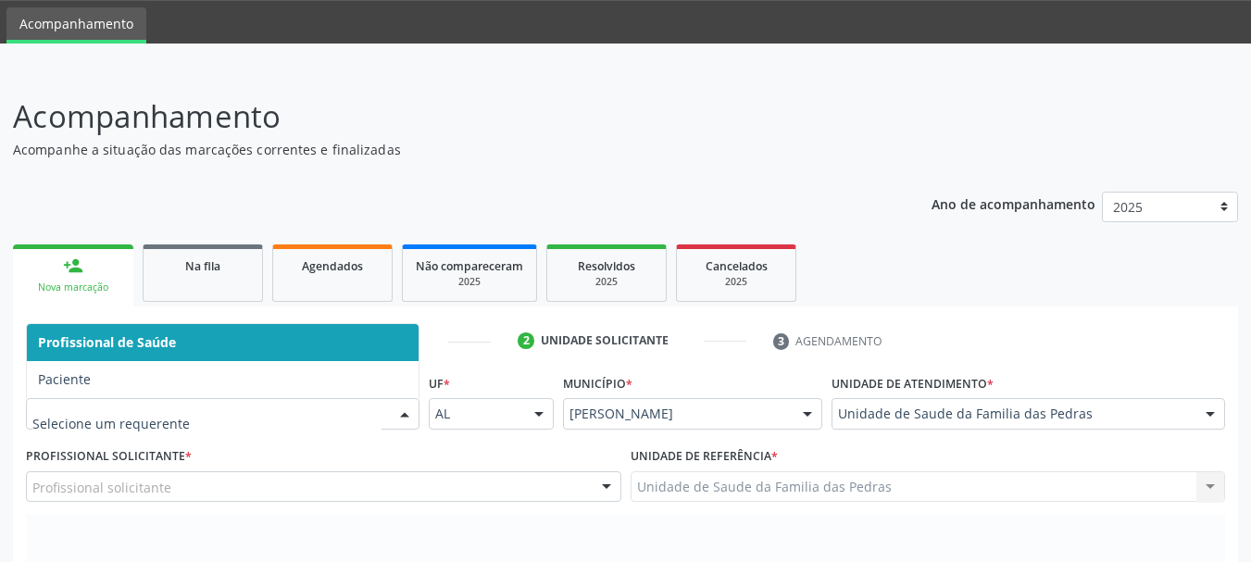
click at [408, 411] on div at bounding box center [405, 414] width 28 height 31
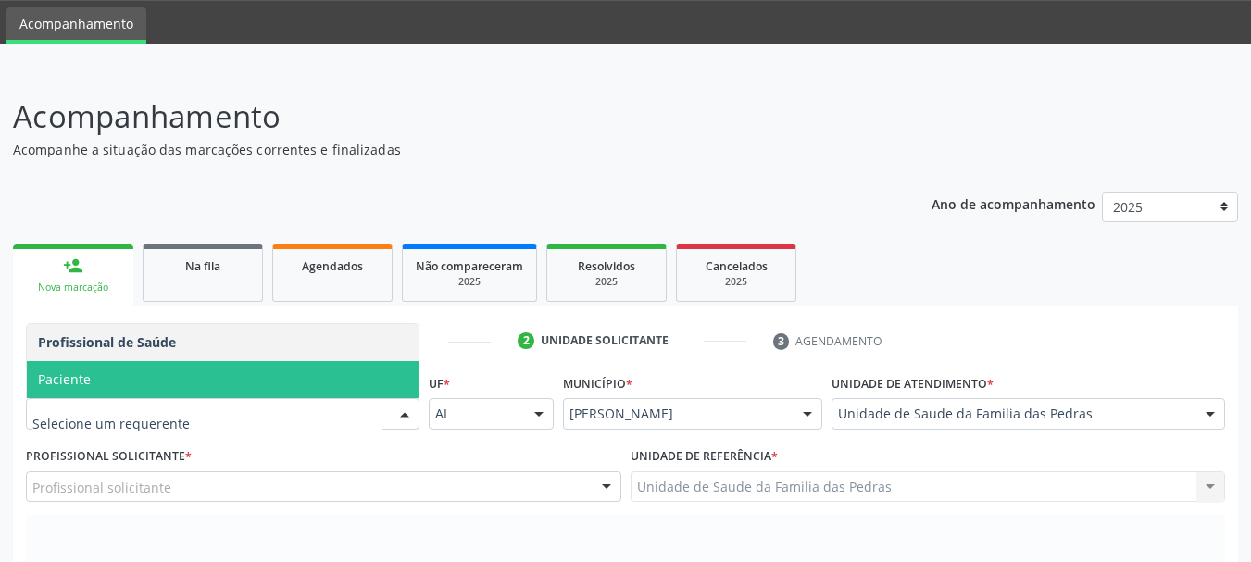
click at [357, 372] on span "Paciente" at bounding box center [223, 379] width 392 height 37
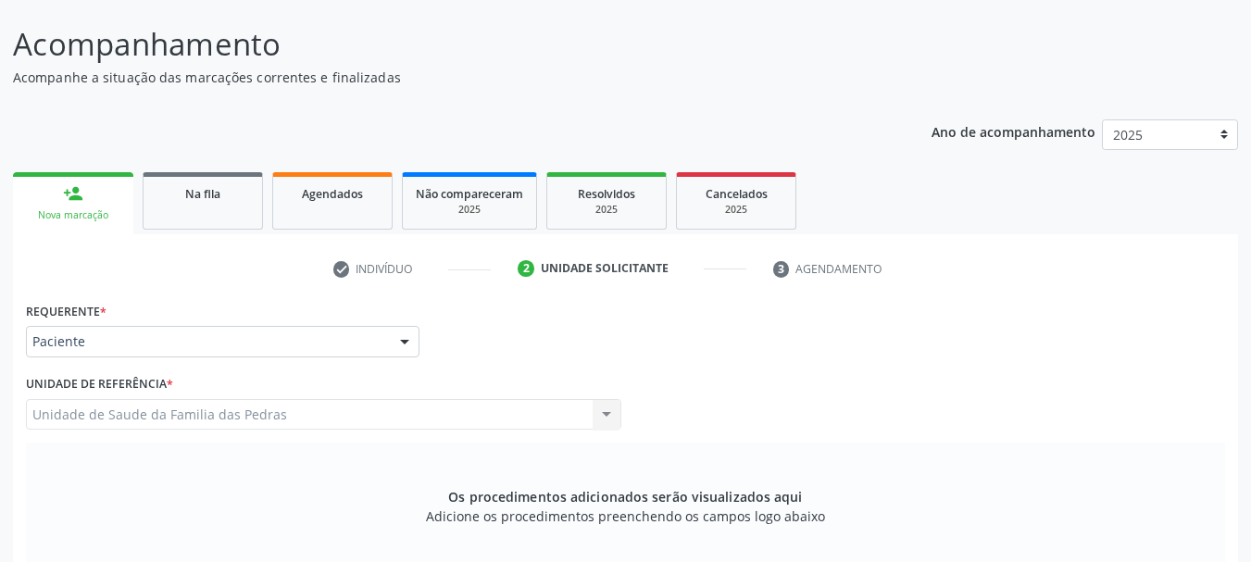
scroll to position [336, 0]
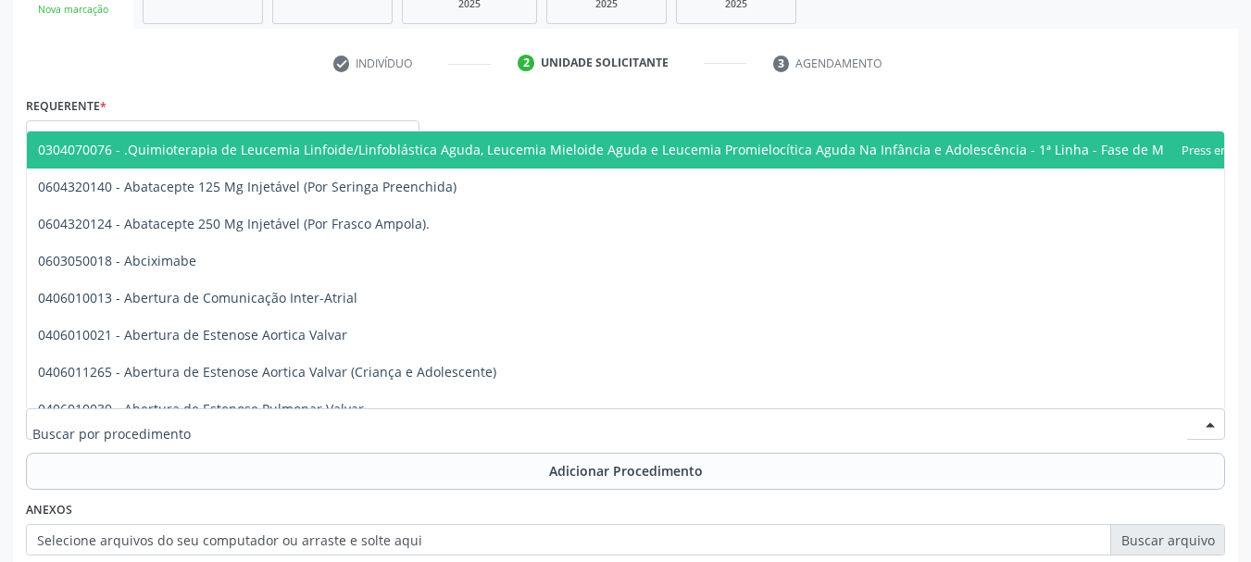
click at [334, 429] on div at bounding box center [625, 423] width 1199 height 31
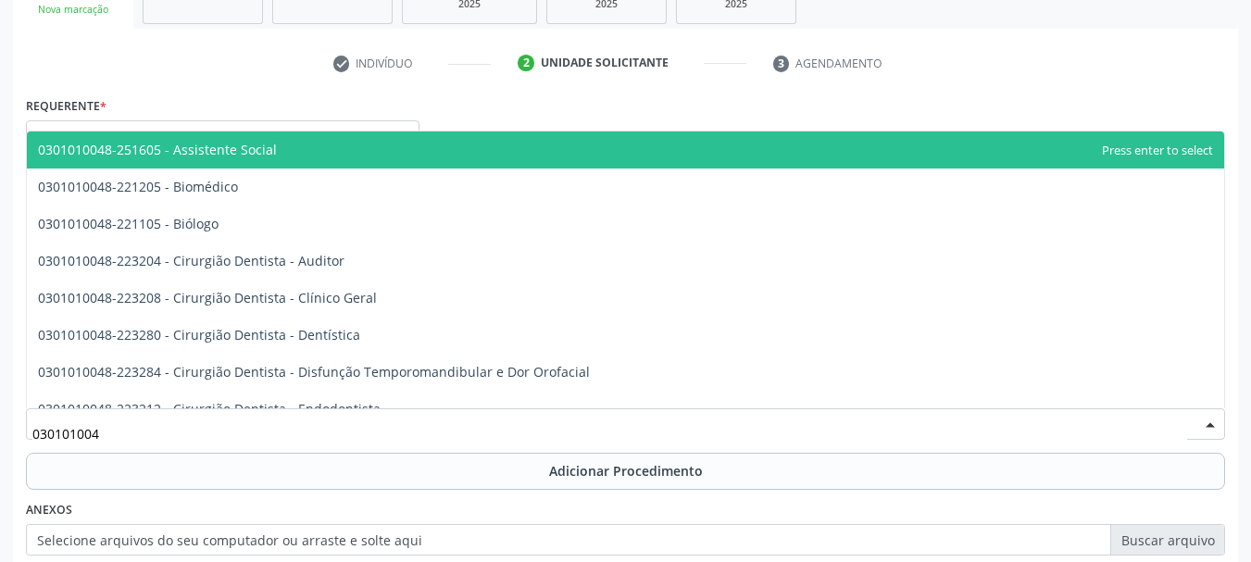
type input "0301010048"
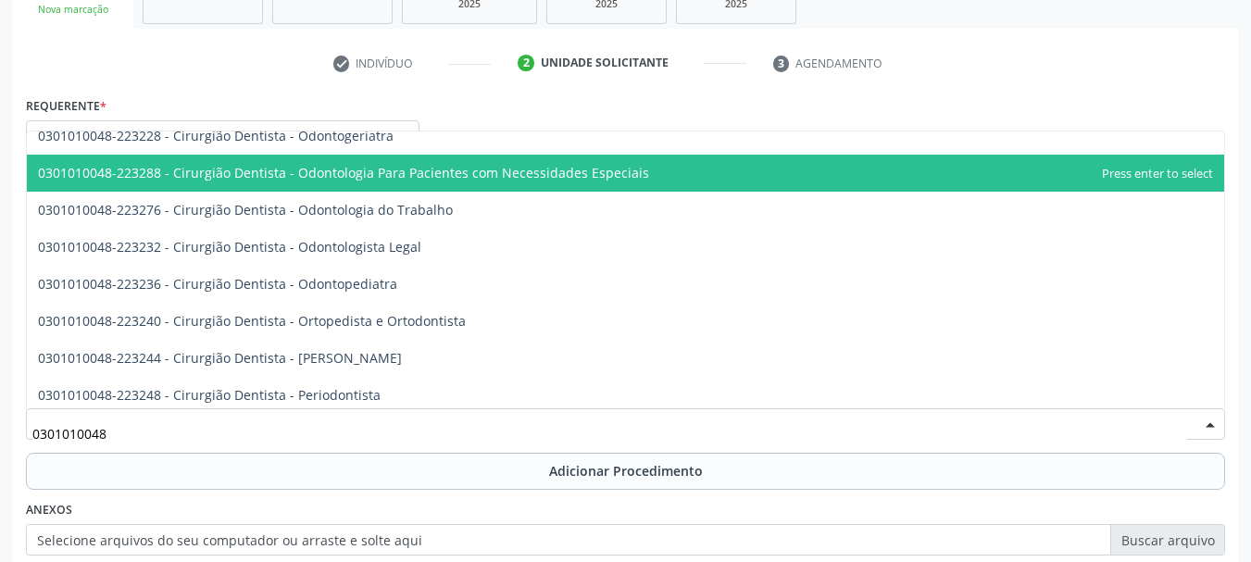
scroll to position [463, 0]
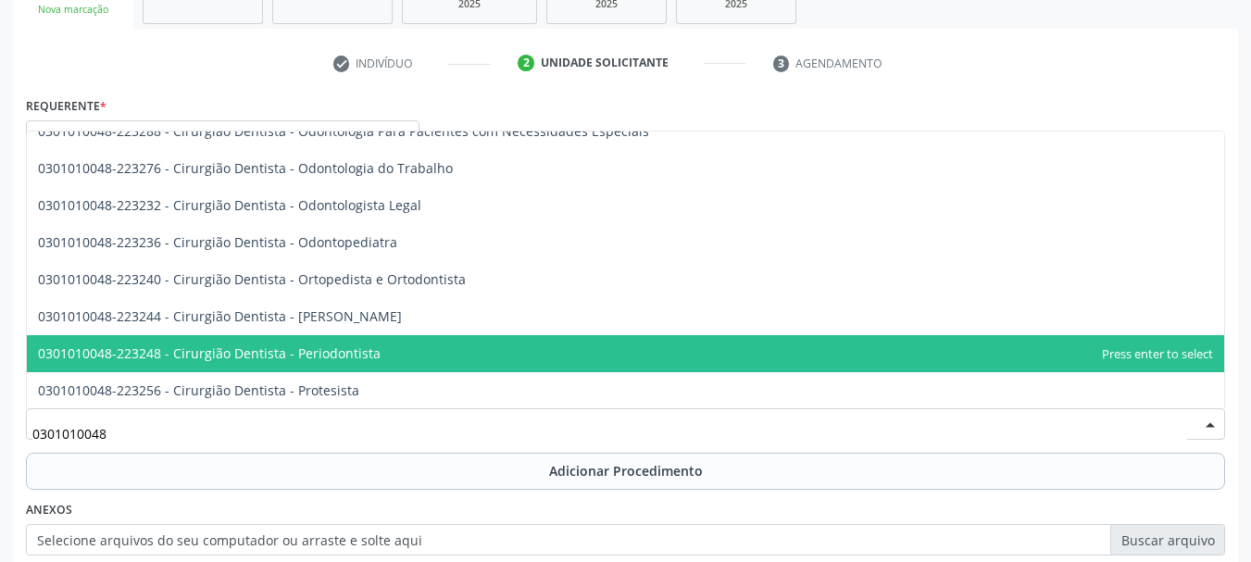
click at [350, 352] on span "0301010048-223248 - Cirurgião Dentista - Periodontista" at bounding box center [209, 354] width 343 height 18
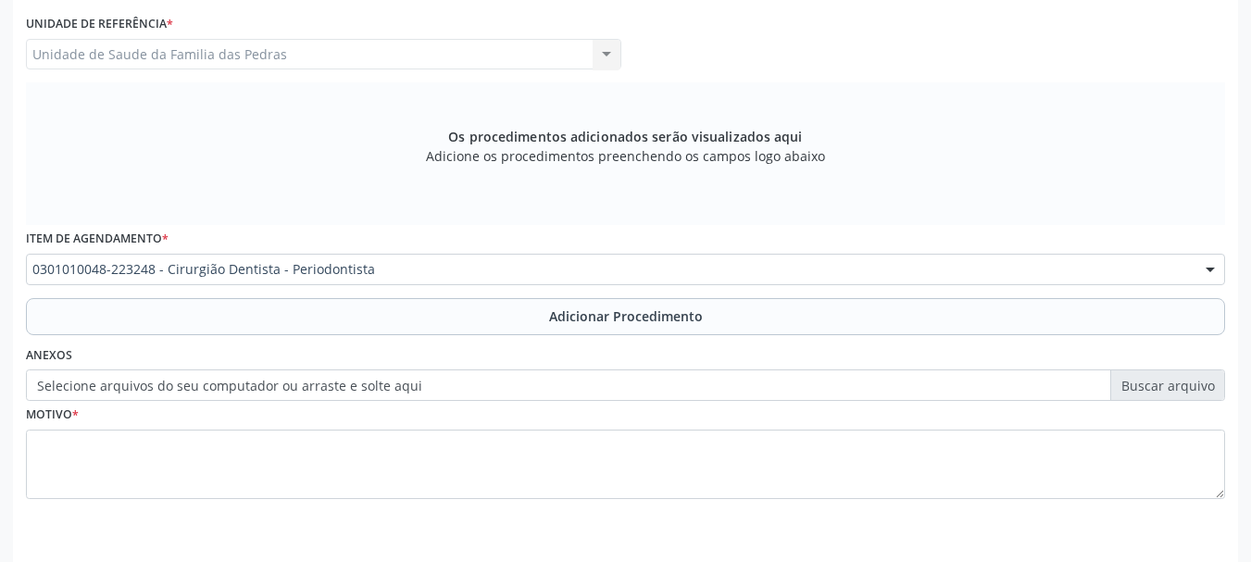
scroll to position [521, 0]
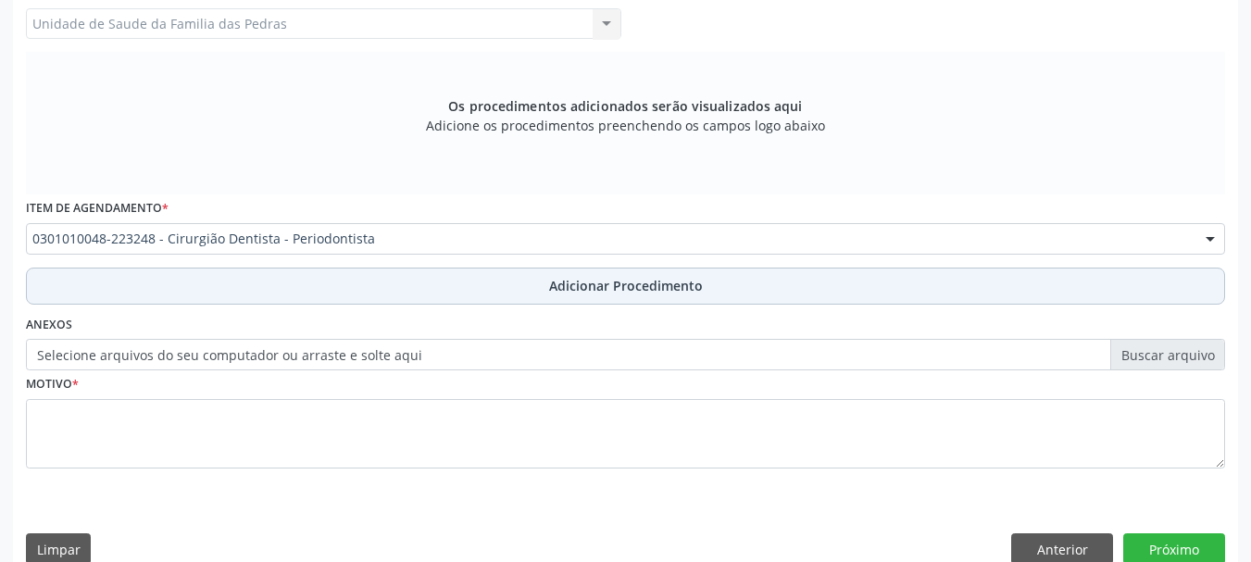
click at [351, 285] on button "Adicionar Procedimento" at bounding box center [625, 286] width 1199 height 37
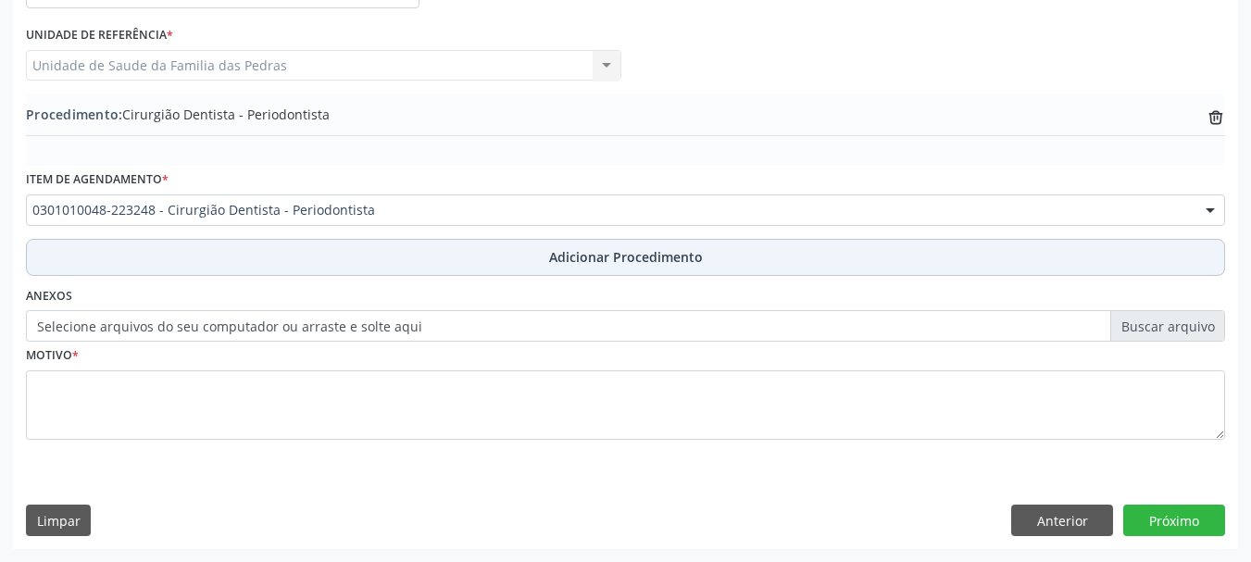
scroll to position [480, 0]
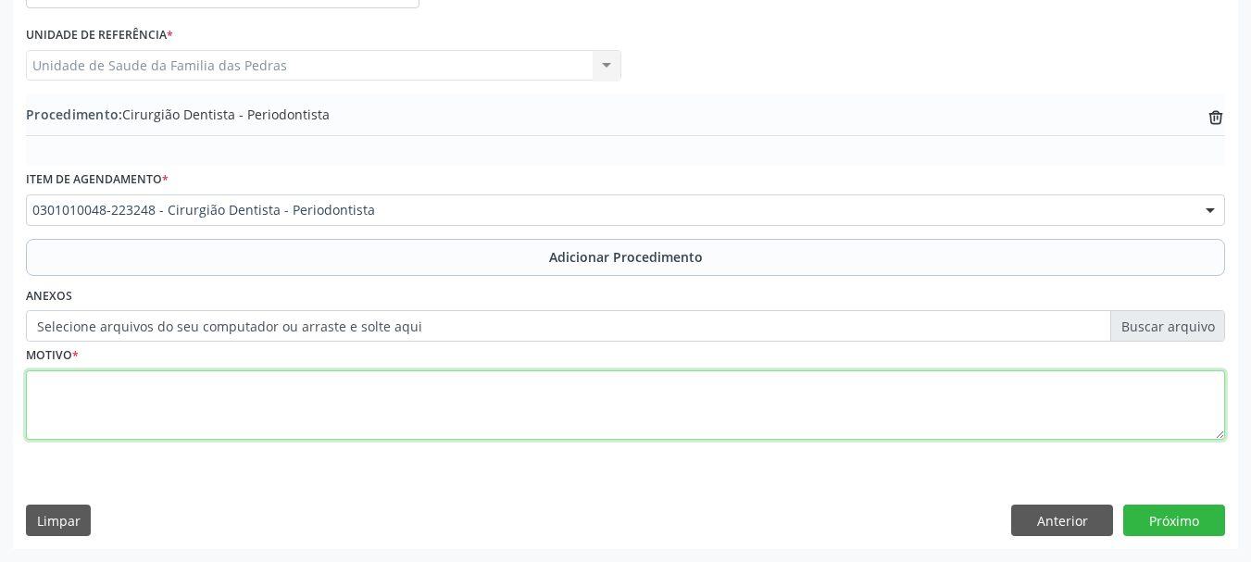
click at [309, 408] on textarea at bounding box center [625, 405] width 1199 height 70
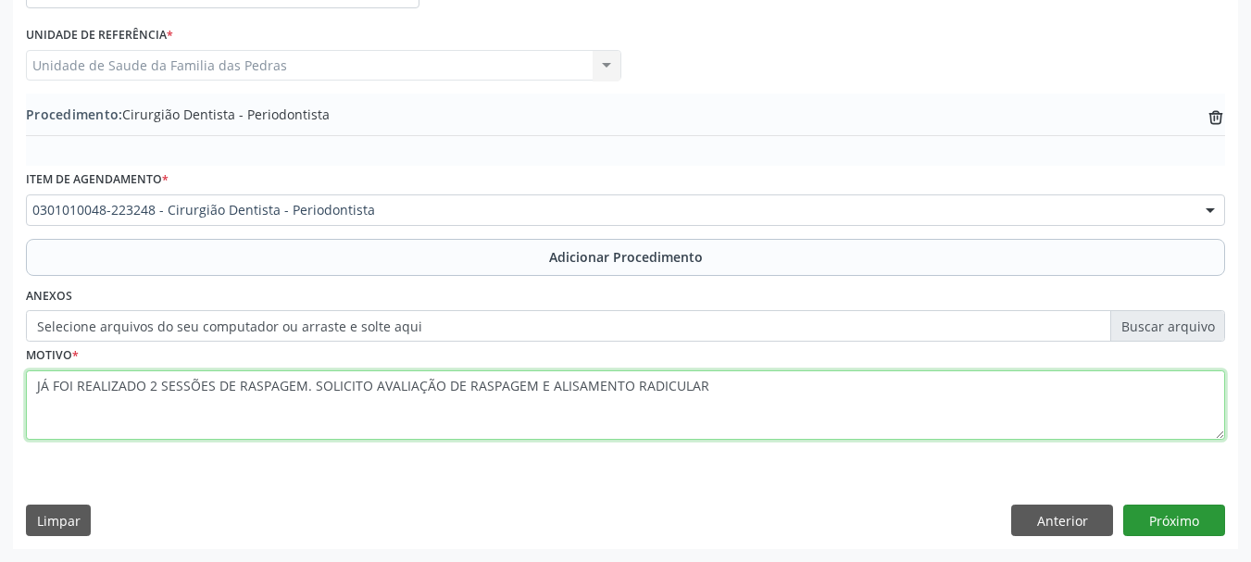
type textarea "JÁ FOI REALIZADO 2 SESSÕES DE RASPAGEM. SOLICITO AVALIAÇÃO DE RASPAGEM E ALISAM…"
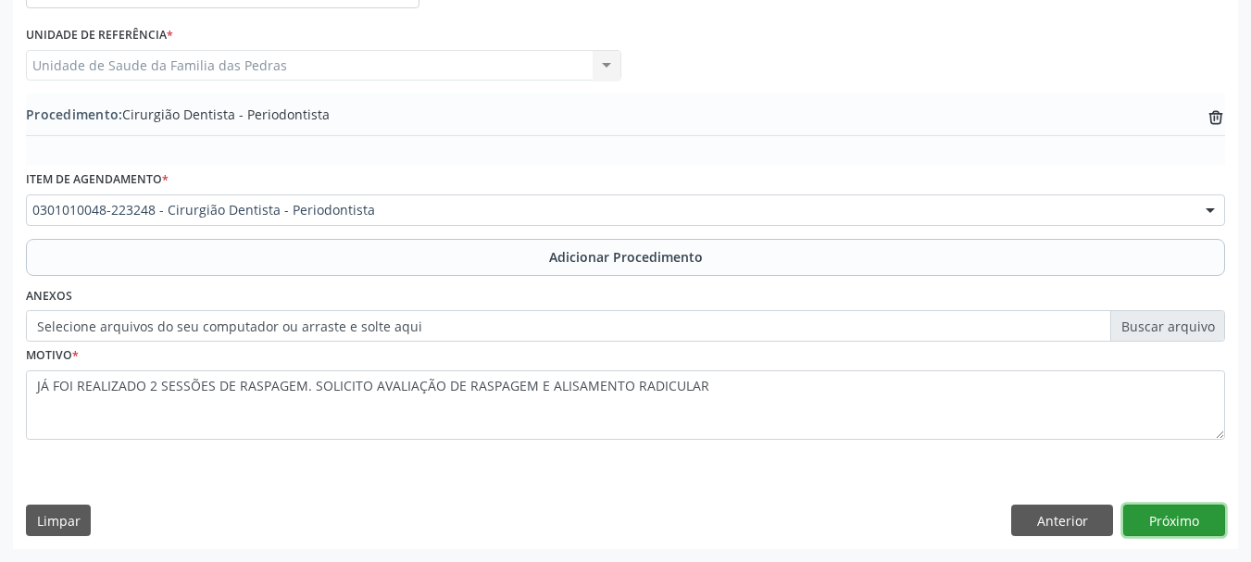
click at [1168, 515] on button "Próximo" at bounding box center [1175, 520] width 102 height 31
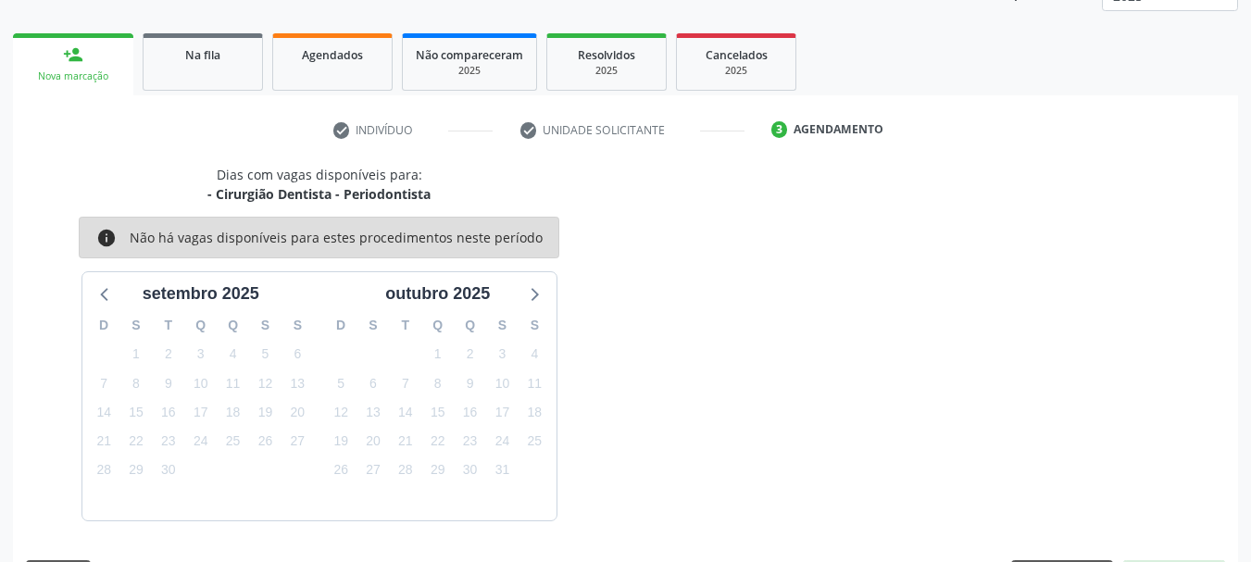
scroll to position [324, 0]
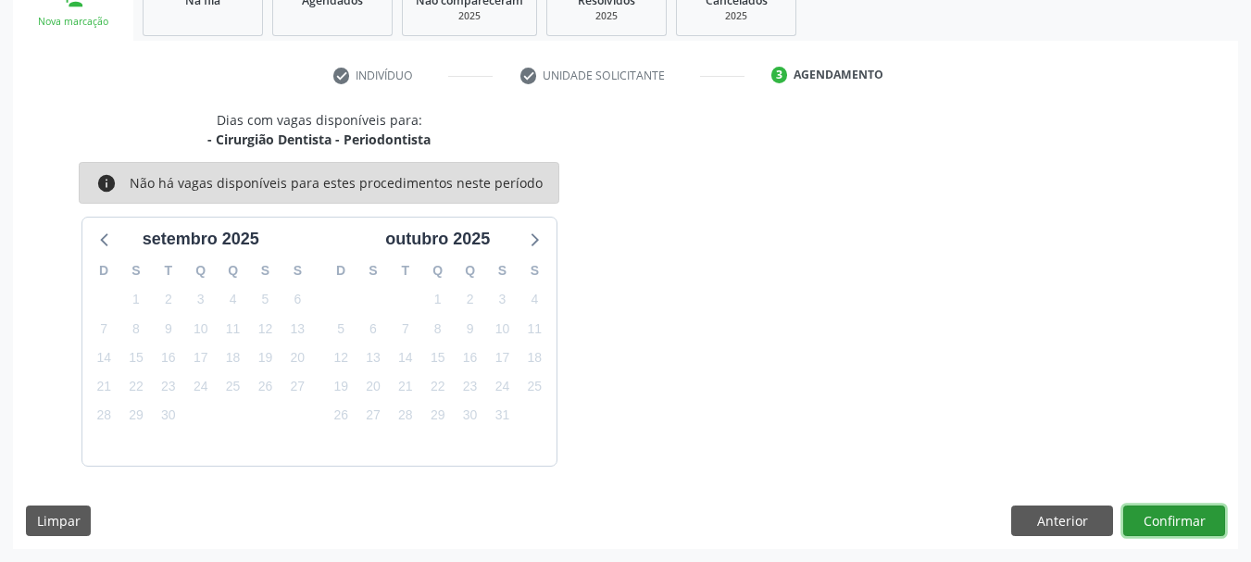
click at [1168, 515] on button "Confirmar" at bounding box center [1175, 521] width 102 height 31
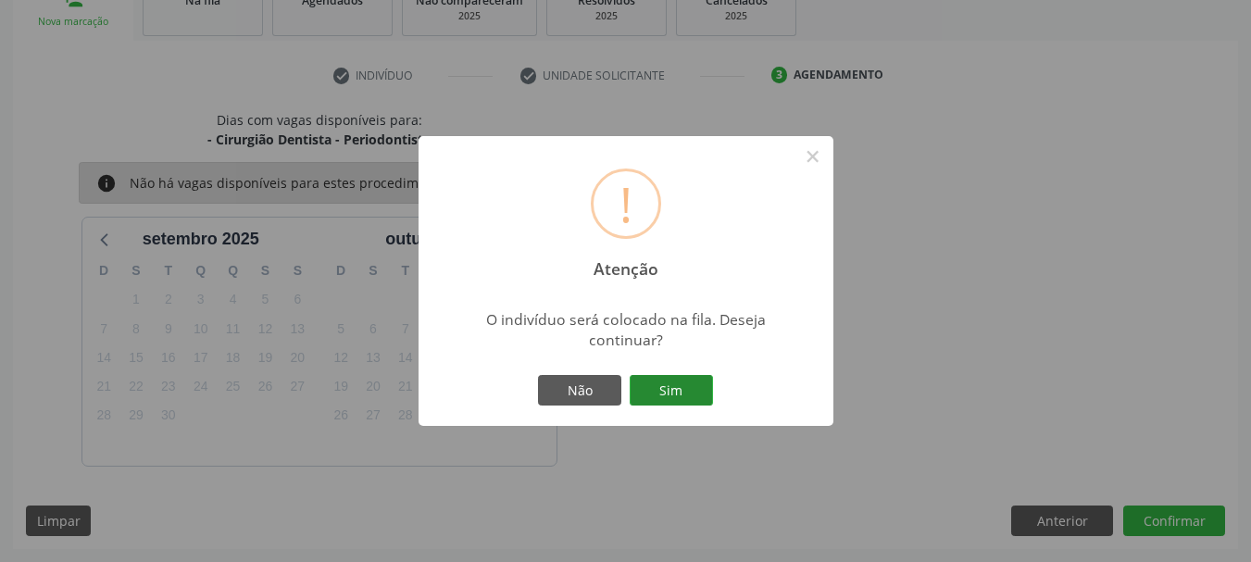
click at [709, 391] on button "Sim" at bounding box center [671, 390] width 83 height 31
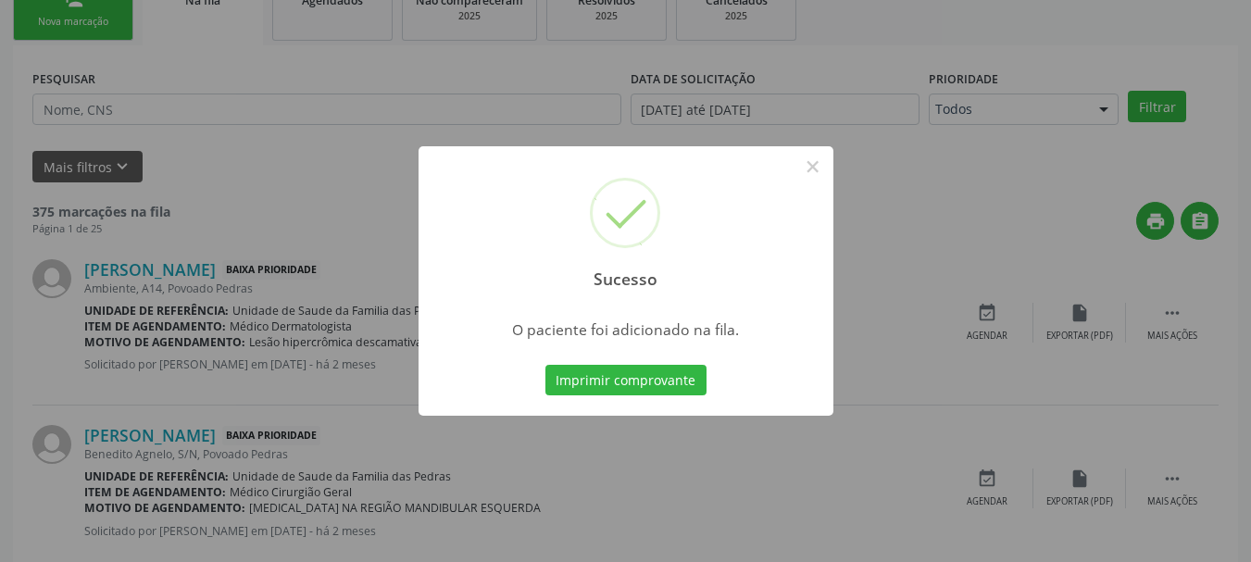
scroll to position [75, 0]
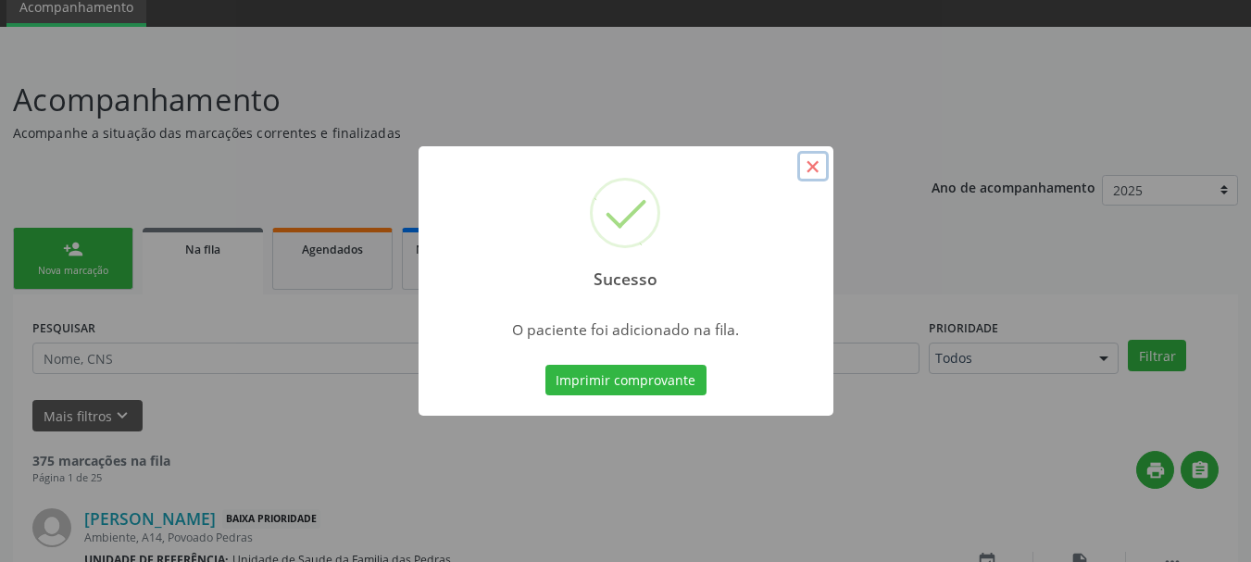
click at [820, 170] on button "×" at bounding box center [812, 166] width 31 height 31
